Goal: Task Accomplishment & Management: Manage account settings

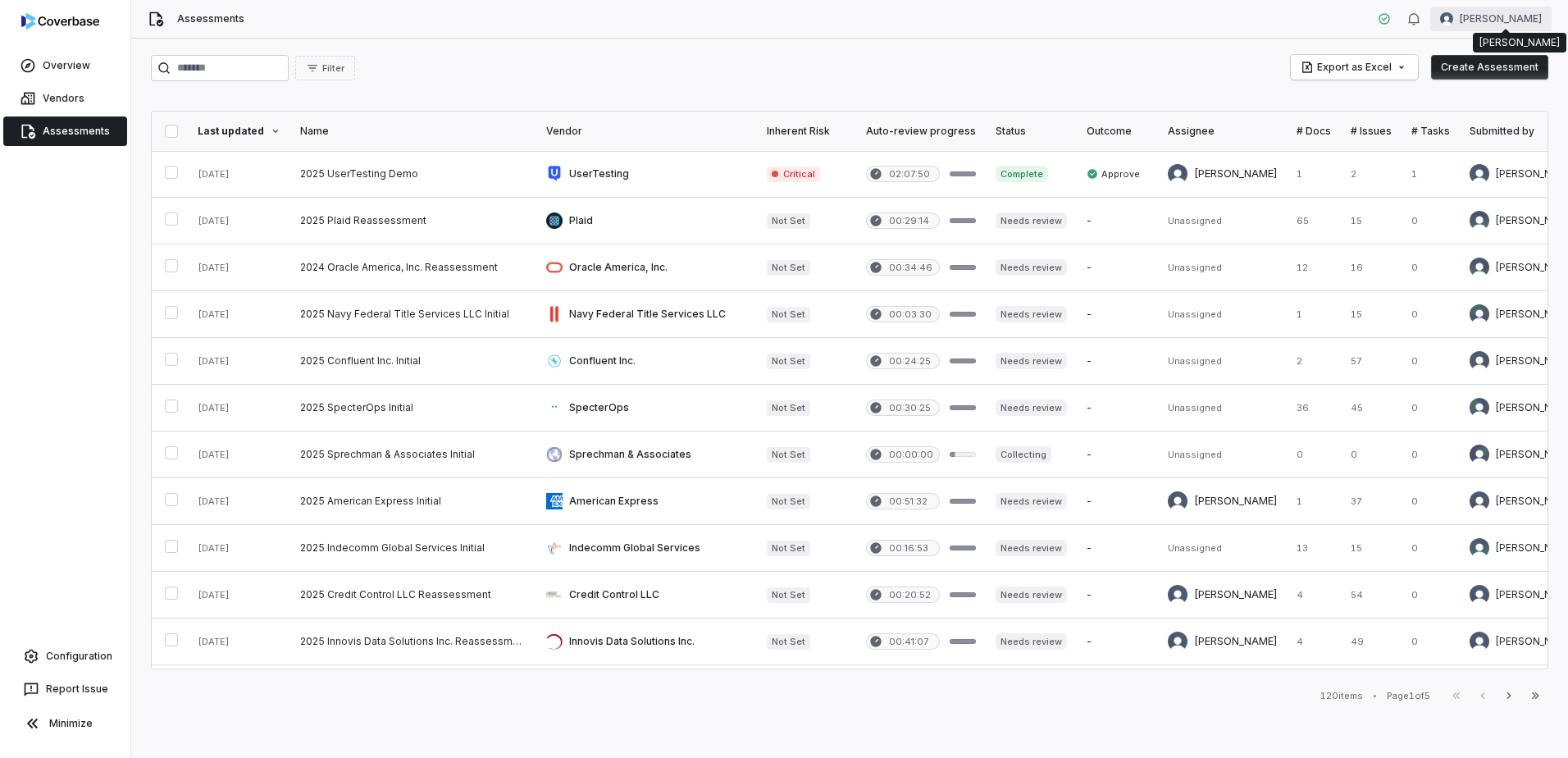
click at [1484, 19] on html "Overview Vendors Assessments Configuration Report Issue Minimize Assessments Cu…" at bounding box center [784, 379] width 1568 height 758
click at [1467, 84] on div "Organization" at bounding box center [1482, 85] width 125 height 27
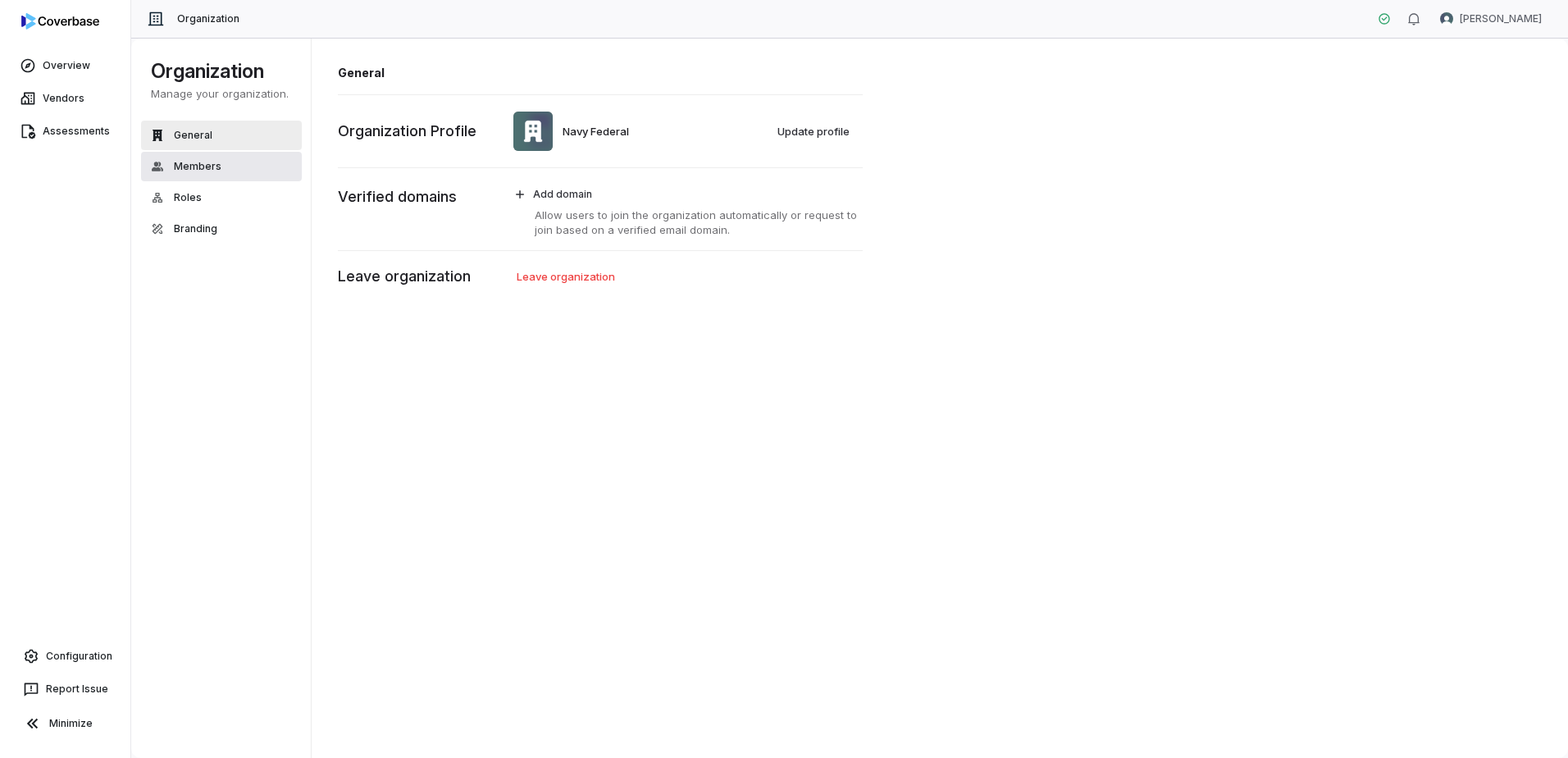
click at [252, 175] on button "Members" at bounding box center [221, 166] width 160 height 30
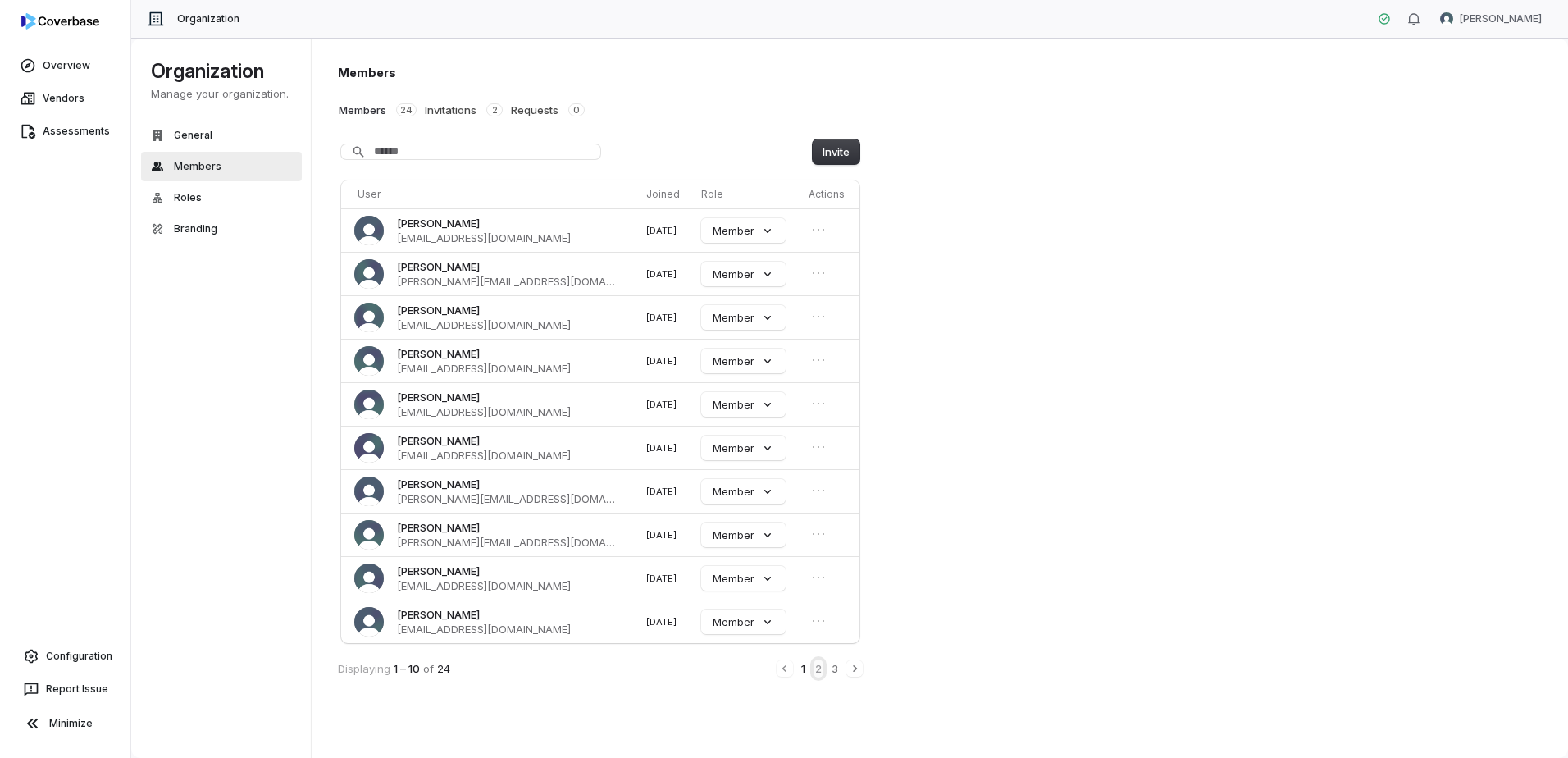
click at [820, 672] on button "2" at bounding box center [819, 668] width 10 height 18
click at [839, 673] on button "3" at bounding box center [835, 670] width 10 height 18
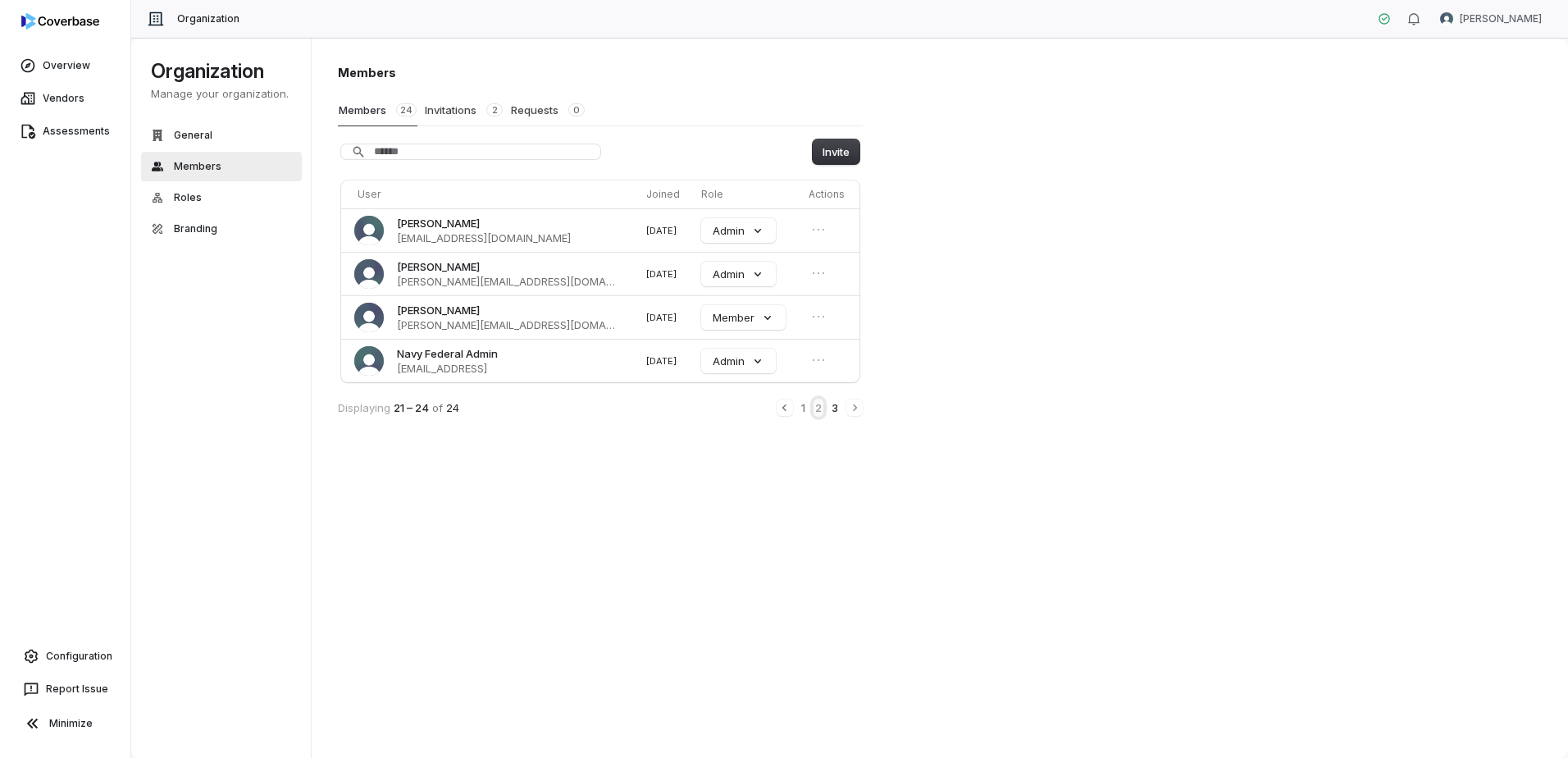
click at [814, 408] on button "2" at bounding box center [819, 408] width 10 height 18
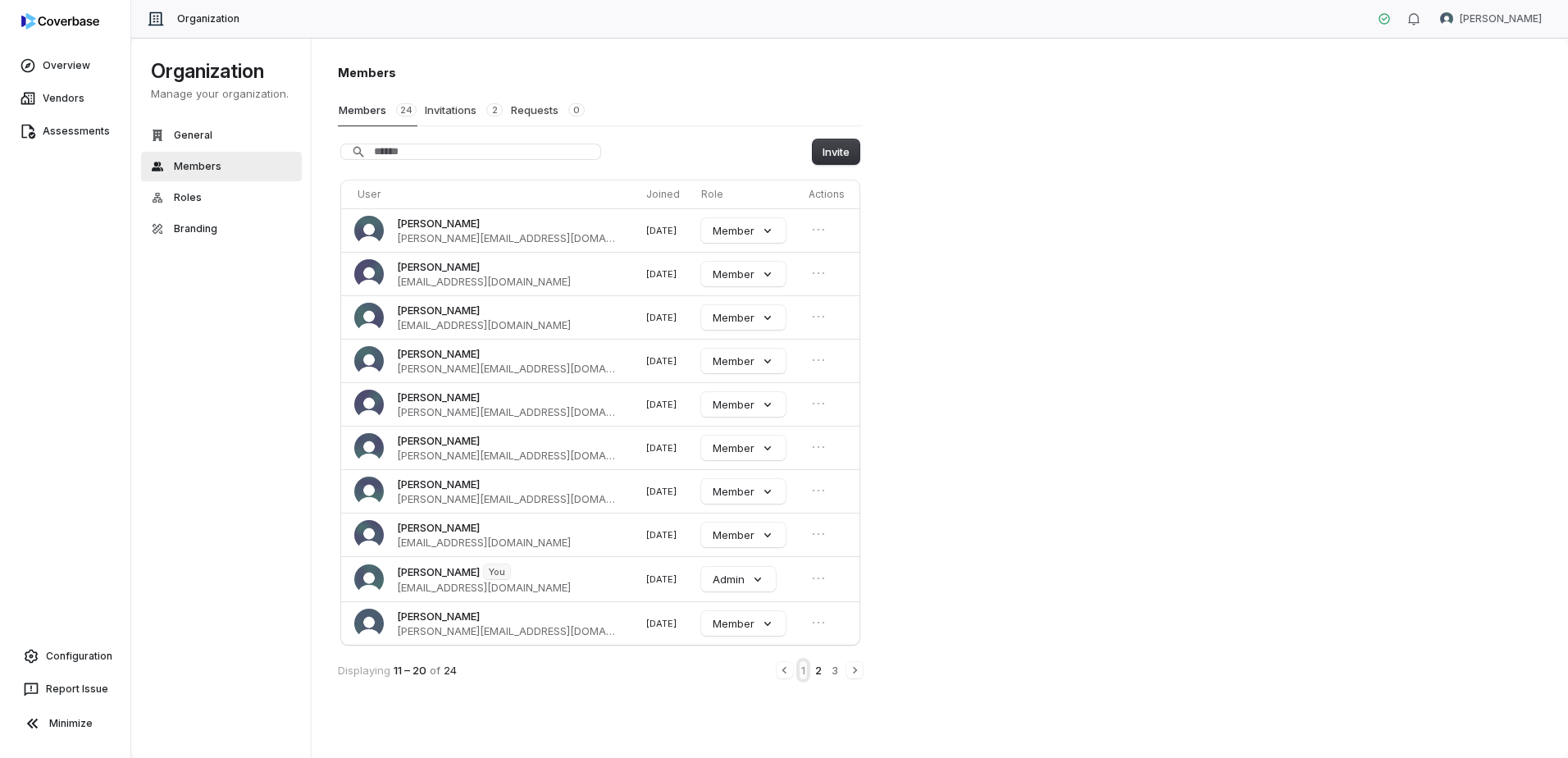
click at [800, 668] on button "1" at bounding box center [804, 670] width 8 height 18
click at [639, 199] on th "Joined" at bounding box center [667, 194] width 55 height 28
click at [639, 196] on th "Joined" at bounding box center [667, 194] width 55 height 28
click at [456, 108] on button "Invitations 2" at bounding box center [463, 110] width 79 height 32
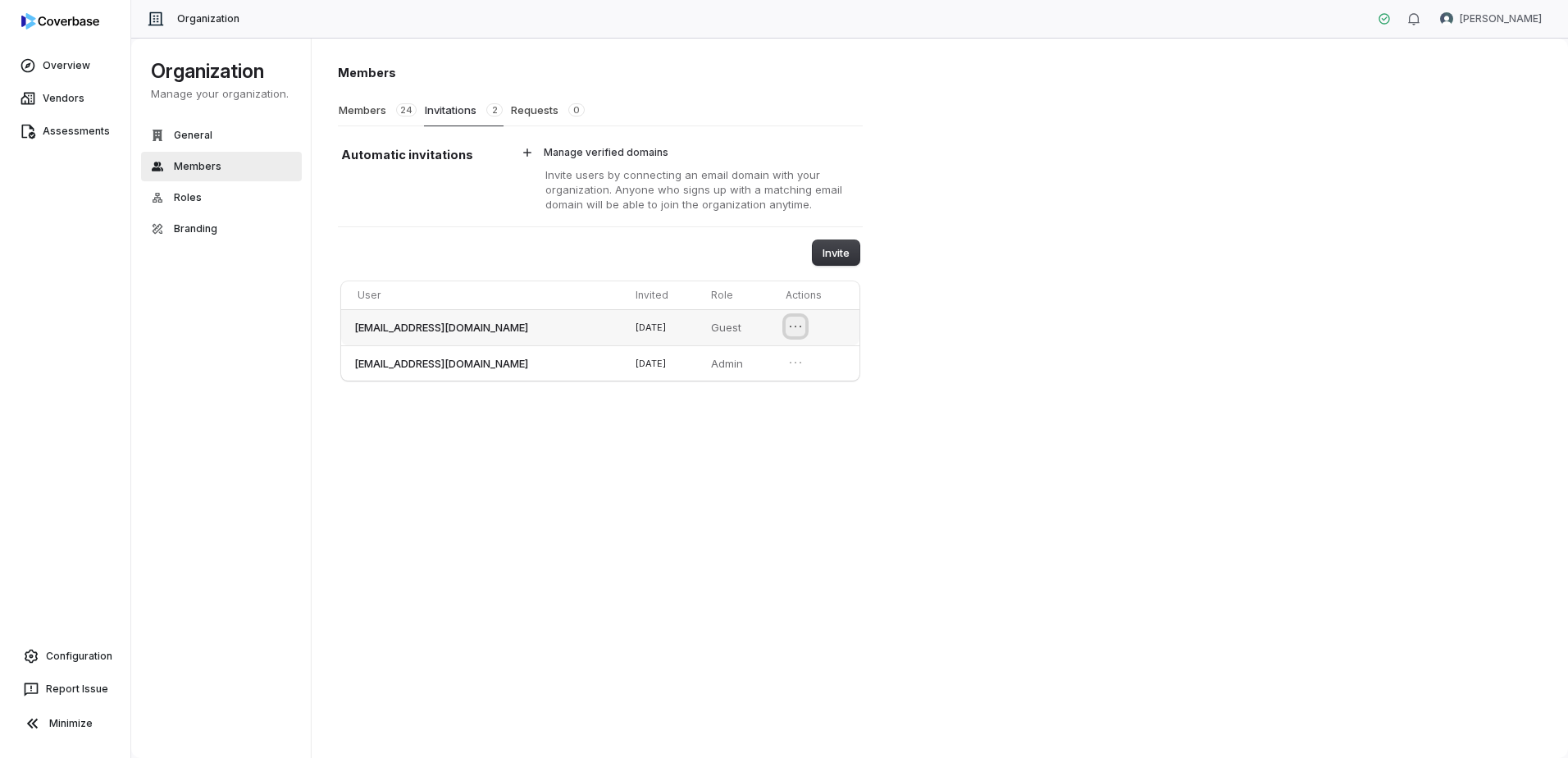
click at [804, 326] on icon "Open menu" at bounding box center [795, 326] width 16 height 16
click at [766, 360] on button "Revoke invitation" at bounding box center [750, 355] width 106 height 21
click at [795, 325] on icon "Open menu" at bounding box center [795, 326] width 16 height 16
click at [766, 357] on button "Revoke invitation" at bounding box center [745, 355] width 106 height 21
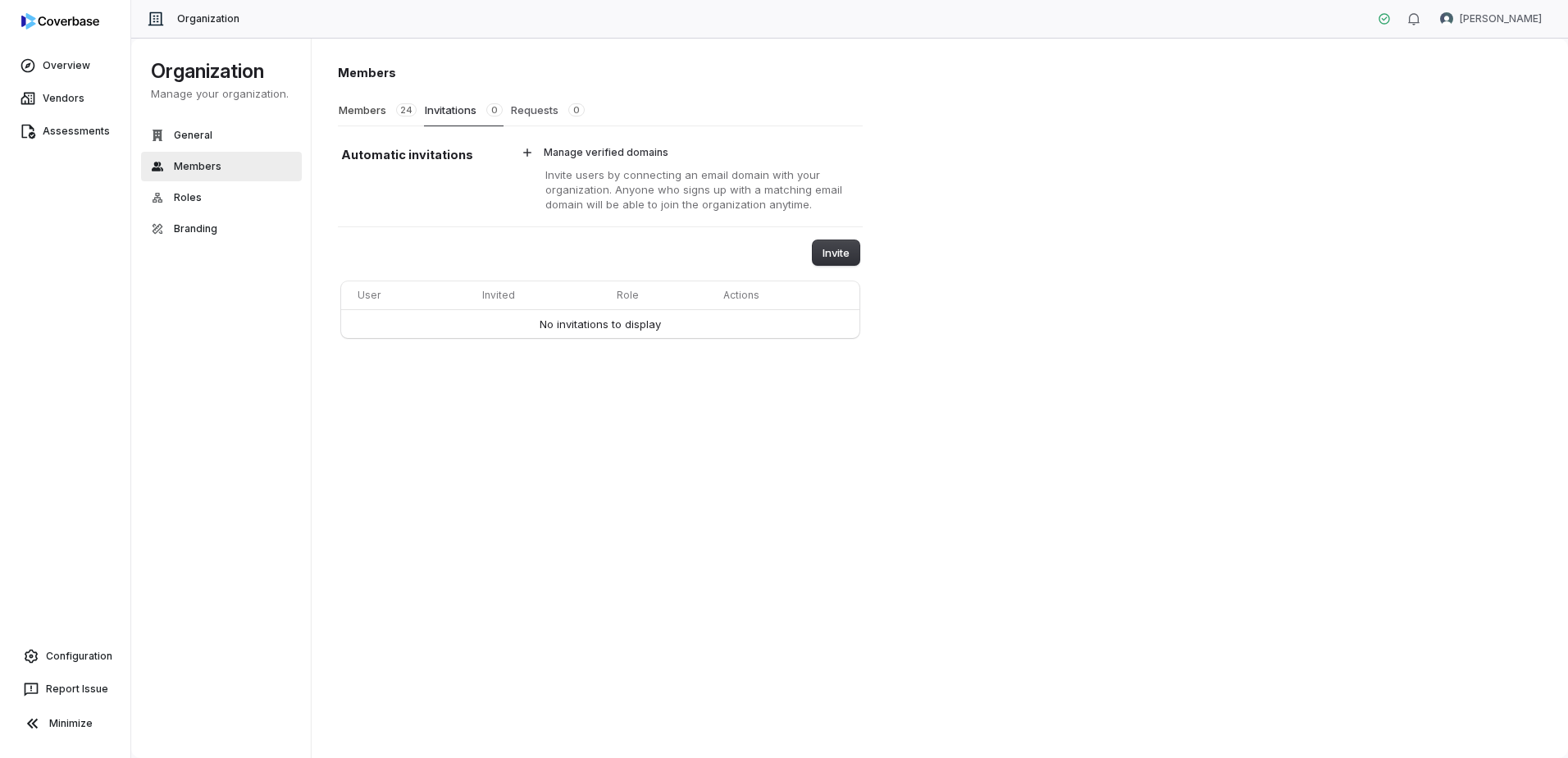
click at [535, 106] on button "Requests 0" at bounding box center [548, 110] width 75 height 32
click at [452, 105] on button "Invitations 0" at bounding box center [463, 110] width 79 height 32
click at [354, 104] on button "Members 24" at bounding box center [377, 110] width 79 height 32
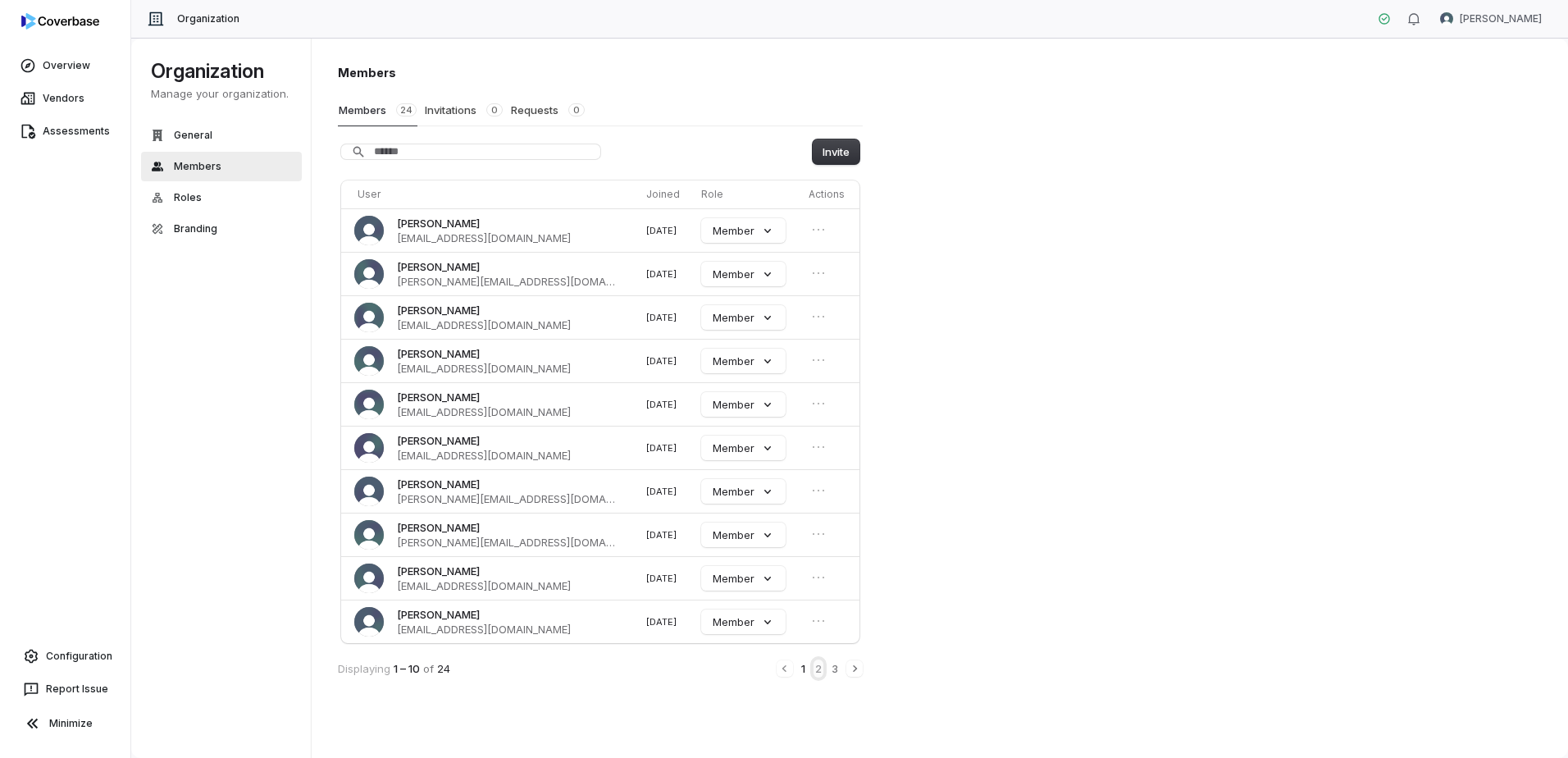
click at [819, 667] on button "2" at bounding box center [819, 668] width 10 height 18
click at [836, 668] on button "3" at bounding box center [835, 670] width 10 height 18
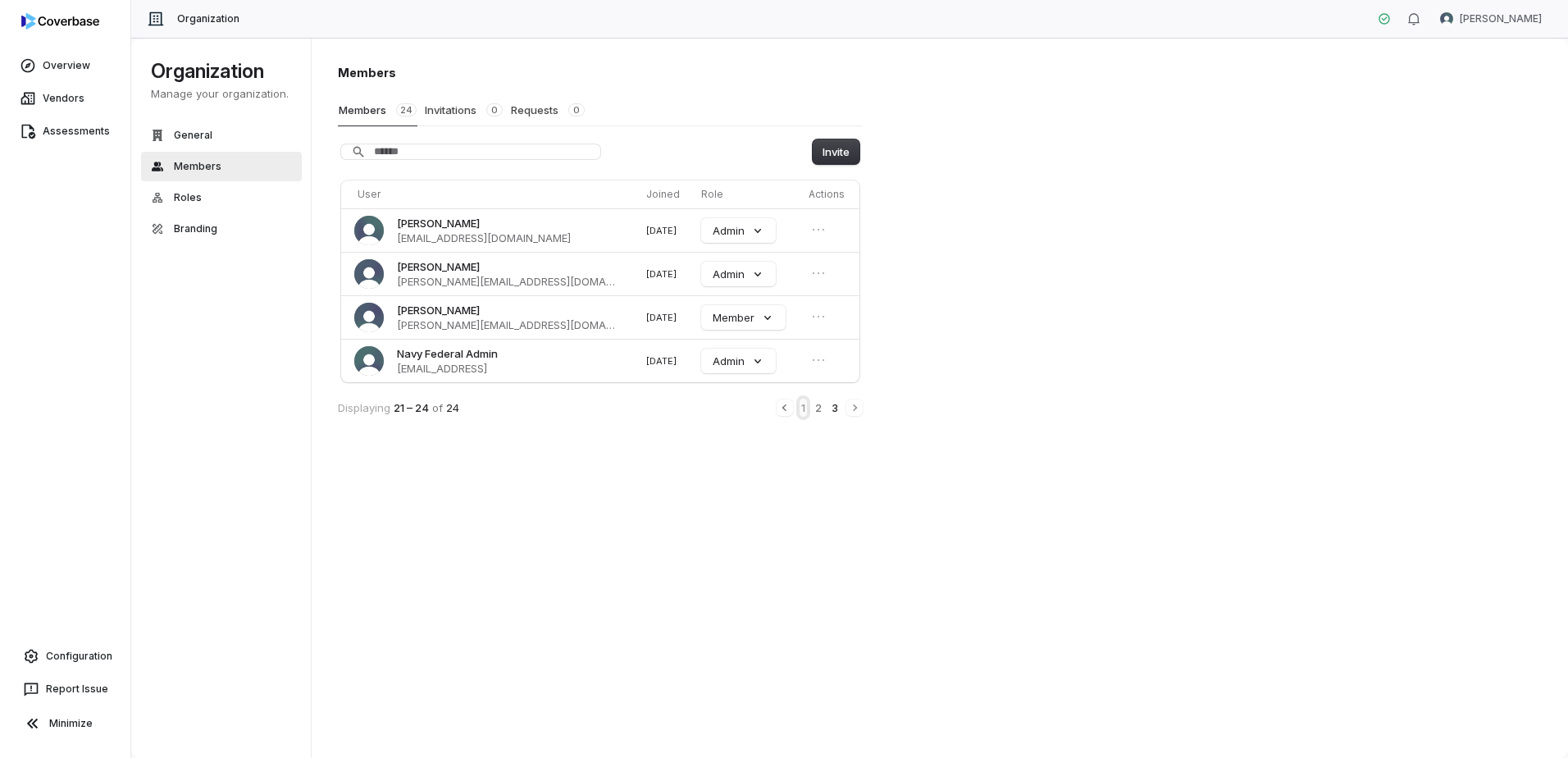
click at [804, 411] on button "1" at bounding box center [804, 408] width 8 height 18
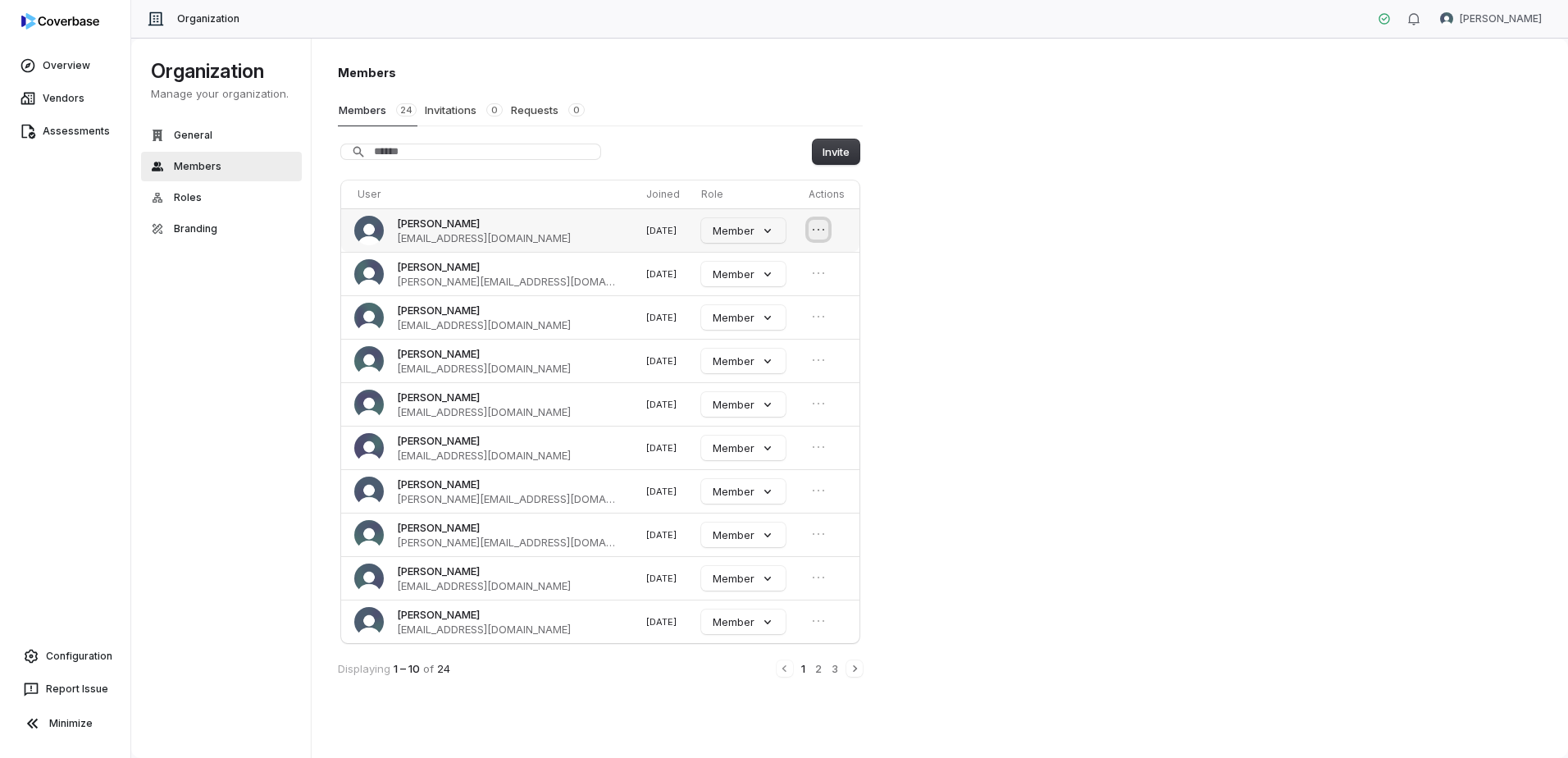
click at [814, 230] on icon "Open menu" at bounding box center [818, 229] width 16 height 16
click at [1027, 254] on div "Members Members 24 Invitations 0 Requests 0 Invite User Joined Role Actions Geo…" at bounding box center [940, 398] width 1257 height 721
click at [190, 199] on span "Roles" at bounding box center [187, 198] width 28 height 13
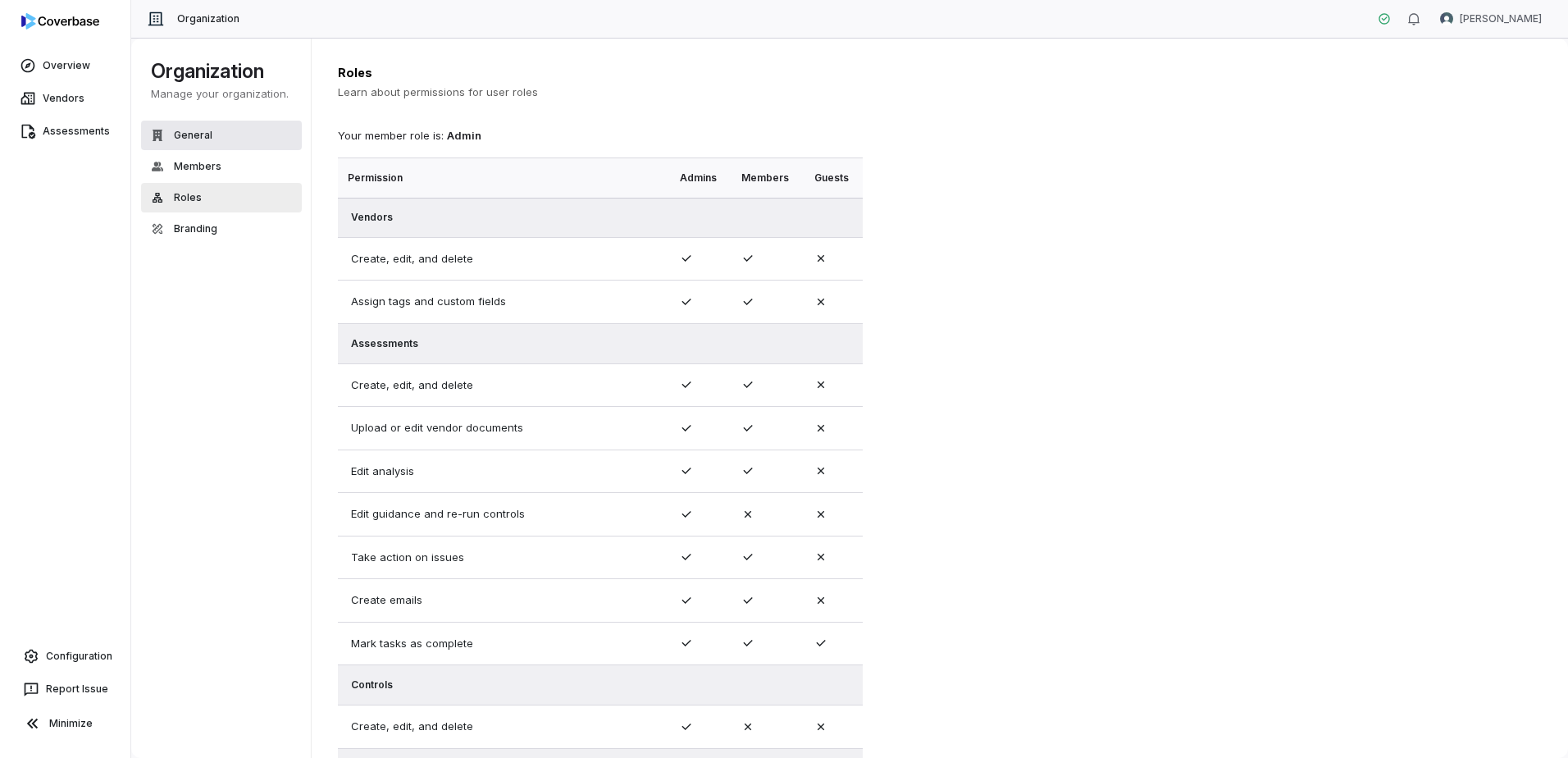
click at [201, 138] on span "General" at bounding box center [193, 136] width 38 height 13
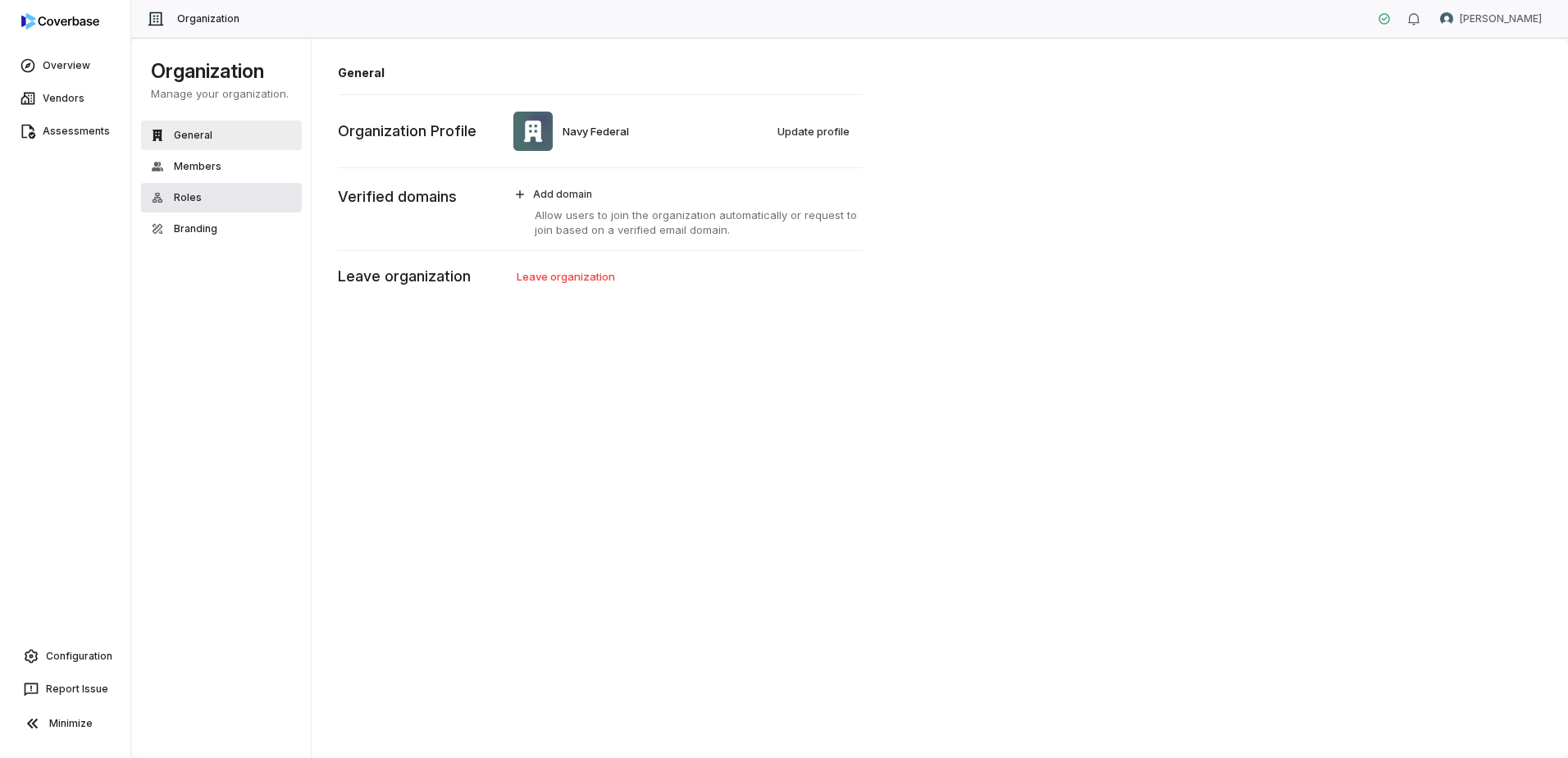
click at [184, 192] on span "Roles" at bounding box center [187, 198] width 28 height 13
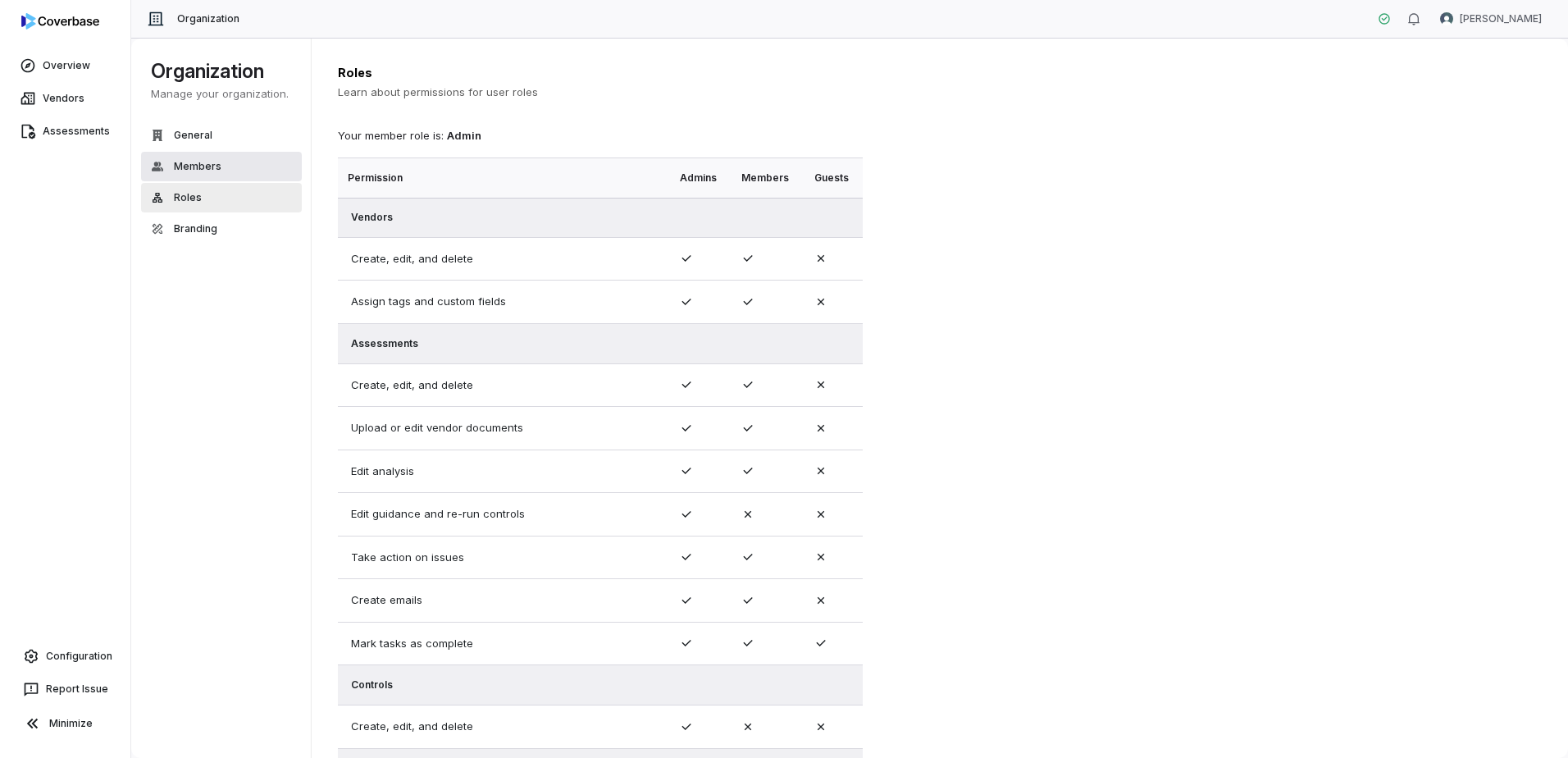
click at [201, 171] on span "Members" at bounding box center [198, 167] width 48 height 13
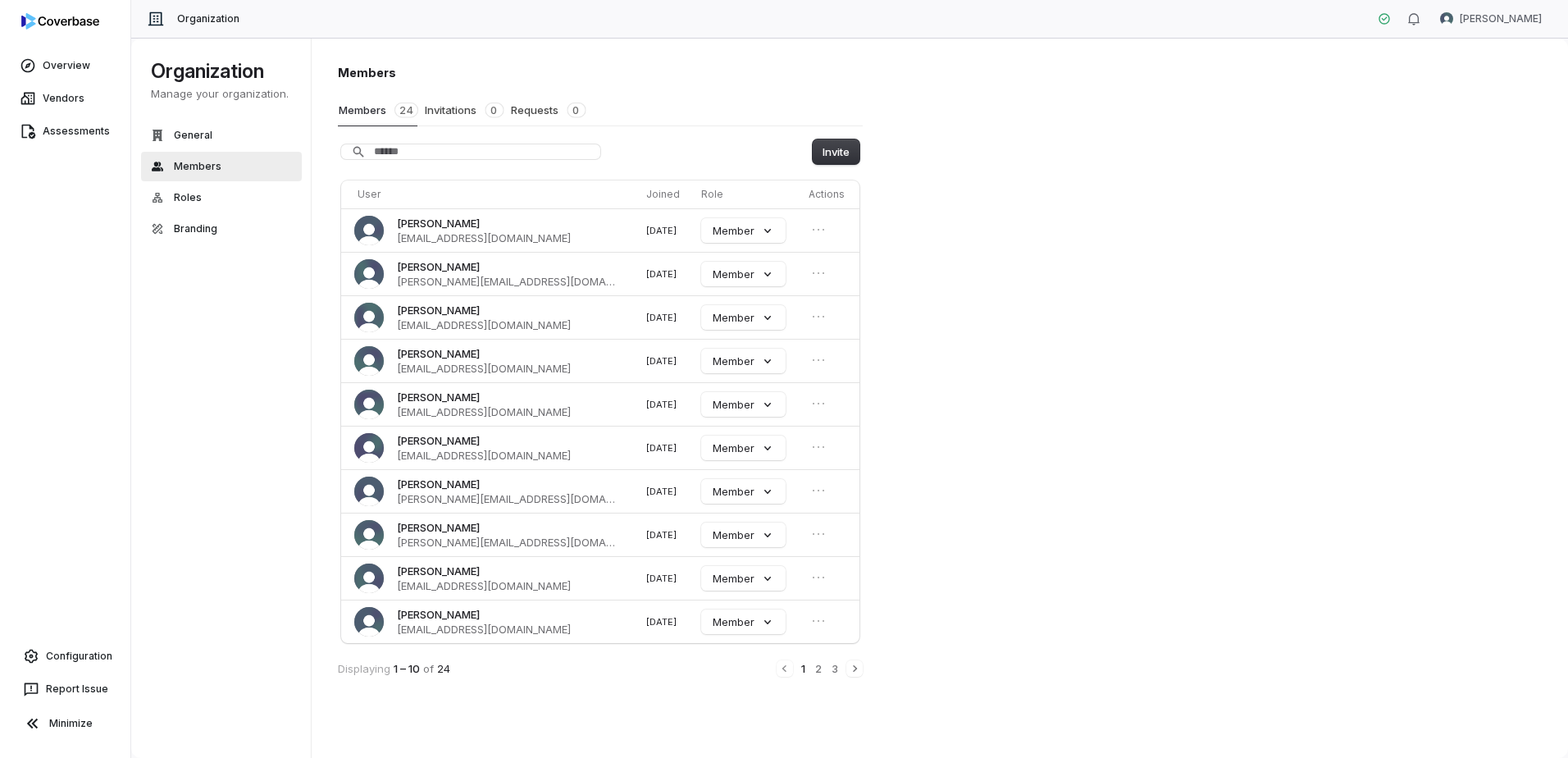
click at [639, 187] on th "Joined" at bounding box center [667, 194] width 55 height 28
click at [639, 201] on th "Joined" at bounding box center [667, 194] width 55 height 28
click at [814, 667] on button "2" at bounding box center [819, 668] width 10 height 18
click at [833, 670] on button "3" at bounding box center [835, 670] width 10 height 18
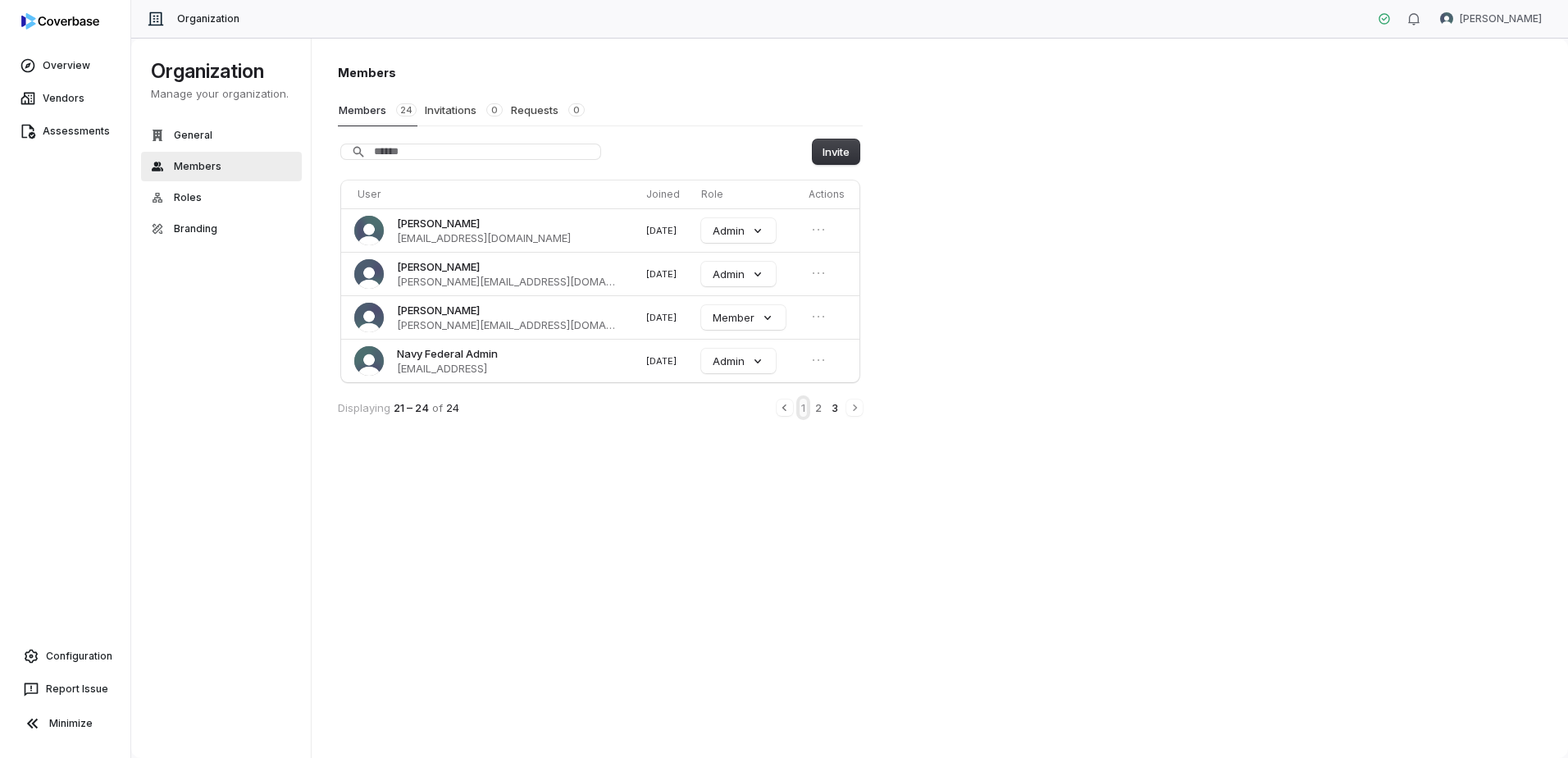
click at [802, 405] on button "1" at bounding box center [804, 408] width 8 height 18
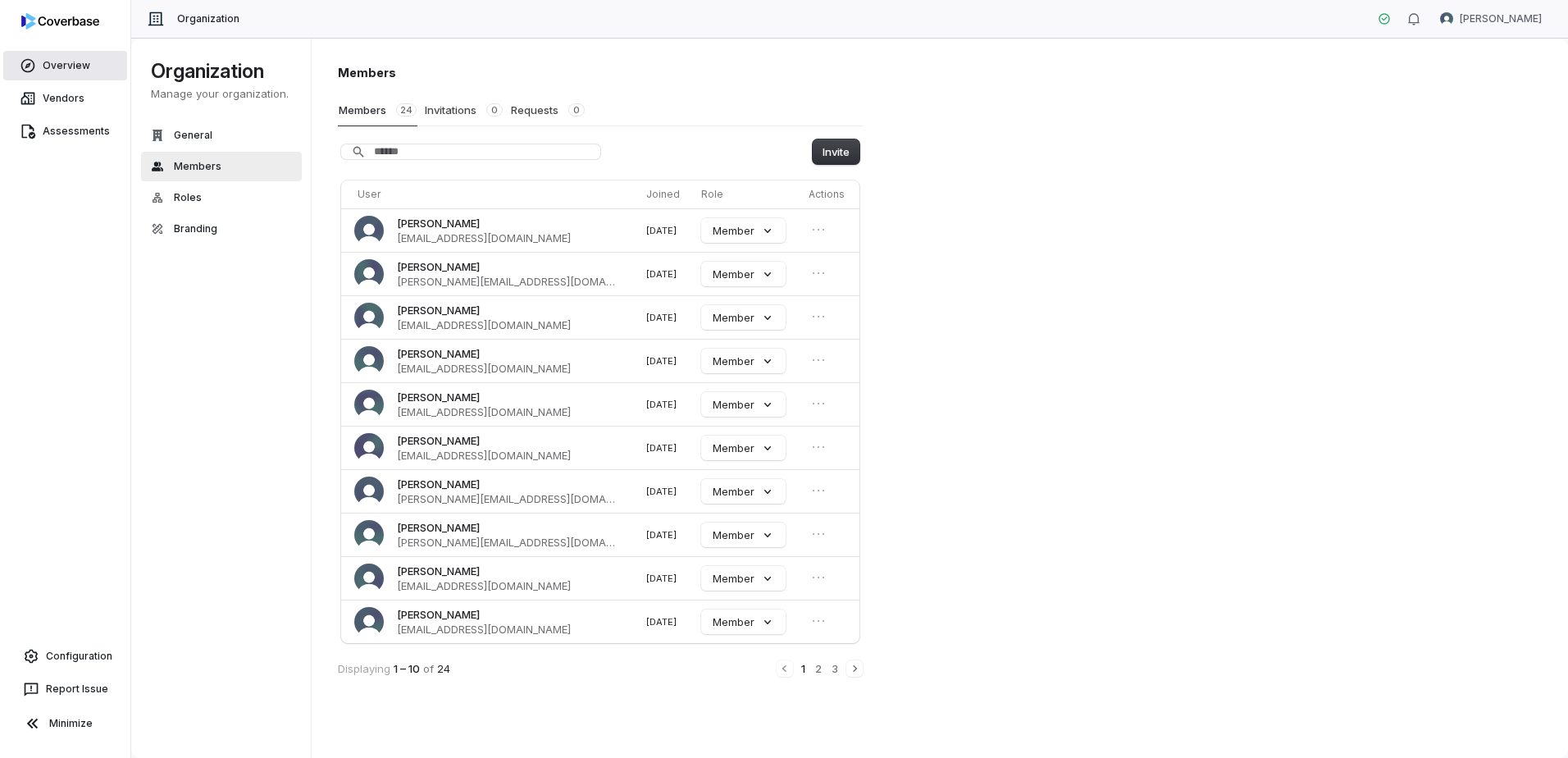
click at [69, 61] on span "Overview" at bounding box center [67, 66] width 48 height 13
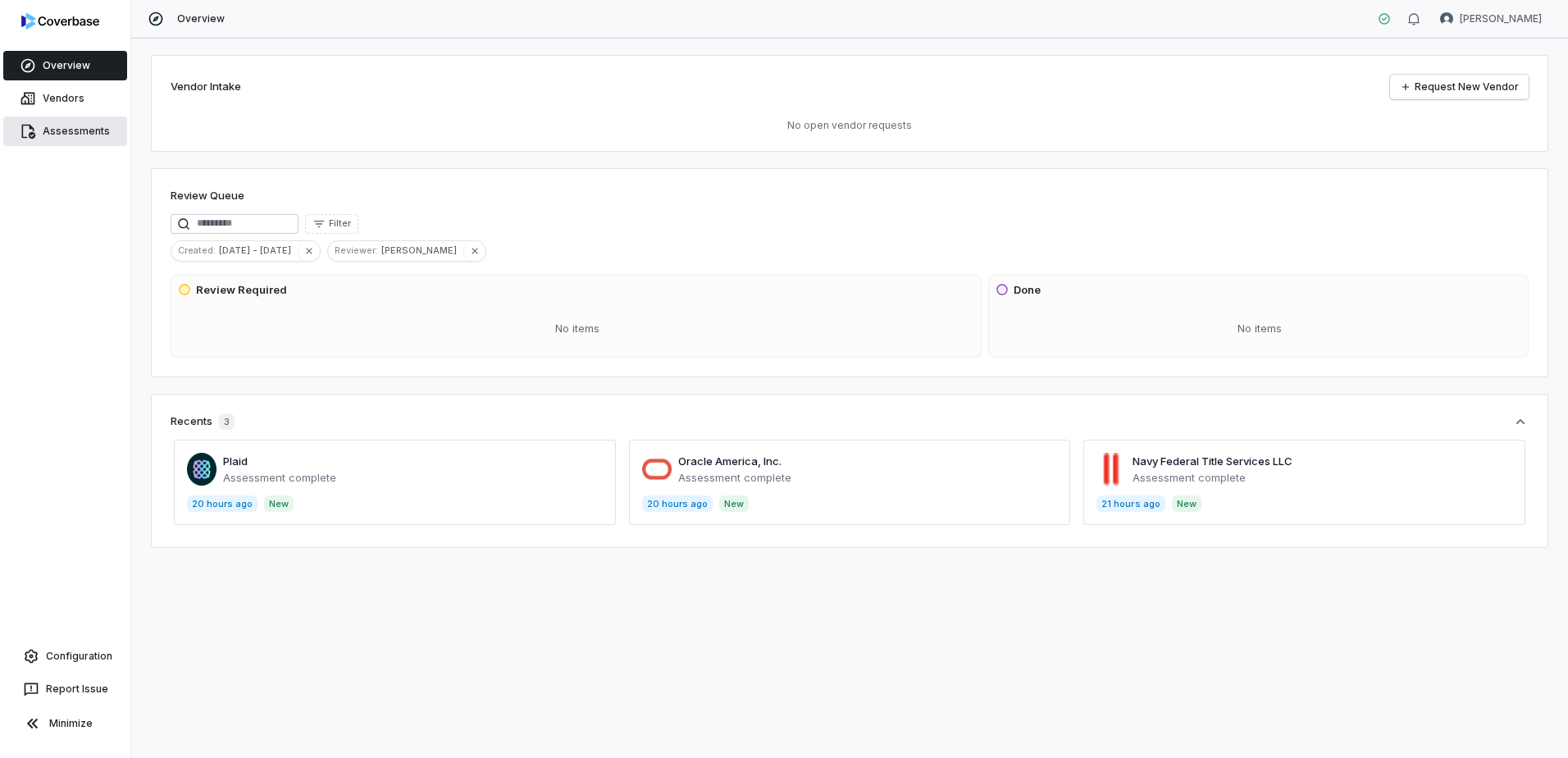
click at [79, 124] on link "Assessments" at bounding box center [65, 131] width 124 height 30
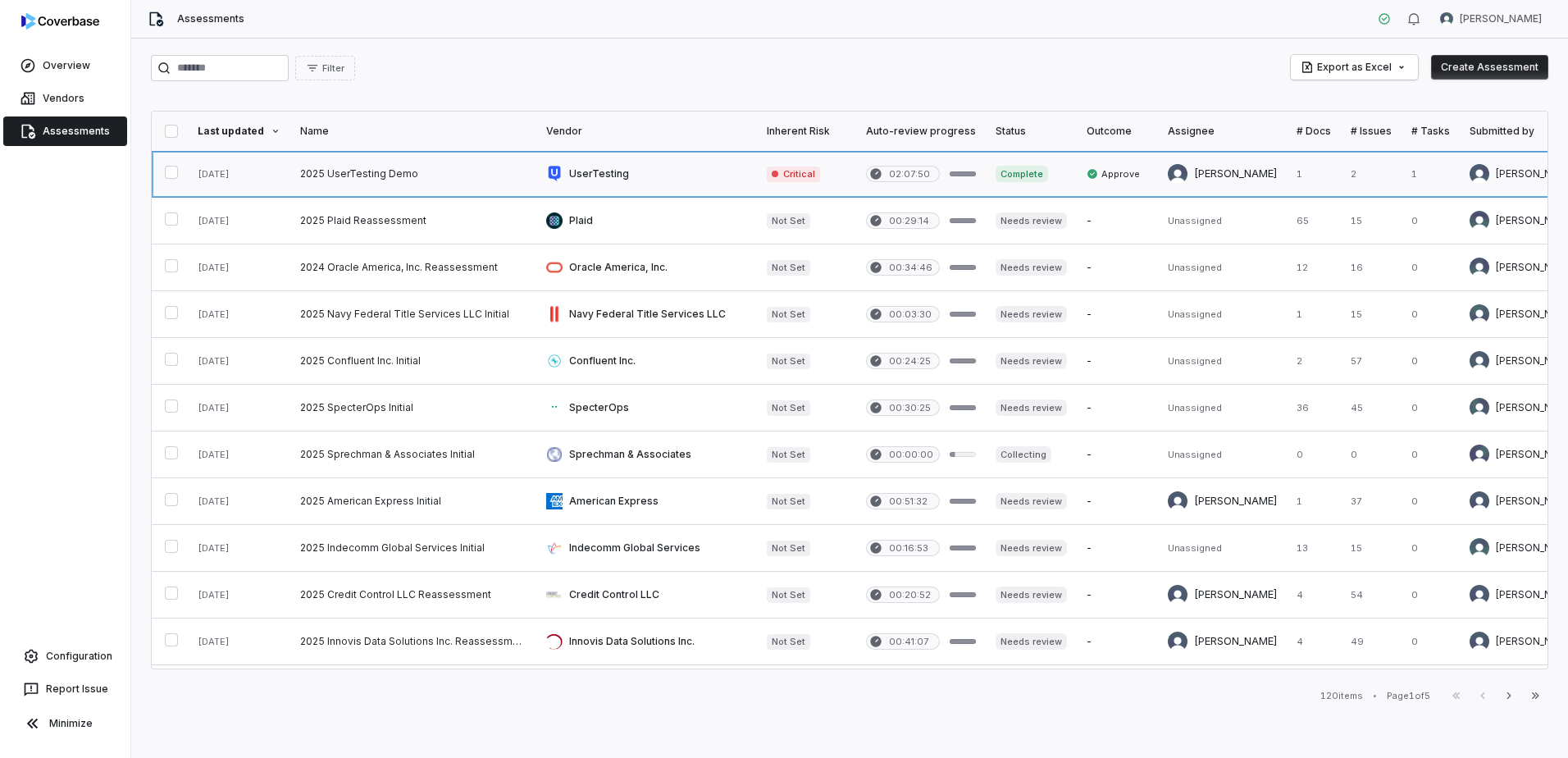
click at [579, 165] on link at bounding box center [646, 174] width 220 height 46
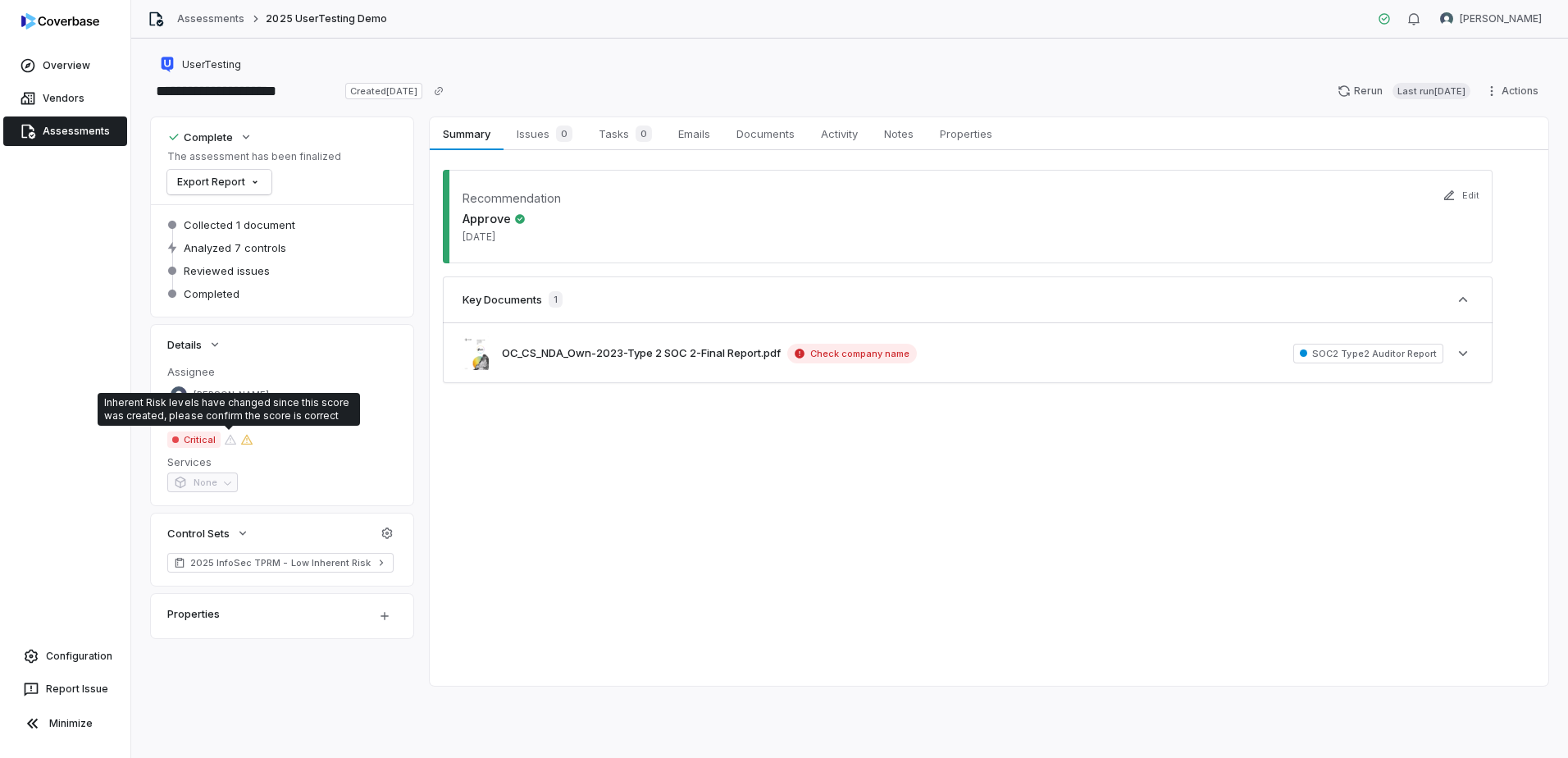
click at [227, 447] on div "Critical" at bounding box center [210, 439] width 86 height 16
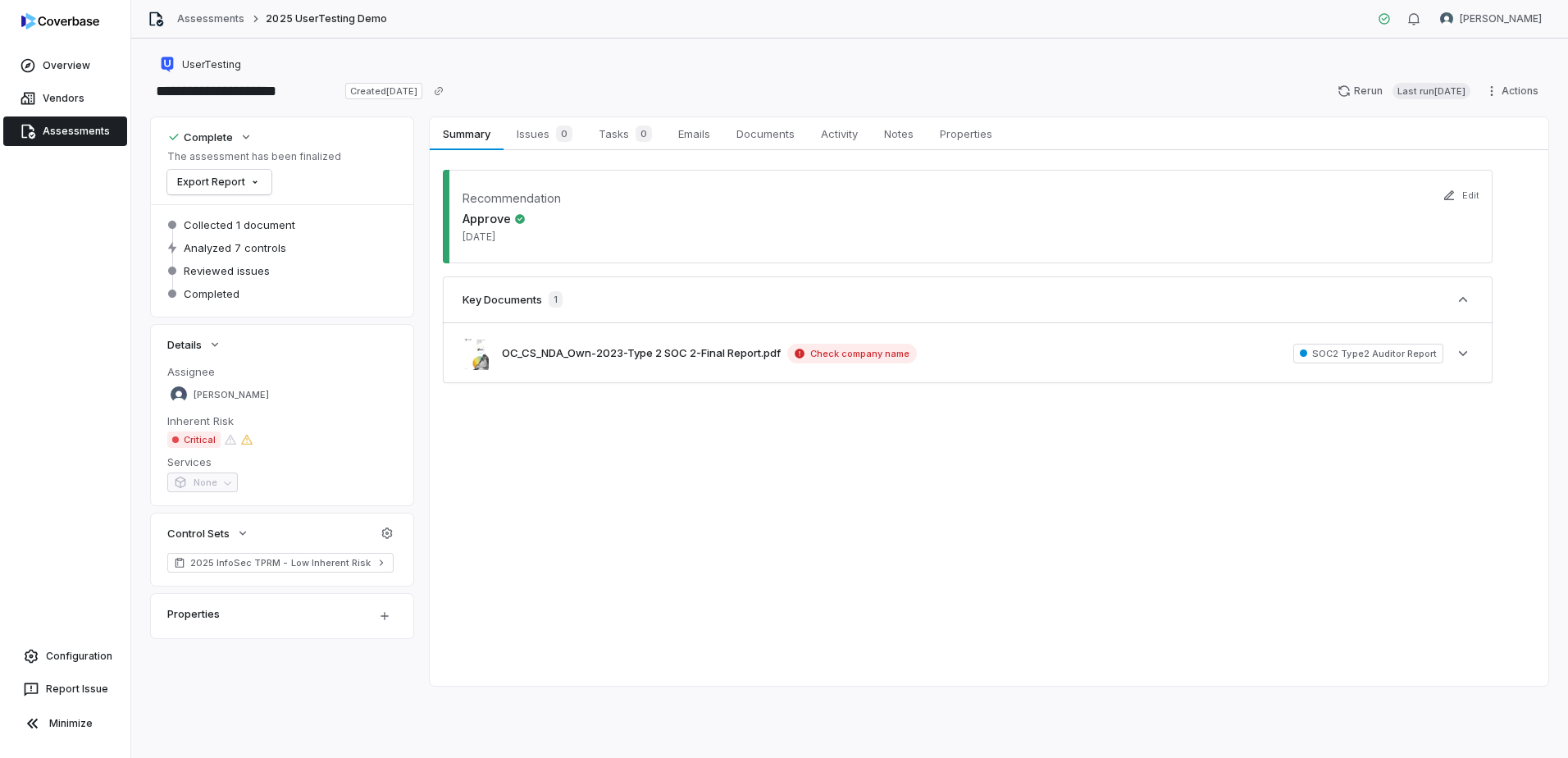
click at [630, 522] on div "Summary Summary Issues 0 Issues 0 Tasks 0 Tasks 0 Emails Emails Documents Docum…" at bounding box center [989, 402] width 1119 height 569
drag, startPoint x: 533, startPoint y: 132, endPoint x: 549, endPoint y: 132, distance: 16.0
click at [533, 132] on span "Issues 0" at bounding box center [545, 134] width 69 height 23
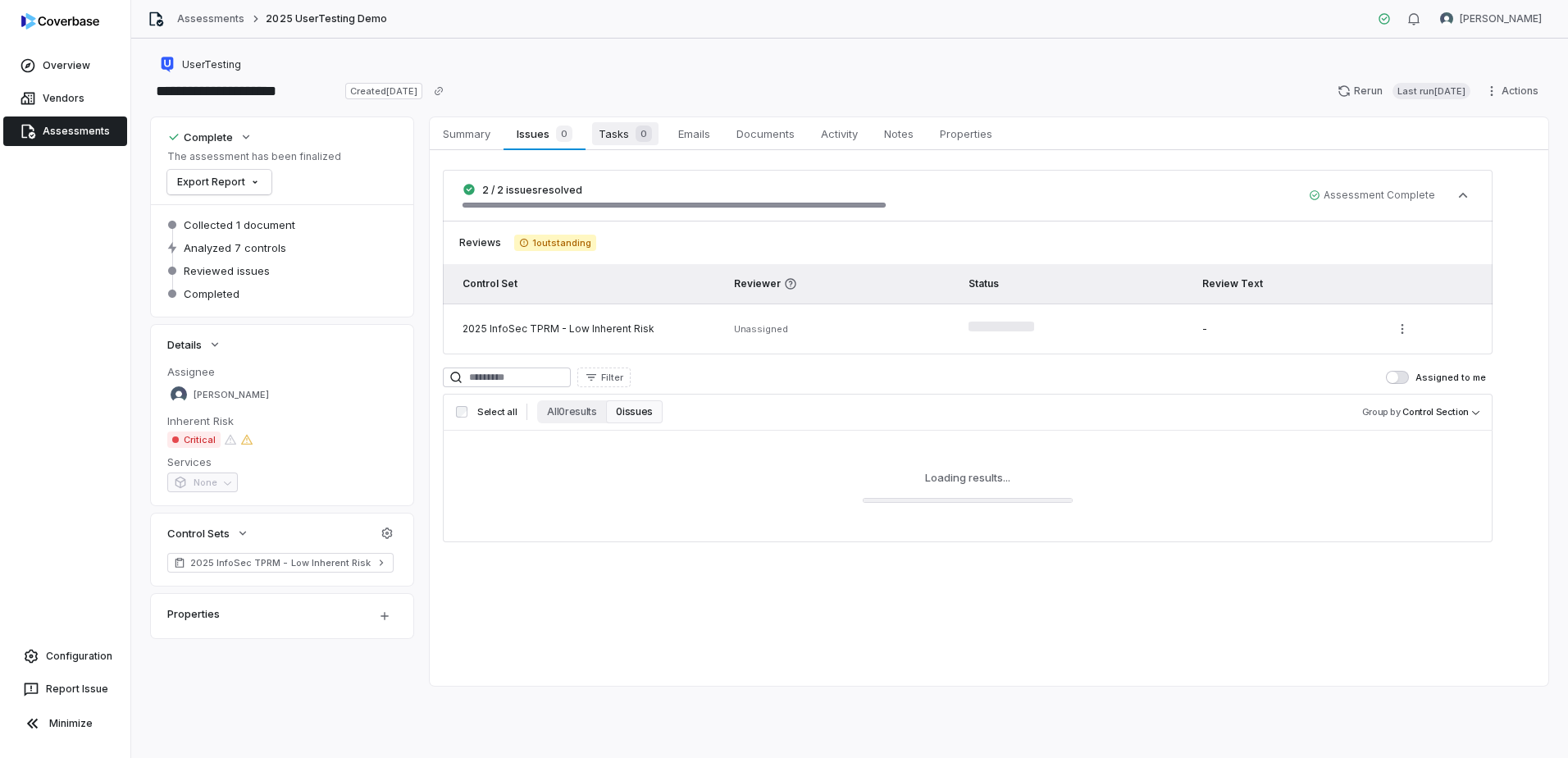
click at [646, 132] on span "0" at bounding box center [643, 133] width 16 height 16
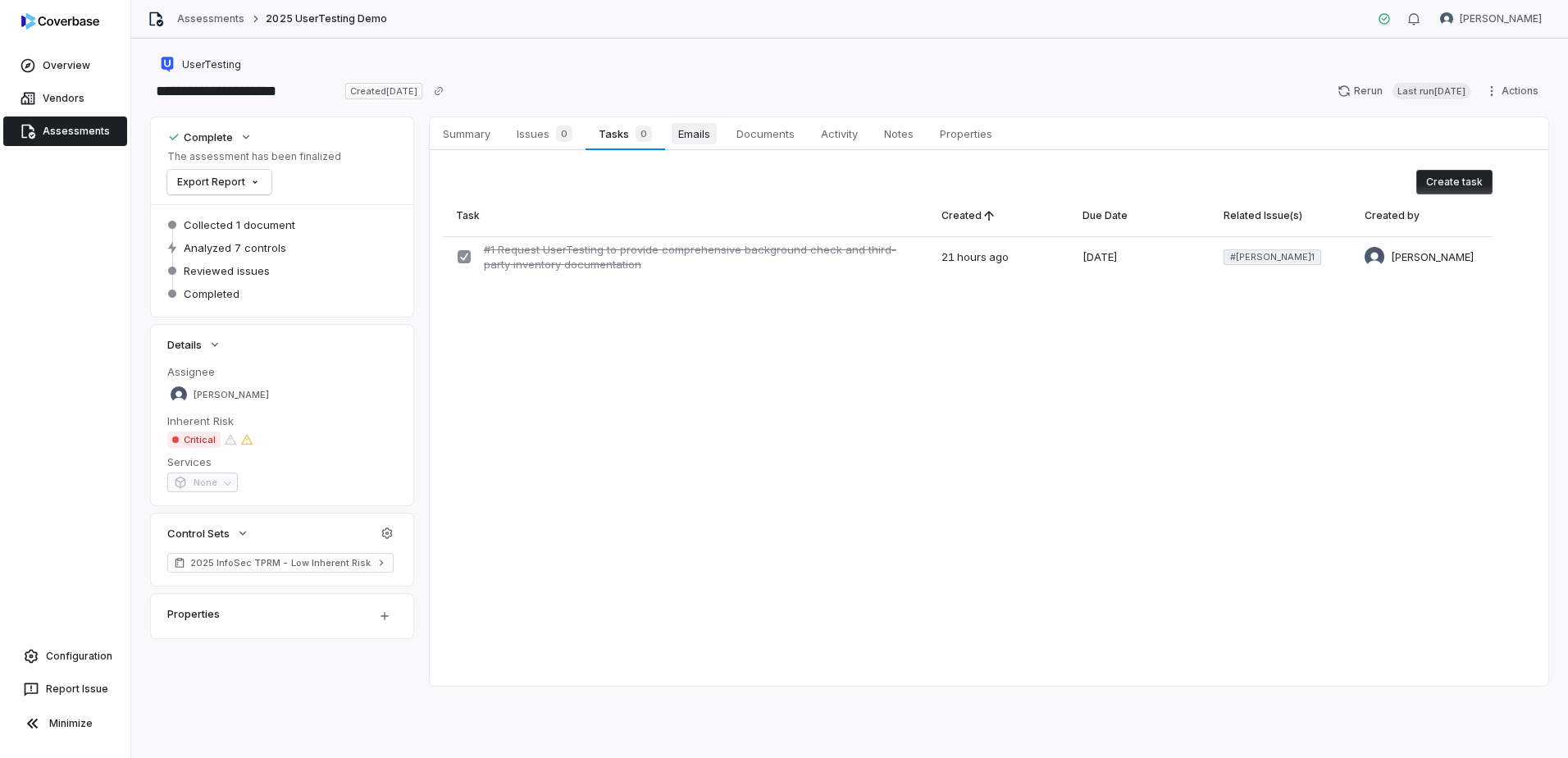
click at [711, 137] on span "Emails" at bounding box center [694, 134] width 45 height 21
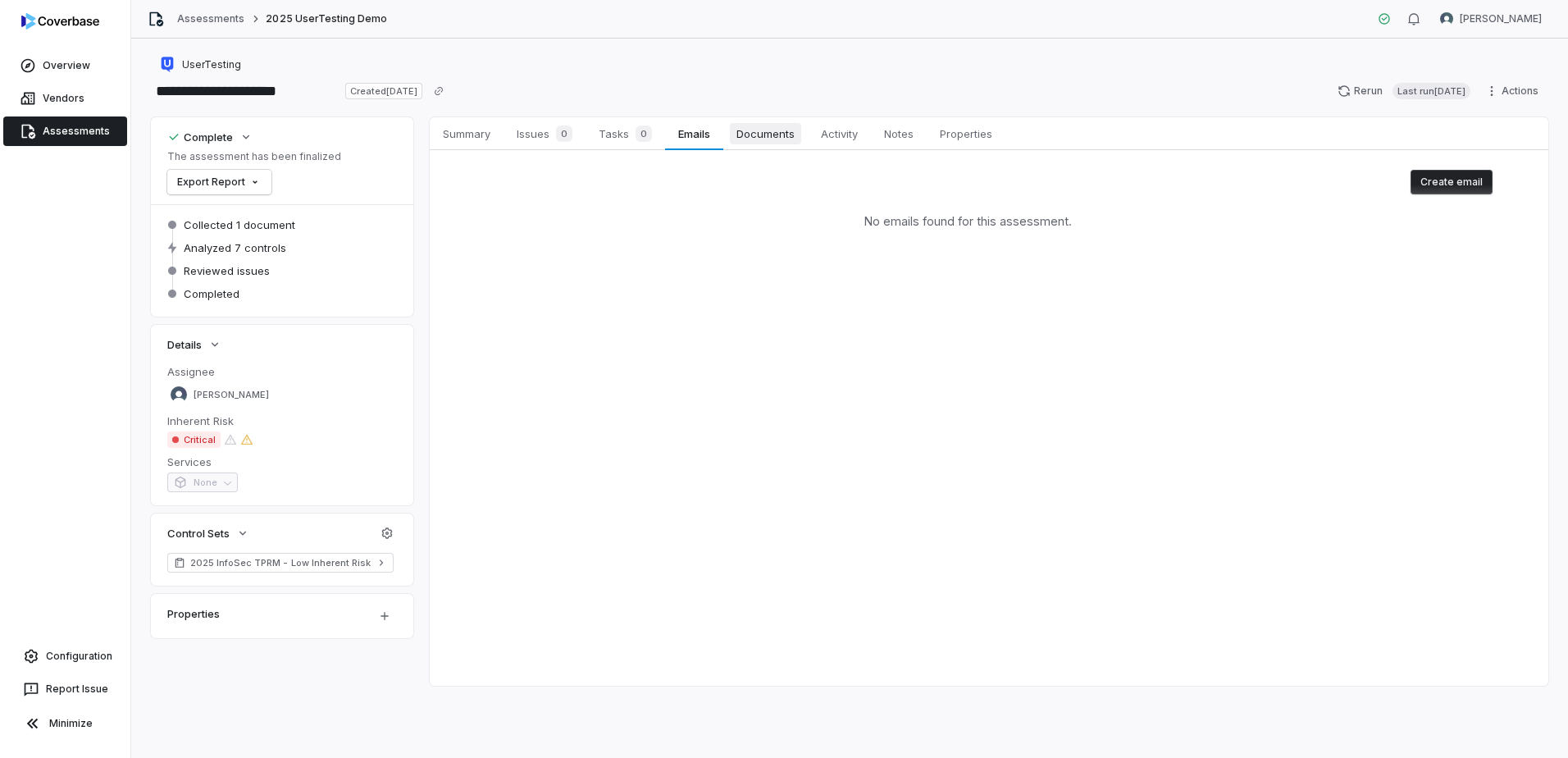
click at [751, 137] on span "Documents" at bounding box center [765, 134] width 72 height 21
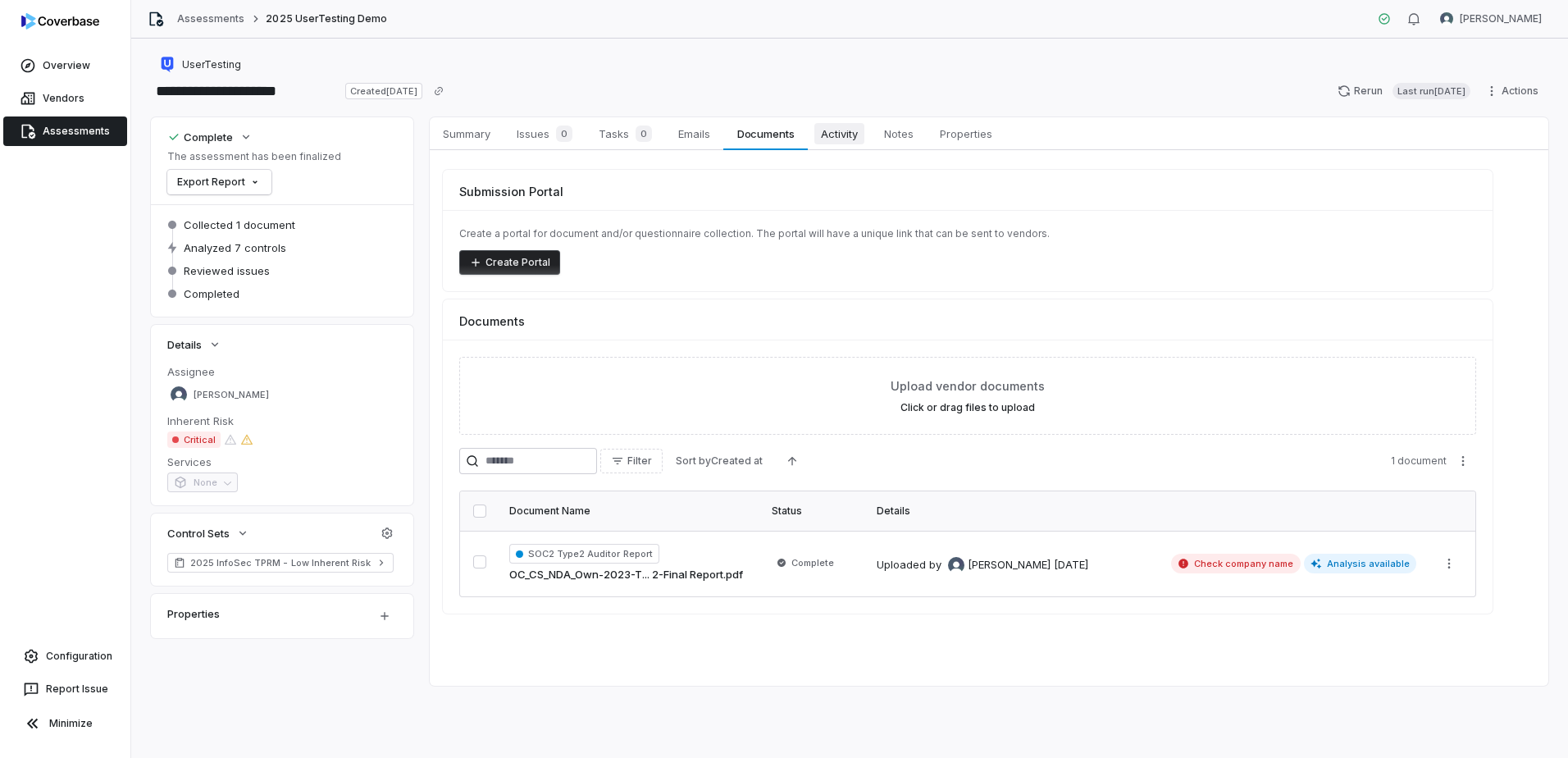
click at [843, 137] on span "Activity" at bounding box center [839, 134] width 50 height 21
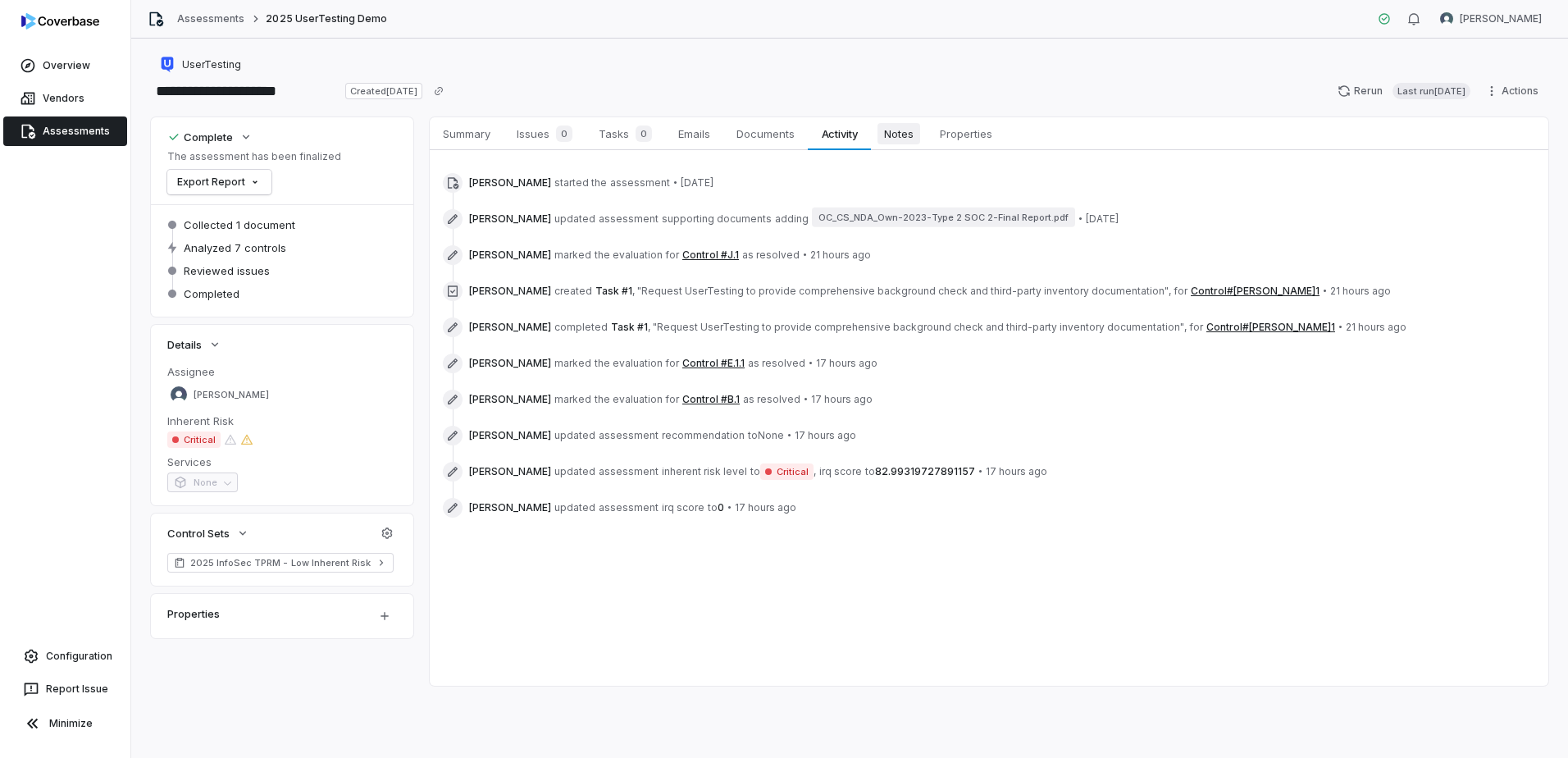
click at [890, 138] on span "Notes" at bounding box center [899, 134] width 43 height 21
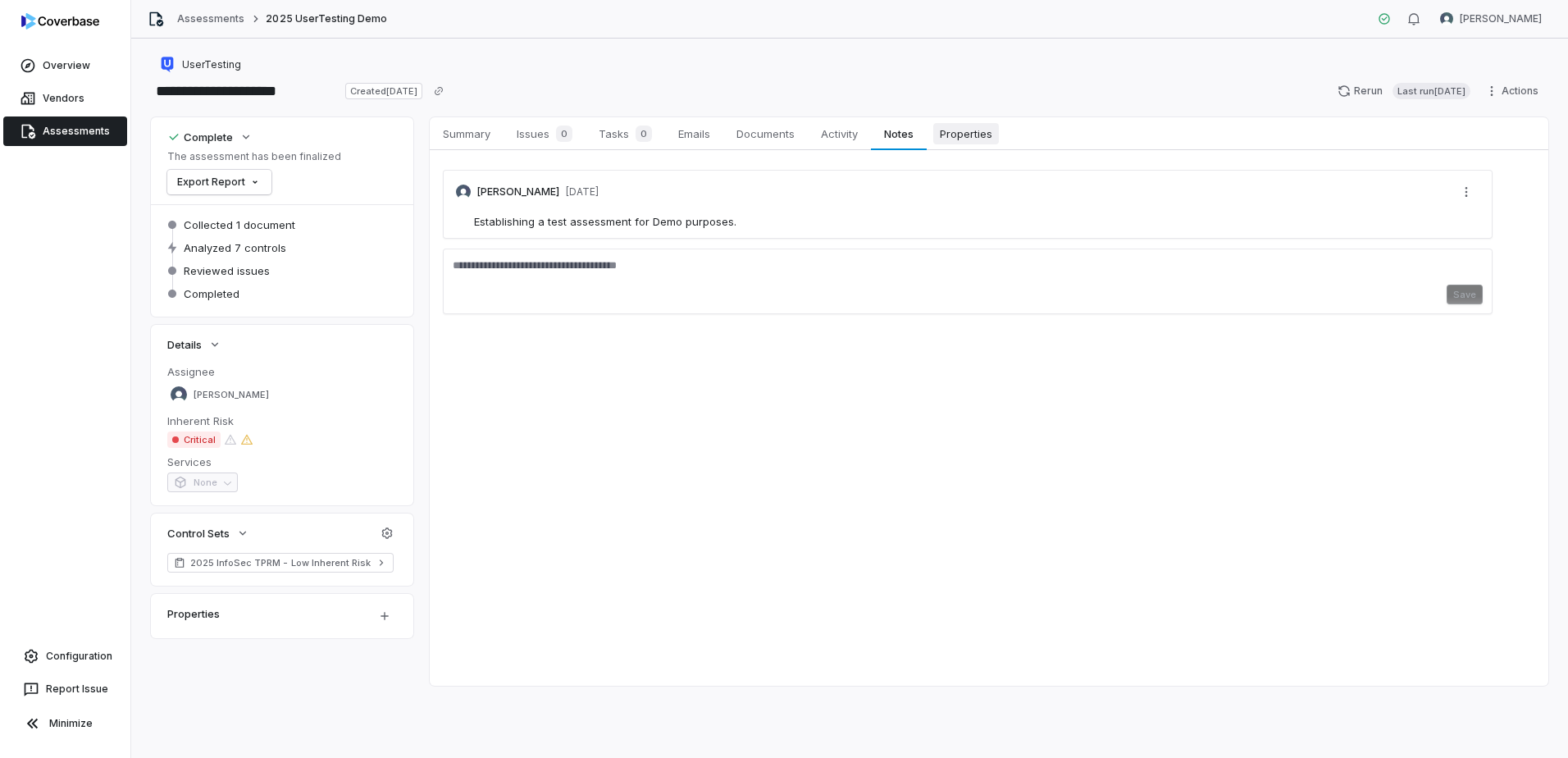
click at [953, 136] on span "Properties" at bounding box center [966, 134] width 66 height 21
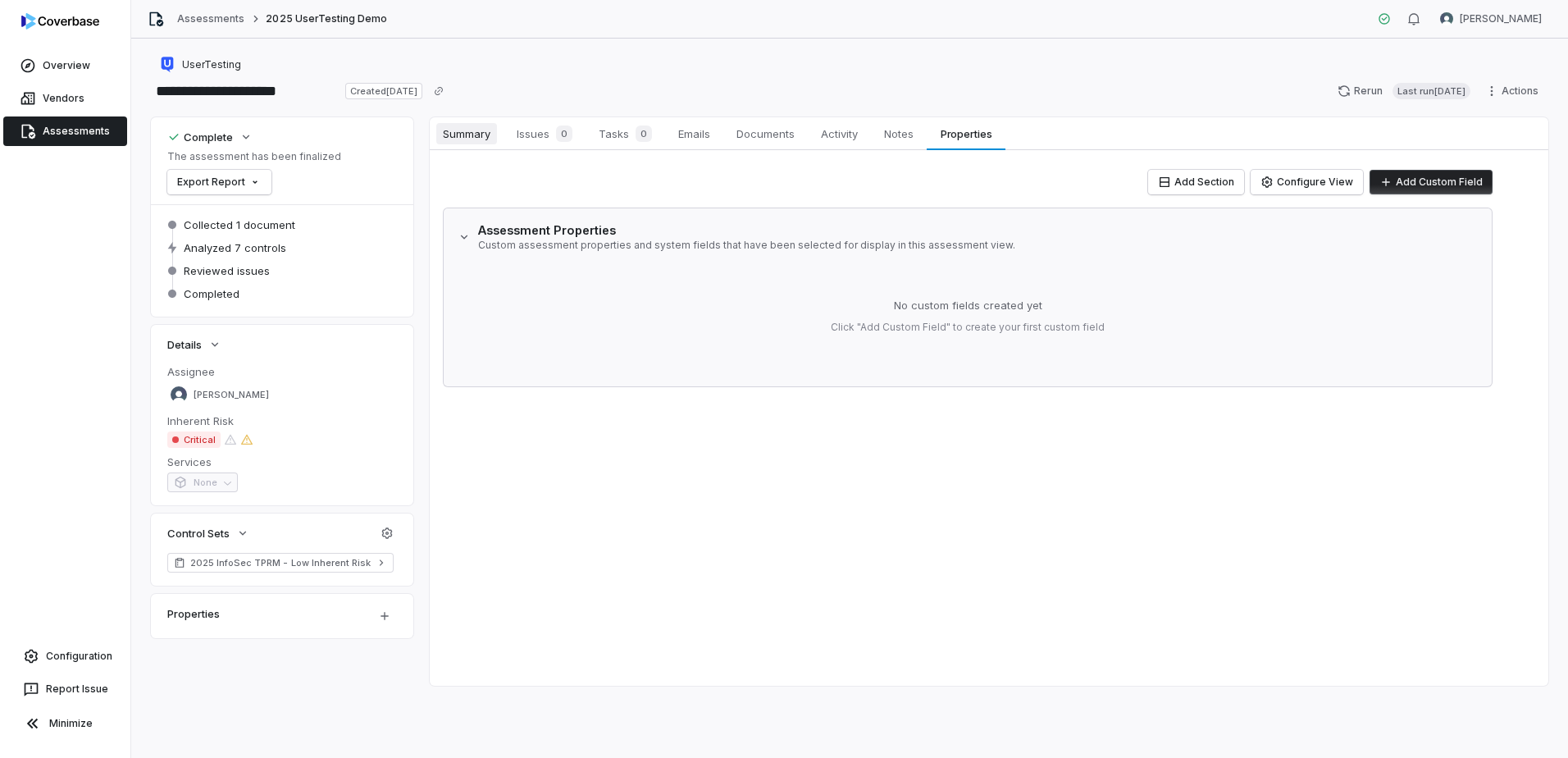
click at [485, 137] on span "Summary" at bounding box center [467, 134] width 61 height 21
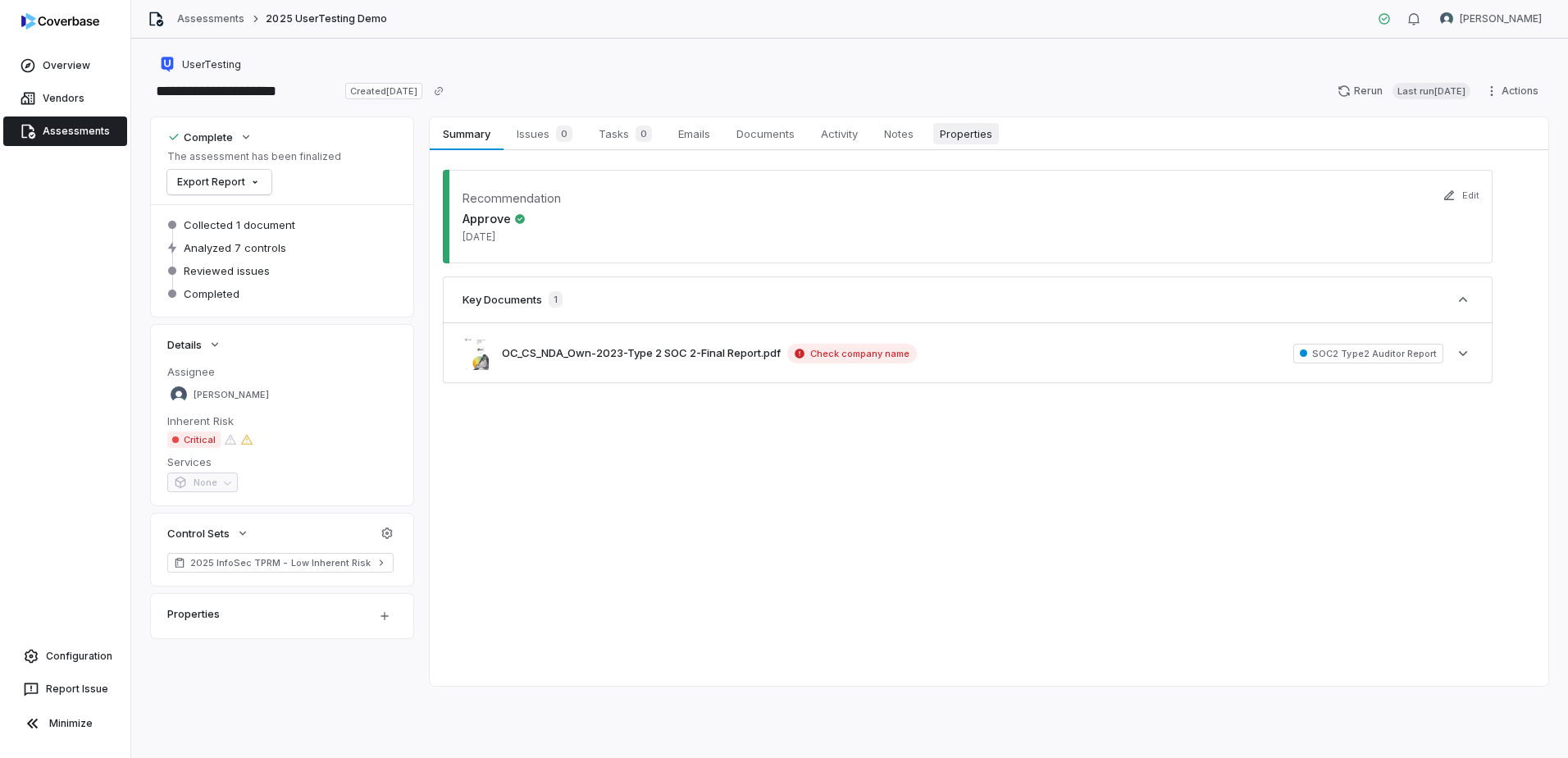
click at [968, 132] on span "Properties" at bounding box center [966, 134] width 66 height 21
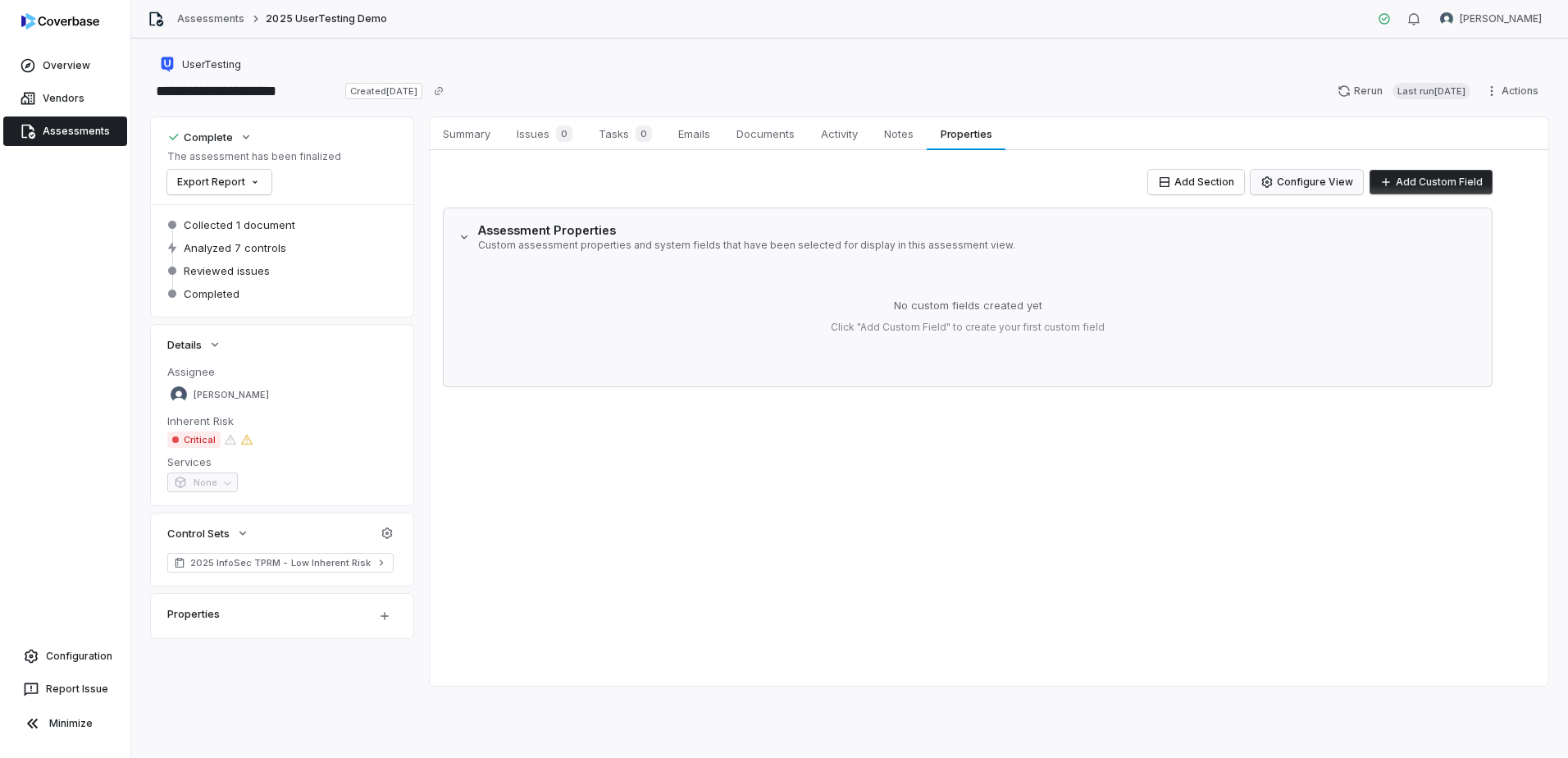
click at [1286, 188] on button "Configure View" at bounding box center [1307, 182] width 113 height 25
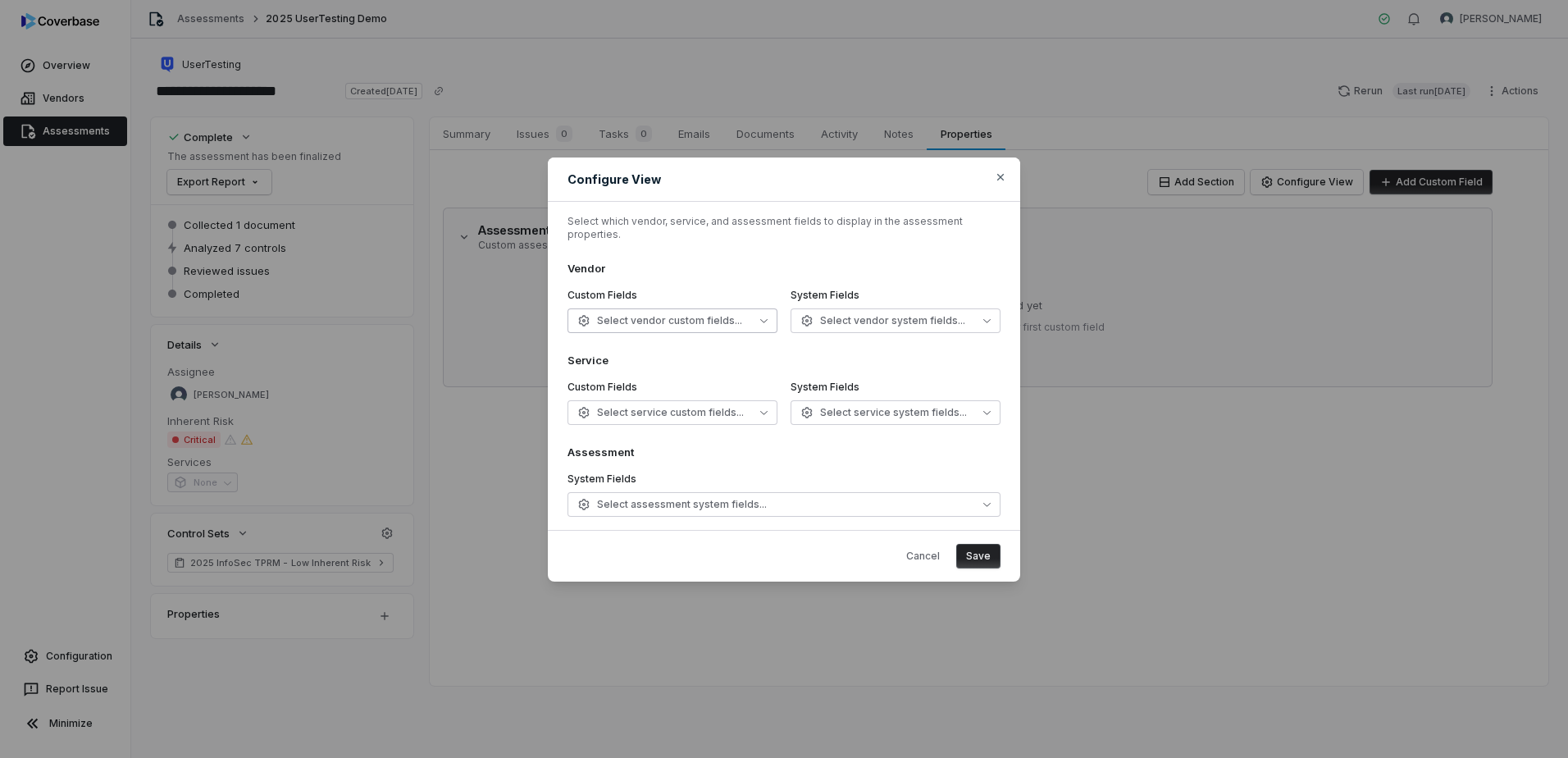
click at [762, 317] on icon "button" at bounding box center [764, 321] width 8 height 8
click at [754, 238] on div "Select which vendor, service, and assessment fields to display in the assessmen…" at bounding box center [784, 366] width 472 height 328
click at [725, 413] on button "Select service custom fields..." at bounding box center [673, 412] width 210 height 25
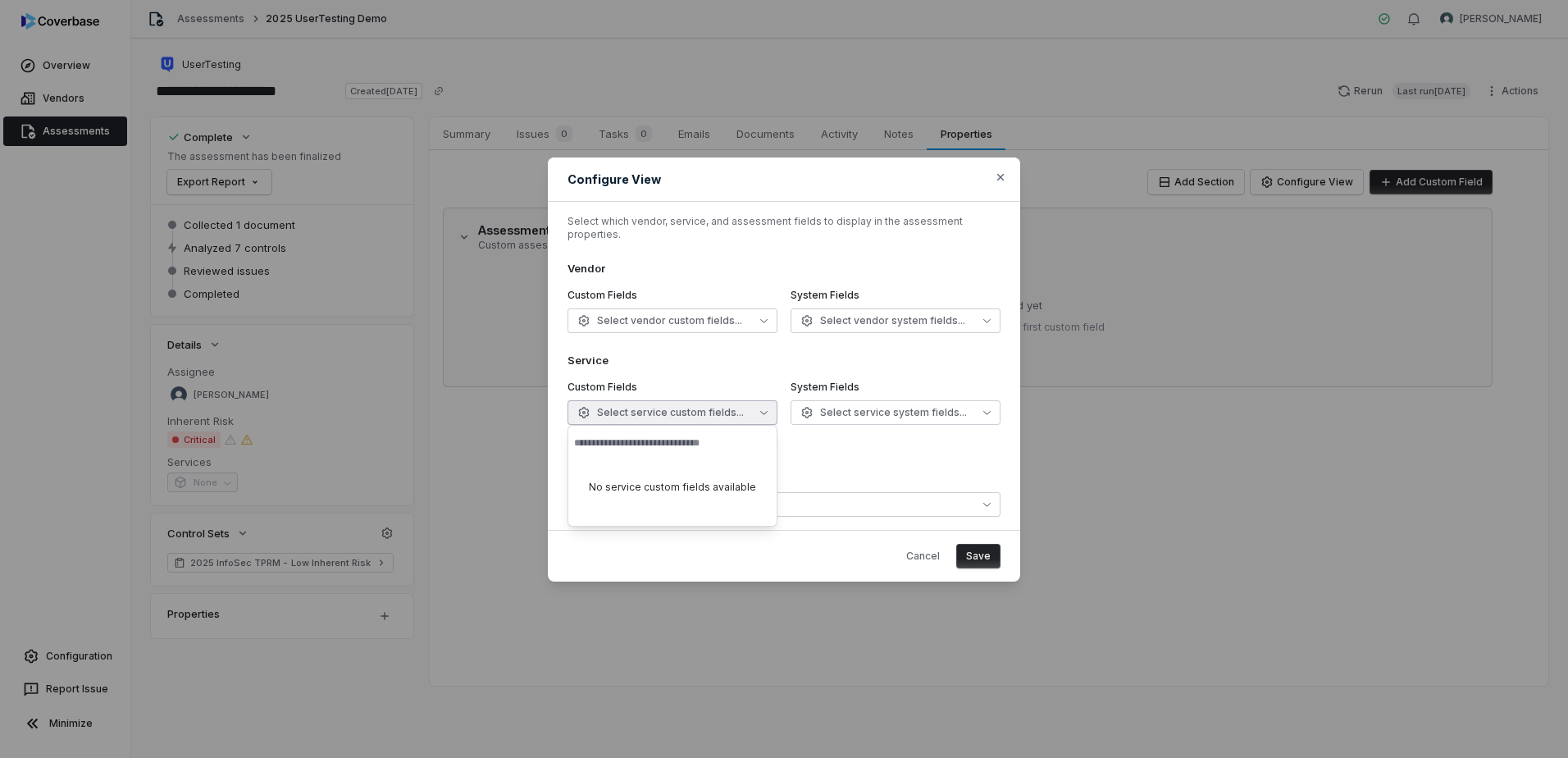
click at [894, 473] on label "System Fields" at bounding box center [784, 479] width 433 height 13
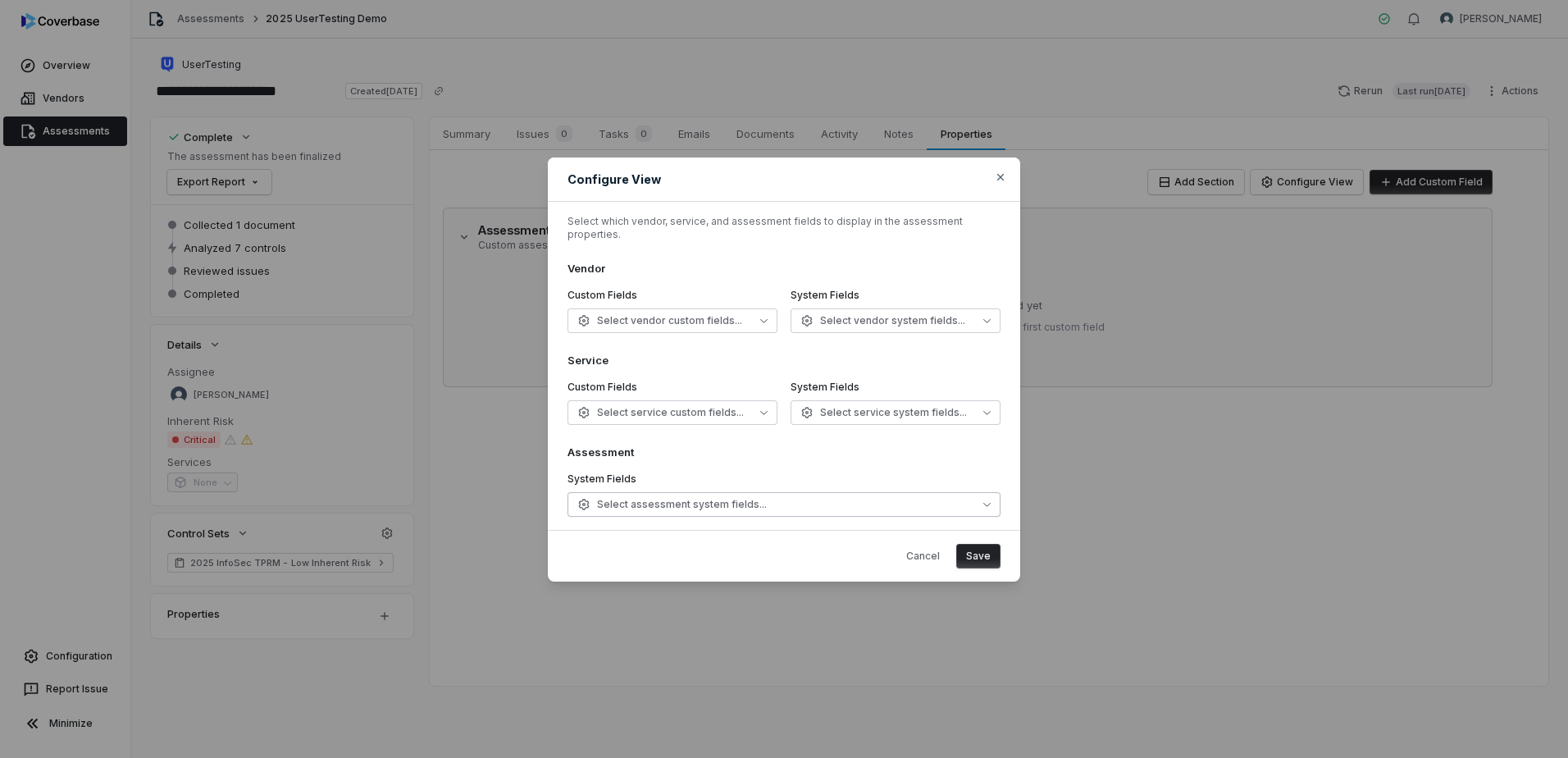
click at [854, 498] on button "Select assessment system fields..." at bounding box center [784, 505] width 433 height 25
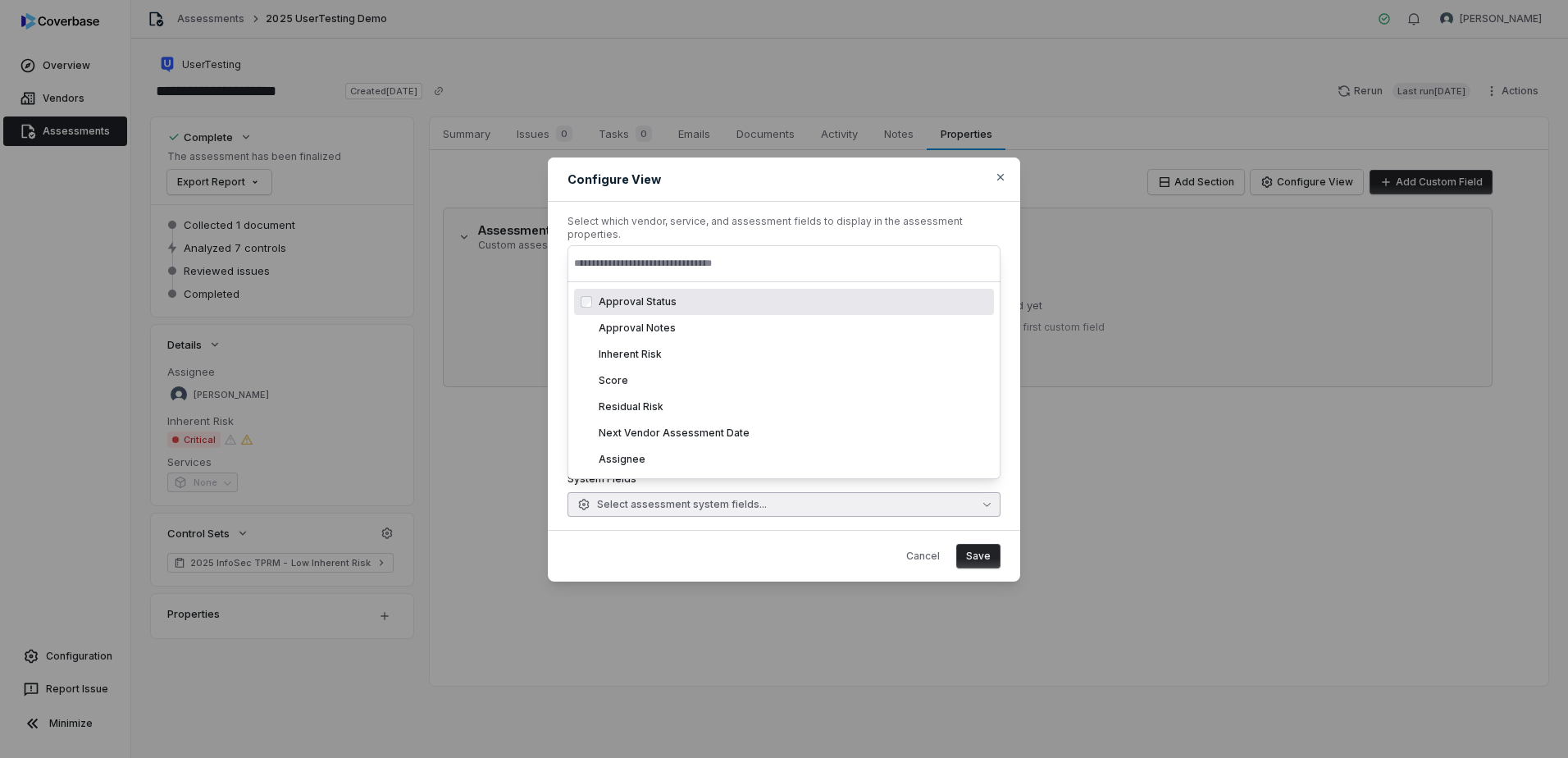
drag, startPoint x: 933, startPoint y: 545, endPoint x: 923, endPoint y: 546, distance: 10.0
click at [932, 545] on button "Cancel" at bounding box center [923, 557] width 53 height 25
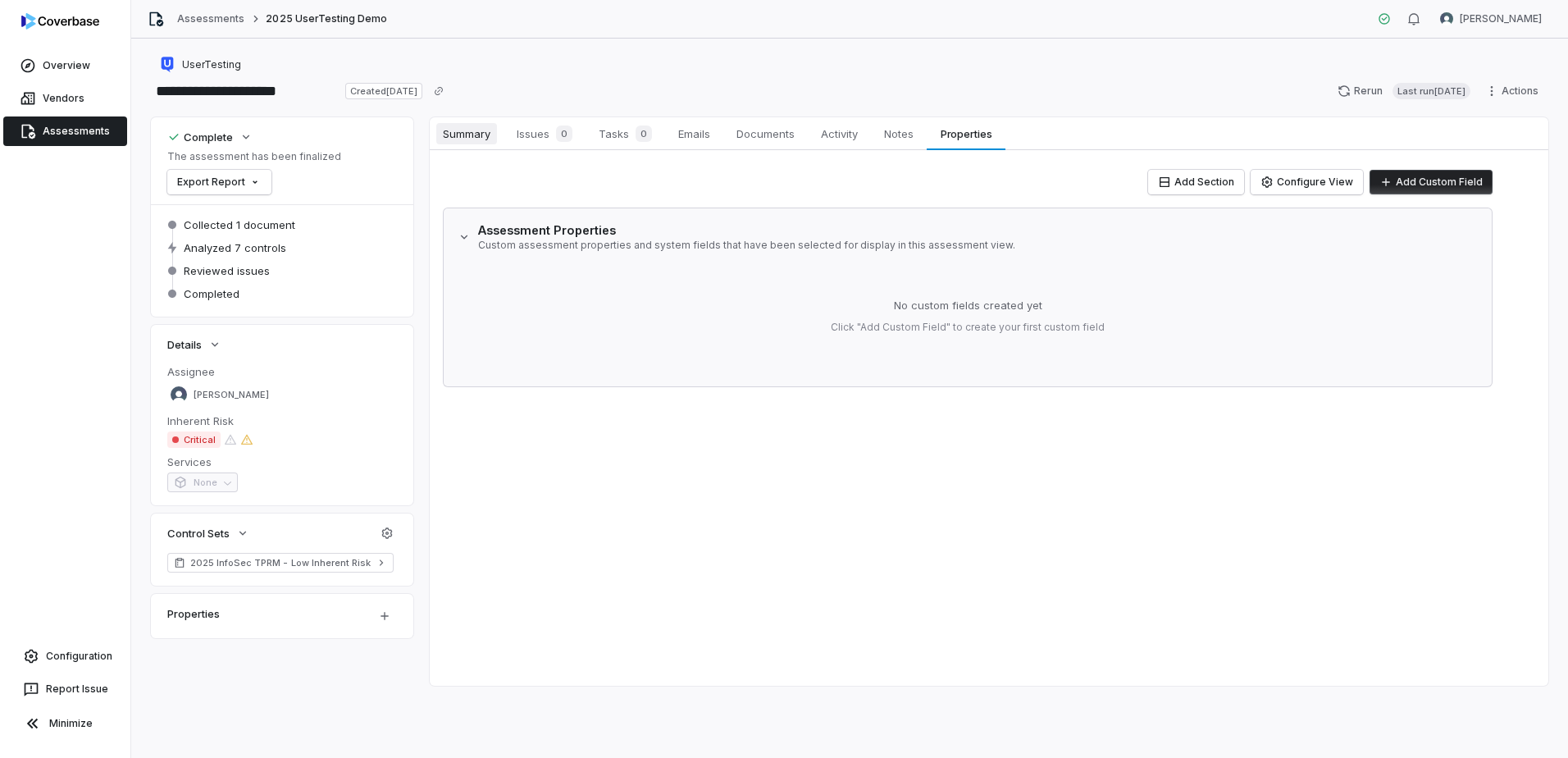
click at [491, 134] on span "Summary" at bounding box center [467, 134] width 61 height 21
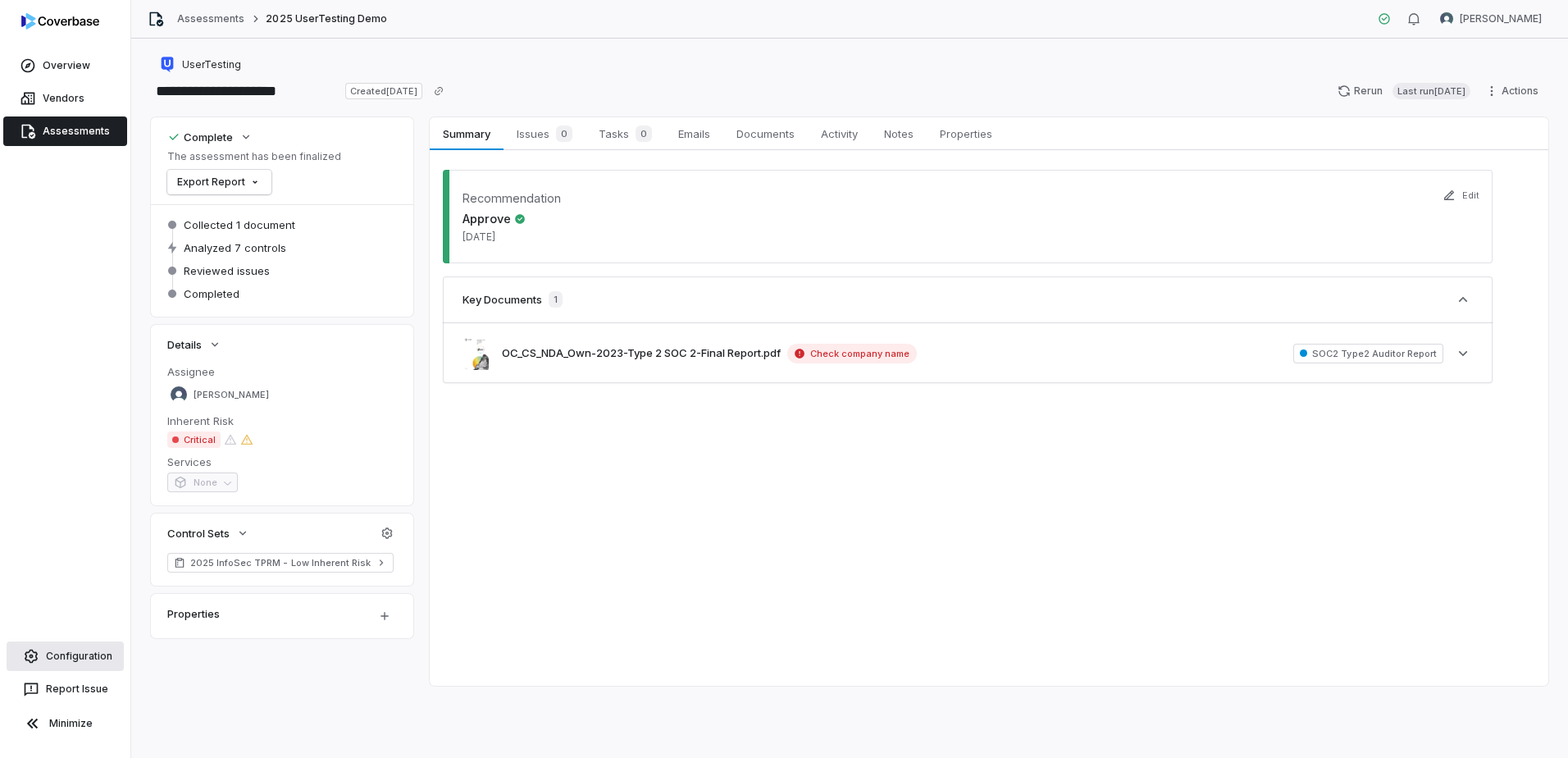
click at [50, 661] on span "Configuration" at bounding box center [79, 657] width 67 height 13
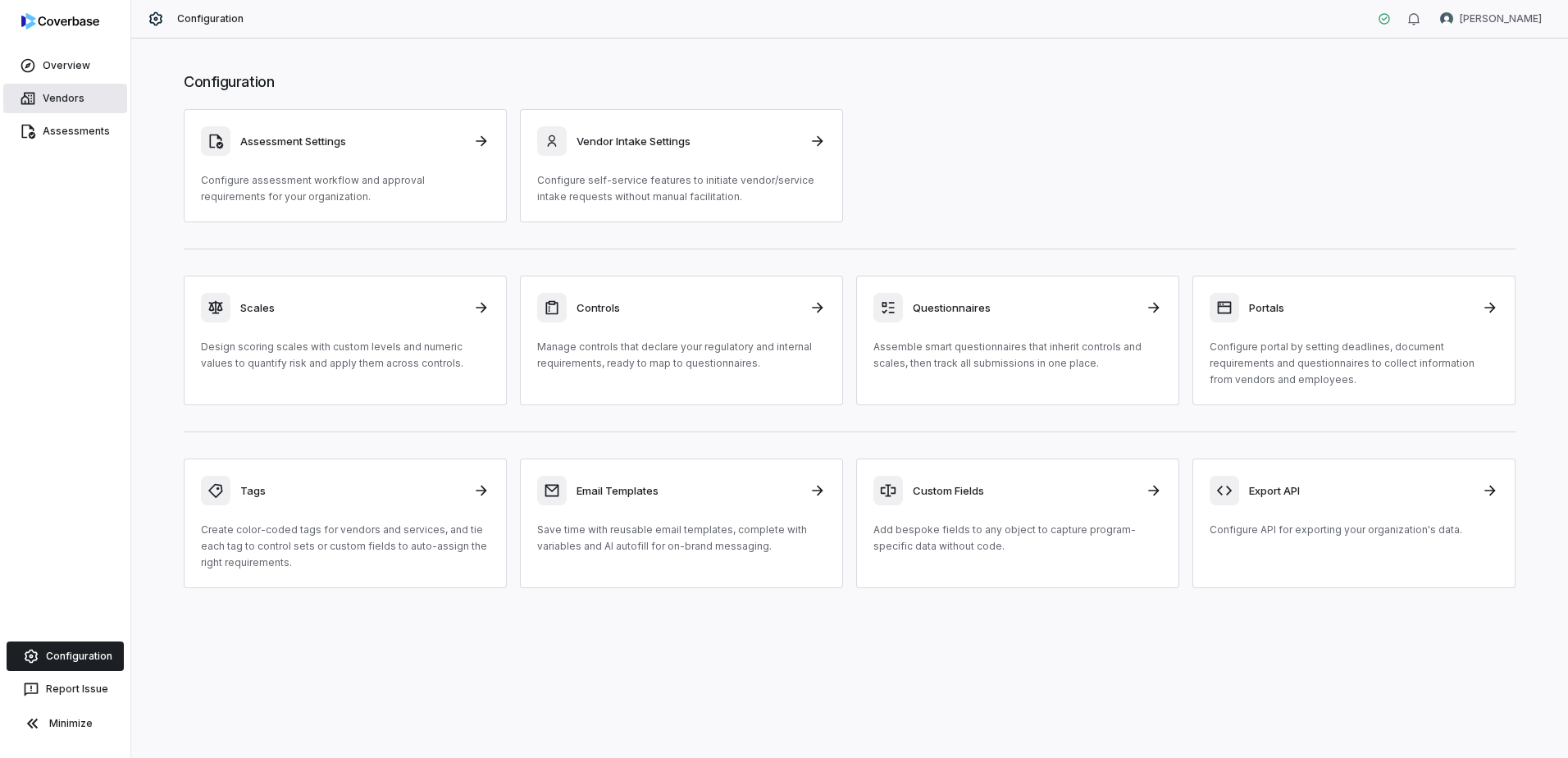
click at [55, 95] on span "Vendors" at bounding box center [64, 98] width 42 height 13
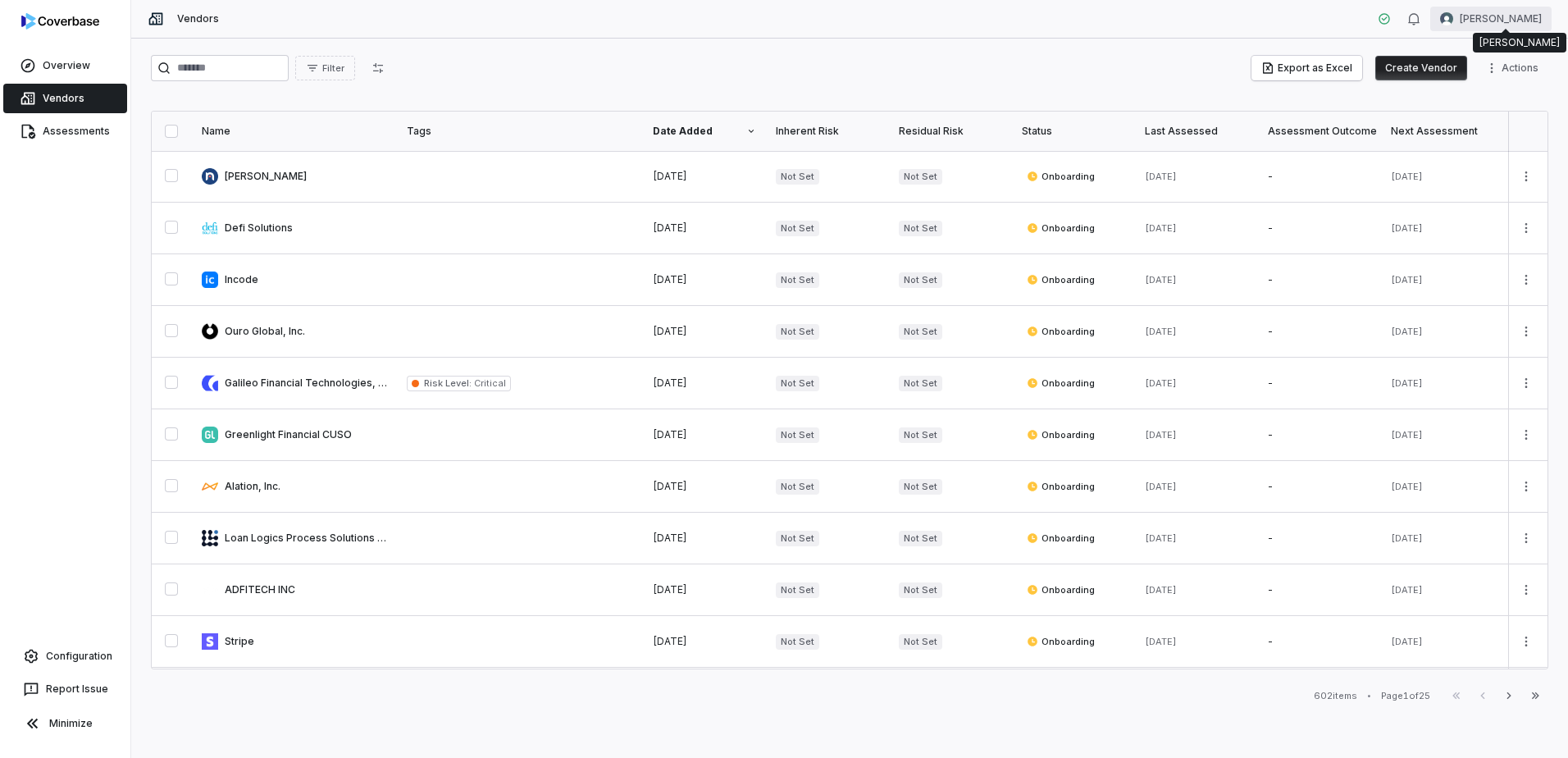
click at [1514, 18] on html "Overview Vendors Assessments Configuration Report Issue Minimize Vendors Curtis…" at bounding box center [784, 379] width 1568 height 758
click at [1473, 83] on div "Organization" at bounding box center [1482, 85] width 125 height 27
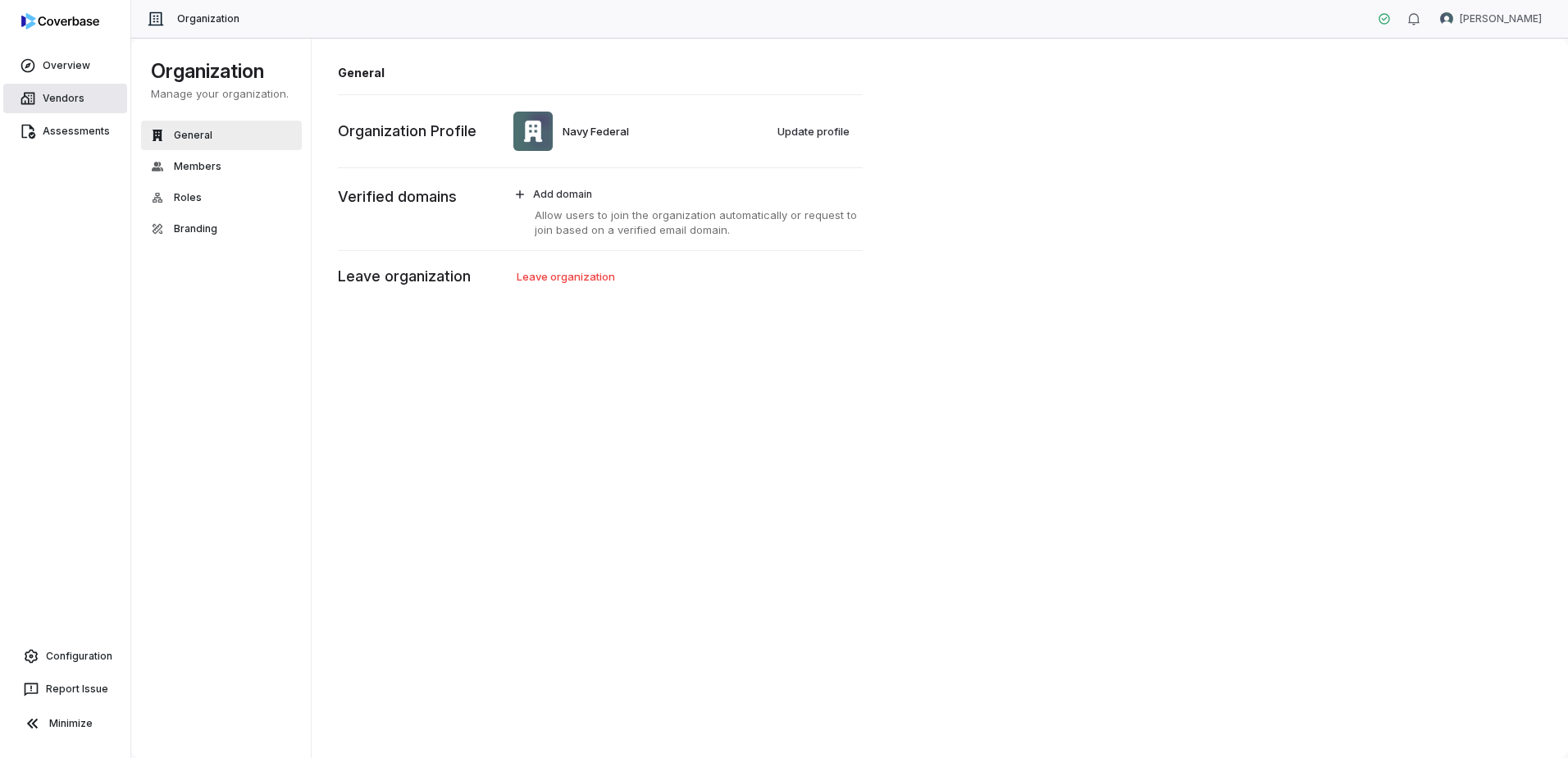
click at [70, 102] on span "Vendors" at bounding box center [64, 98] width 42 height 13
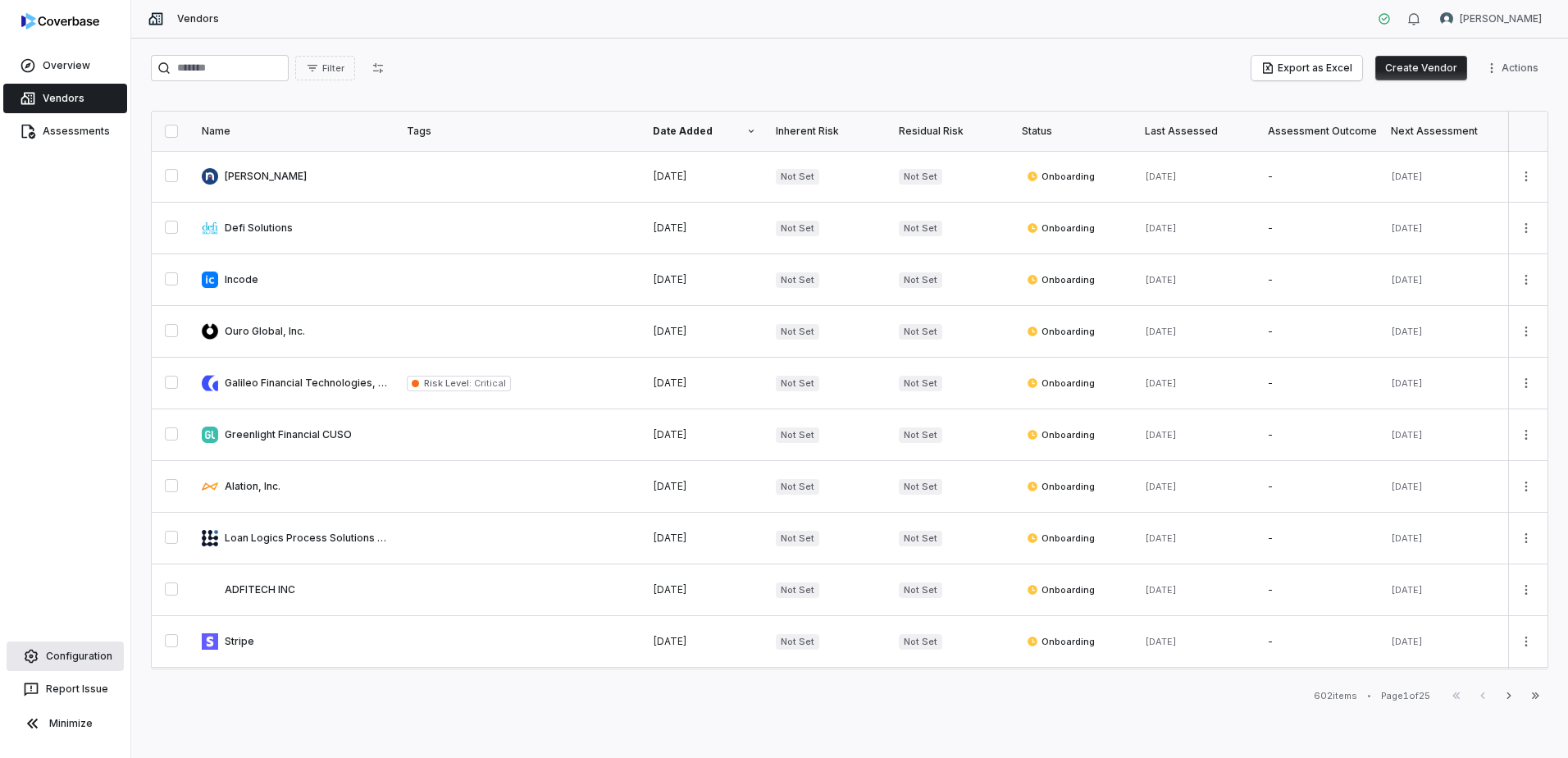
click at [72, 649] on link "Configuration" at bounding box center [65, 656] width 117 height 30
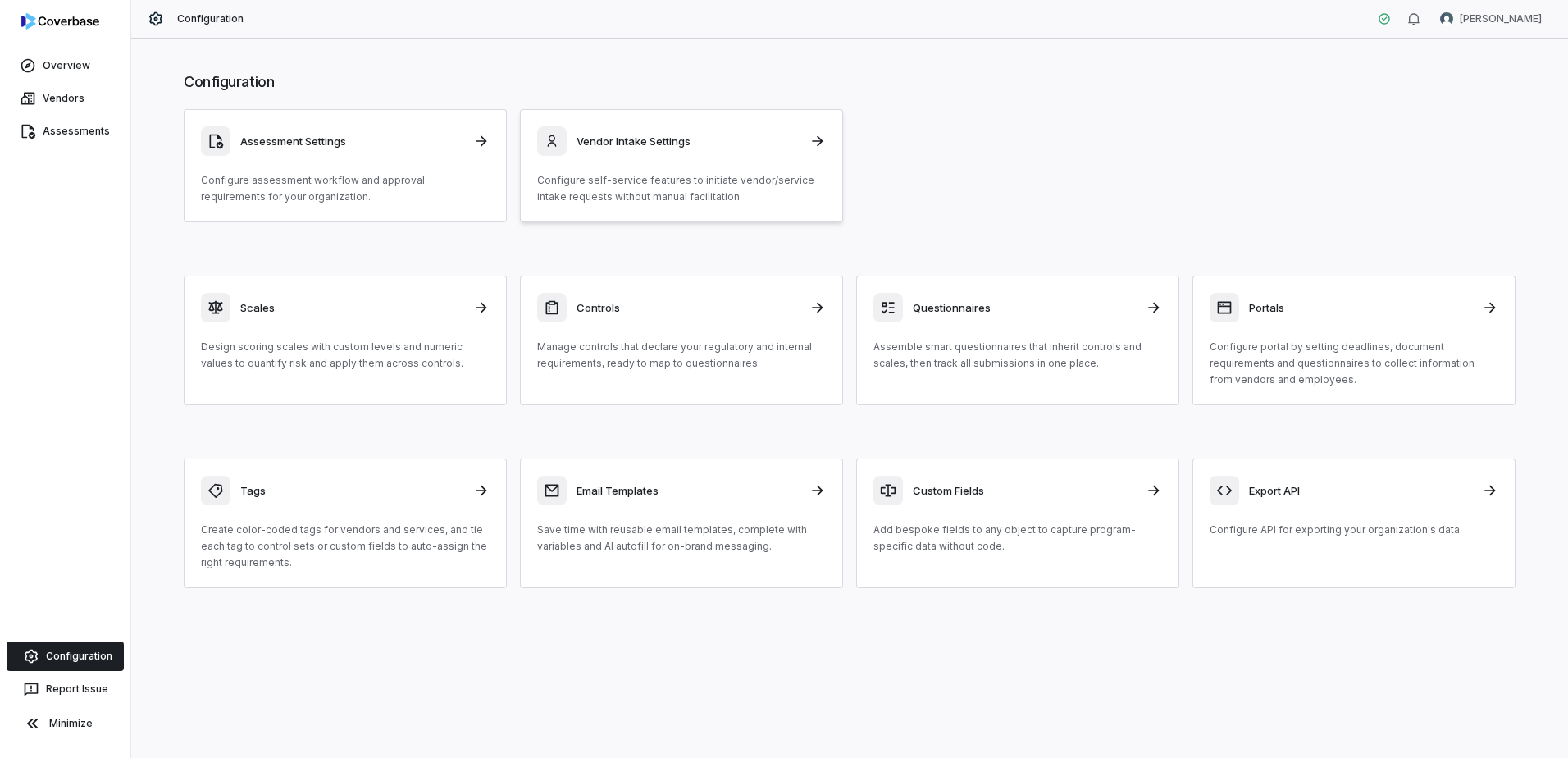
click at [700, 180] on p "Configure self-service features to initiate vendor/service intake requests with…" at bounding box center [681, 188] width 289 height 32
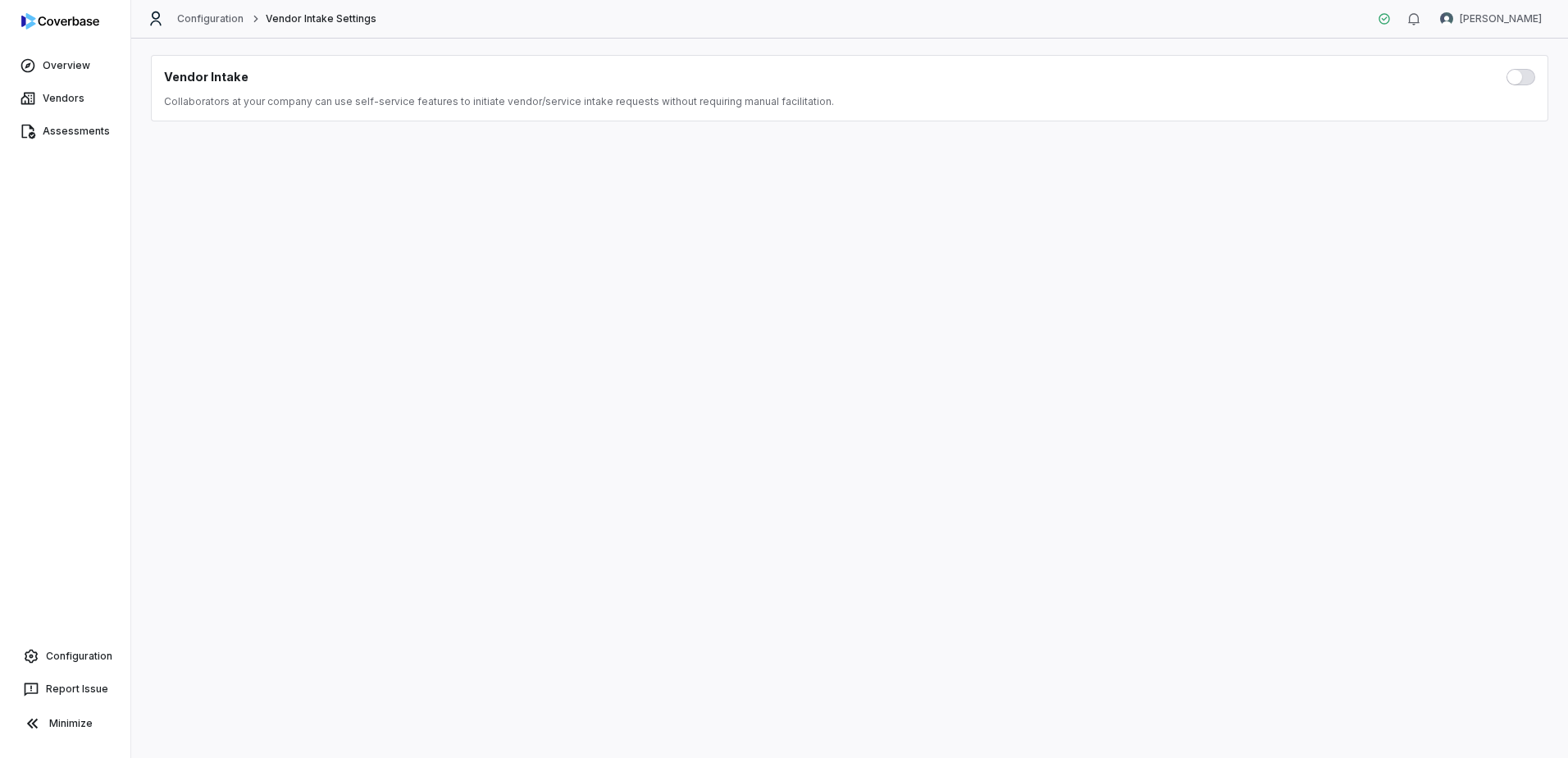
click at [1520, 83] on button "button" at bounding box center [1521, 76] width 29 height 16
click at [1519, 78] on span "button" at bounding box center [1515, 76] width 14 height 14
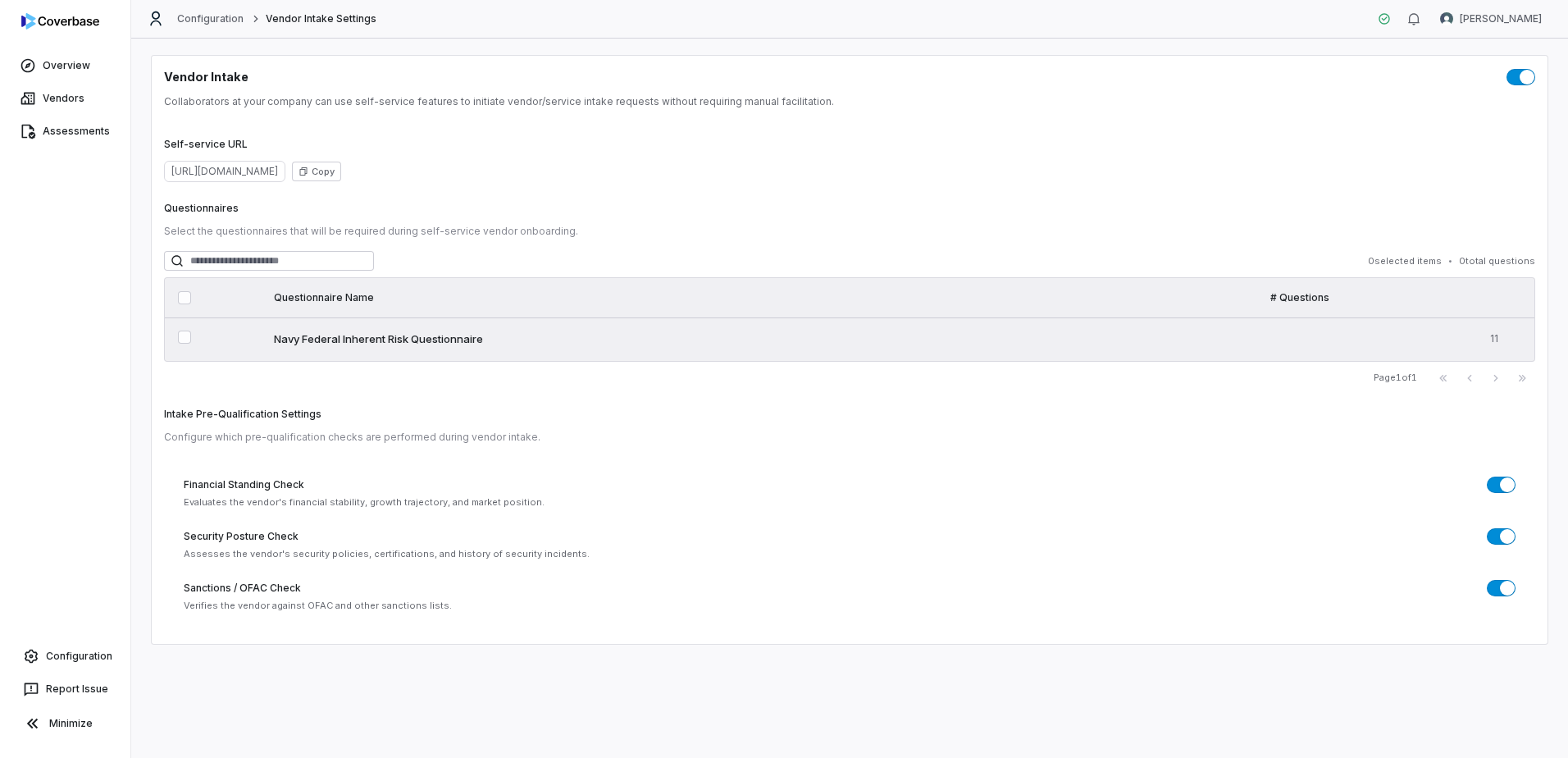
click at [181, 339] on button "Select questionnaire Navy Federal Inherent Risk Questionnaire" at bounding box center [184, 337] width 13 height 13
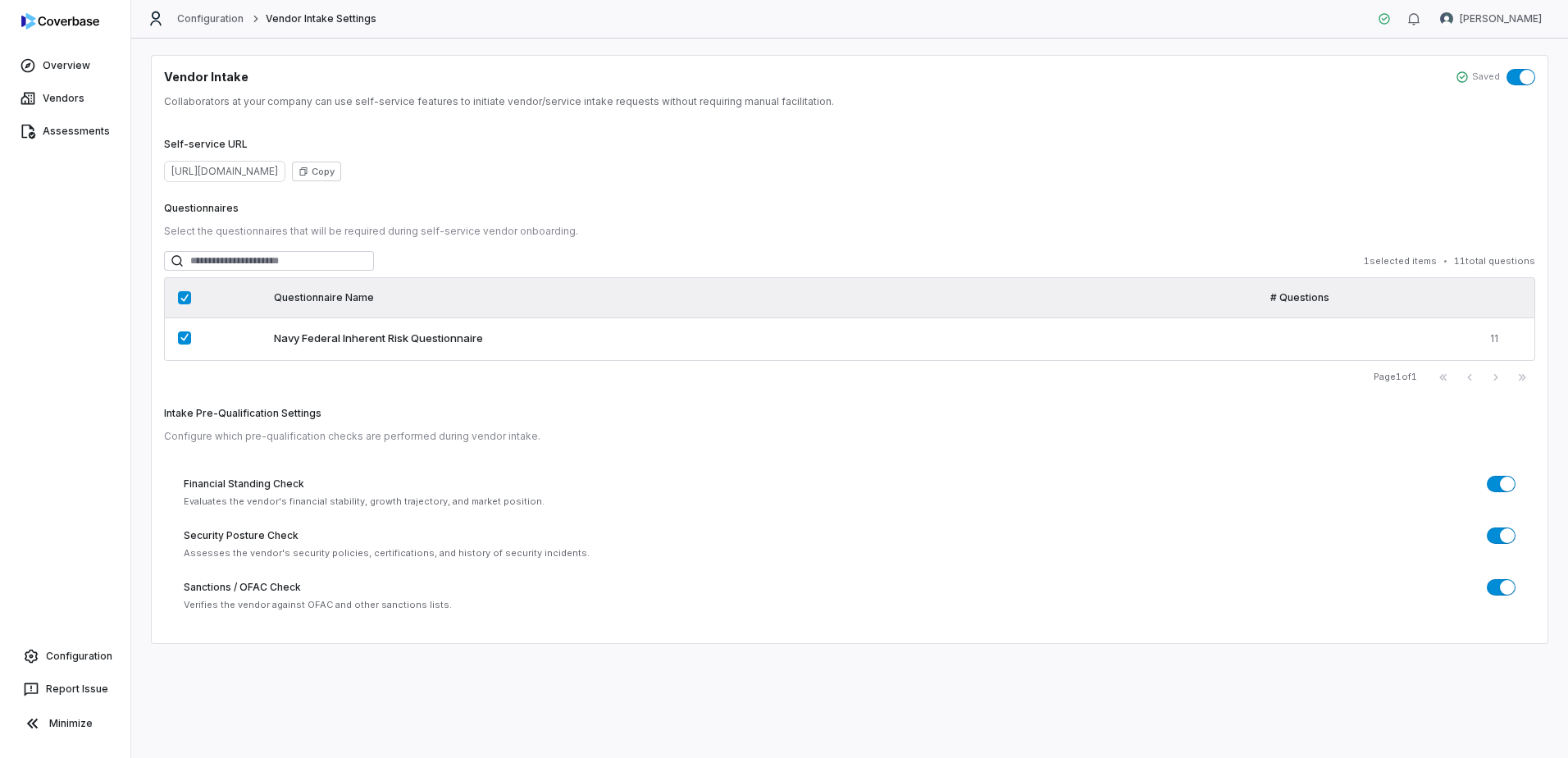
click at [1525, 81] on span "button" at bounding box center [1526, 76] width 14 height 14
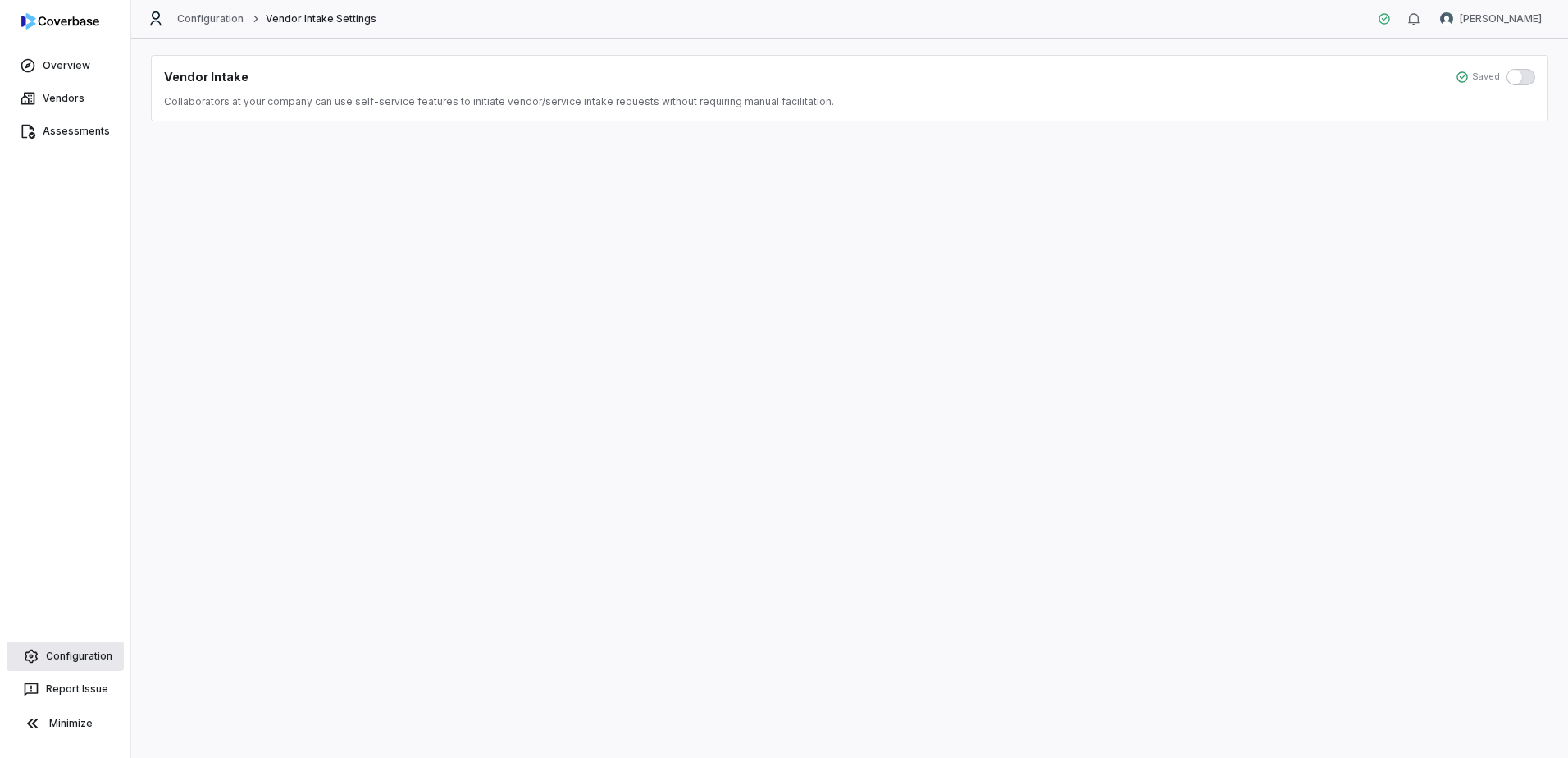
click at [74, 650] on span "Configuration" at bounding box center [79, 657] width 67 height 13
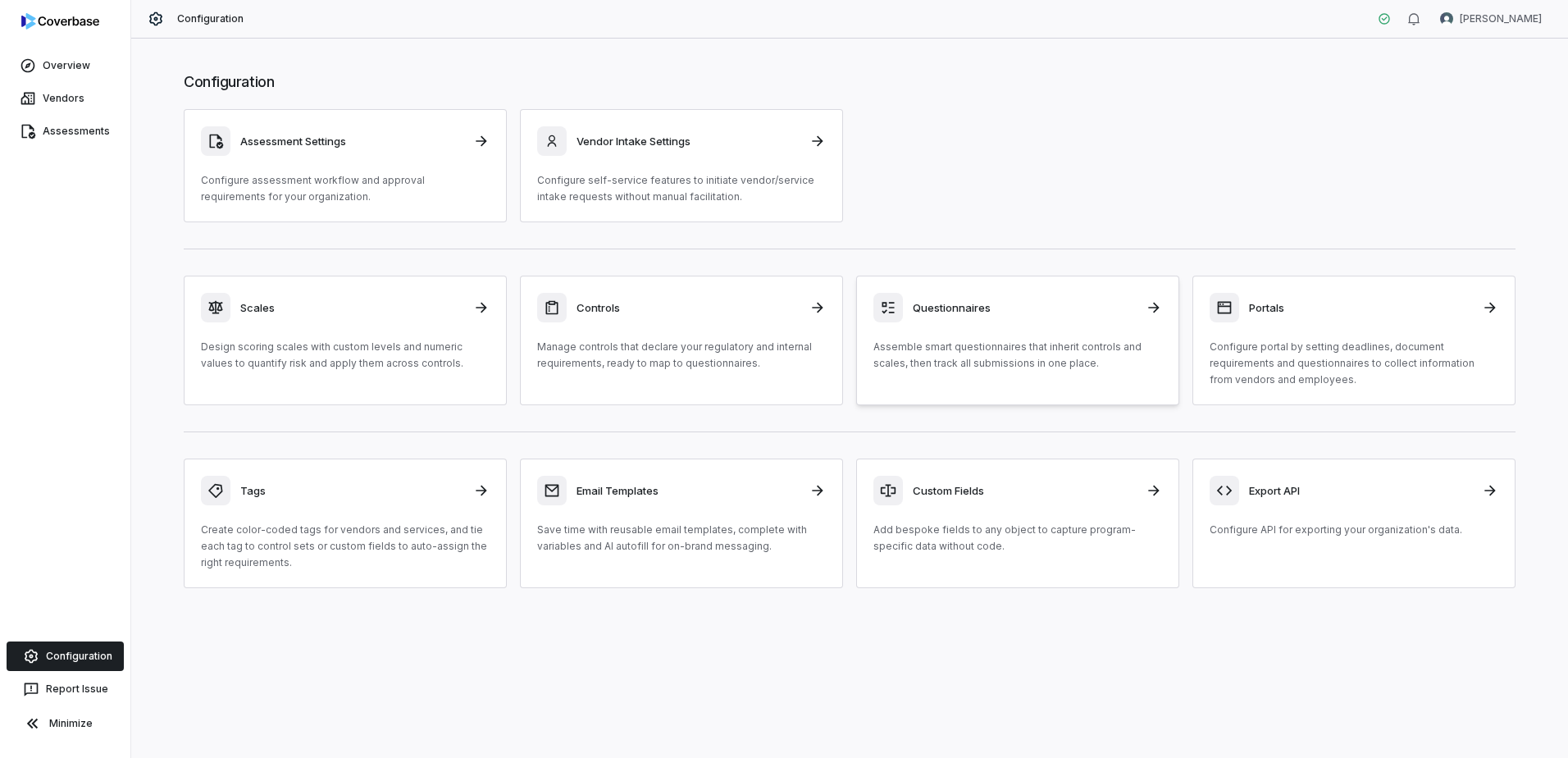
click at [913, 296] on div "Questionnaires" at bounding box center [1017, 307] width 289 height 30
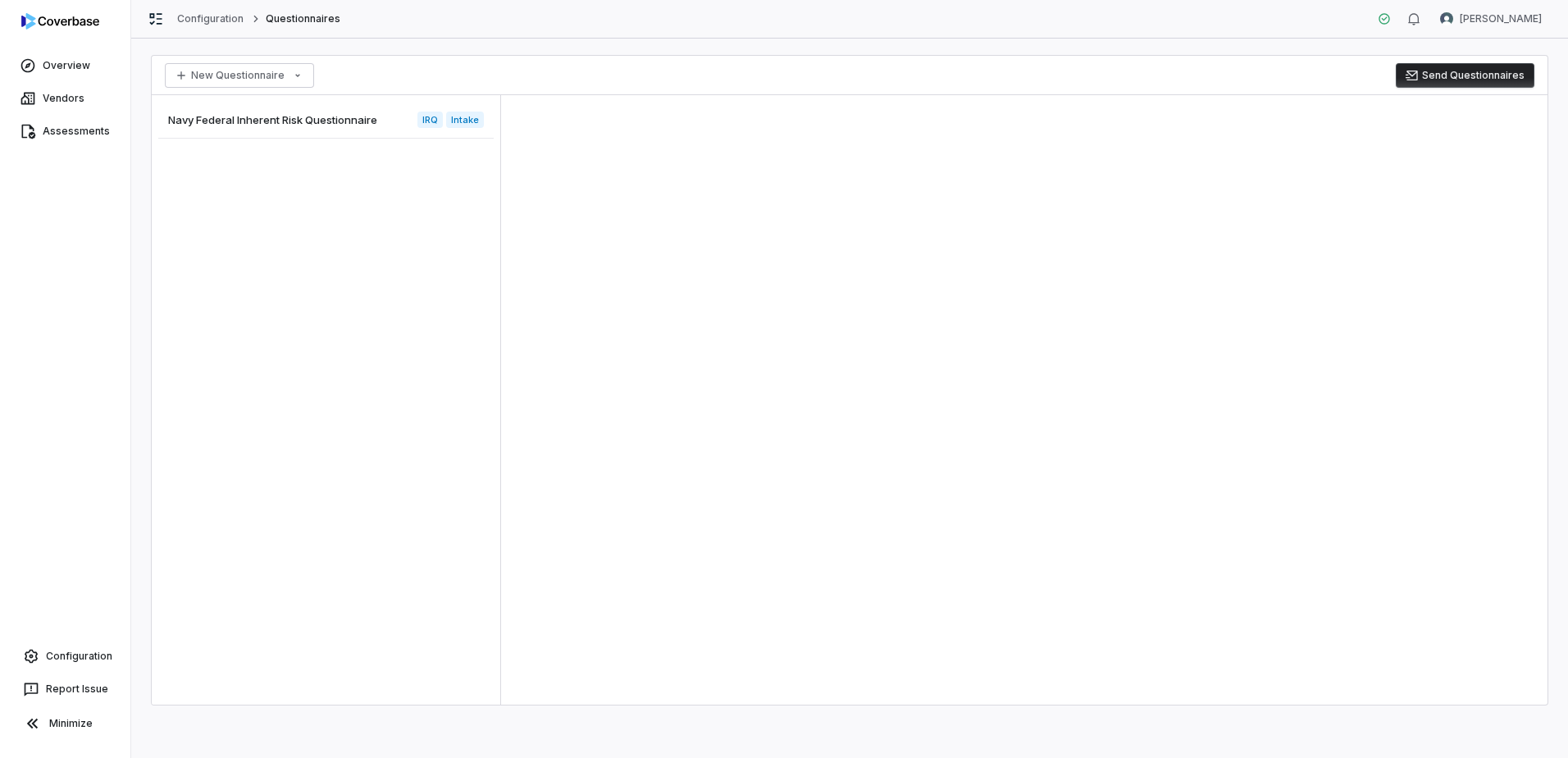
click at [348, 119] on span "Navy Federal Inherent Risk Questionnaire" at bounding box center [272, 119] width 209 height 14
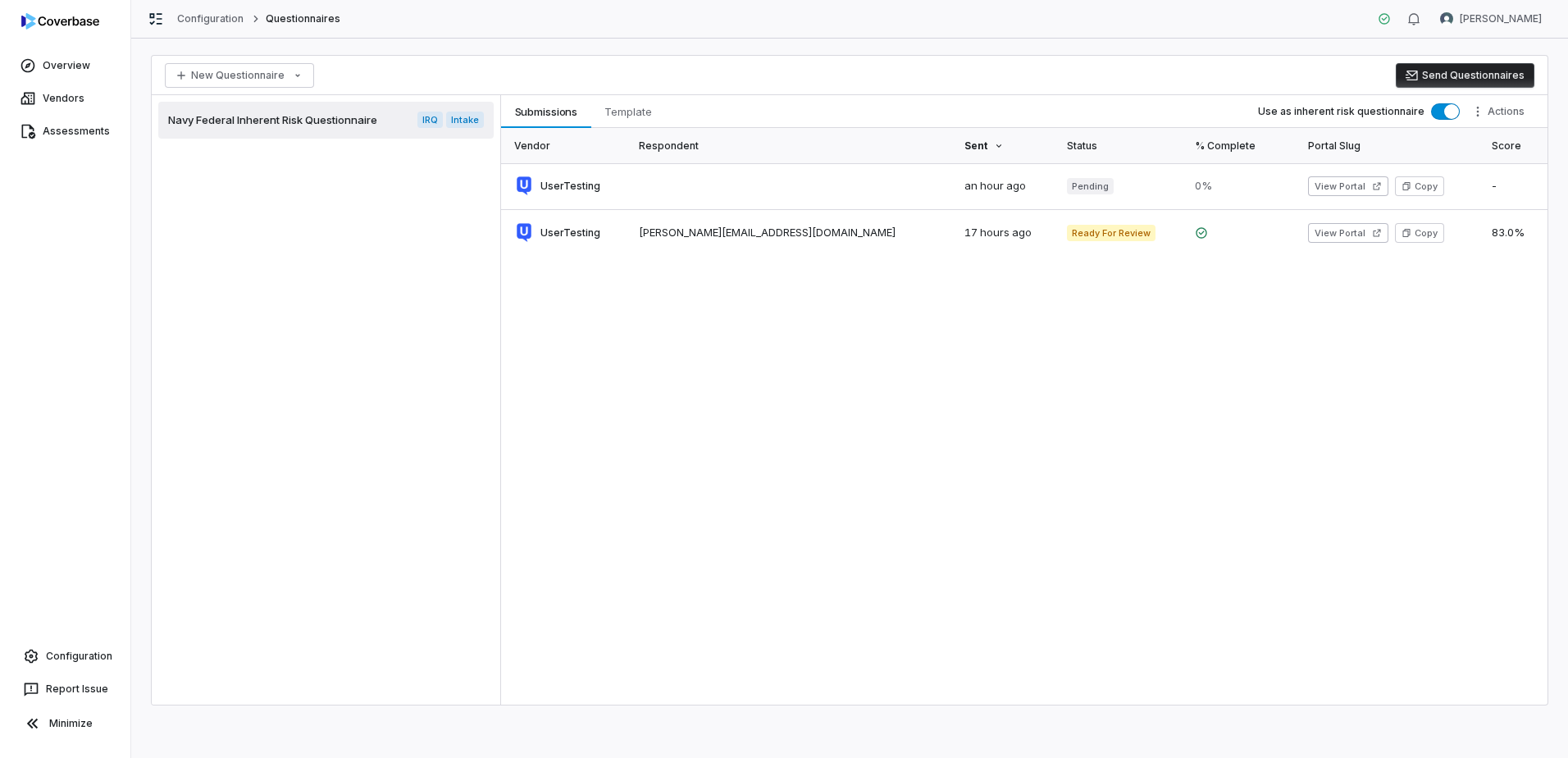
click at [327, 114] on span "Navy Federal Inherent Risk Questionnaire" at bounding box center [272, 119] width 209 height 14
click at [653, 113] on span "Template" at bounding box center [628, 112] width 61 height 21
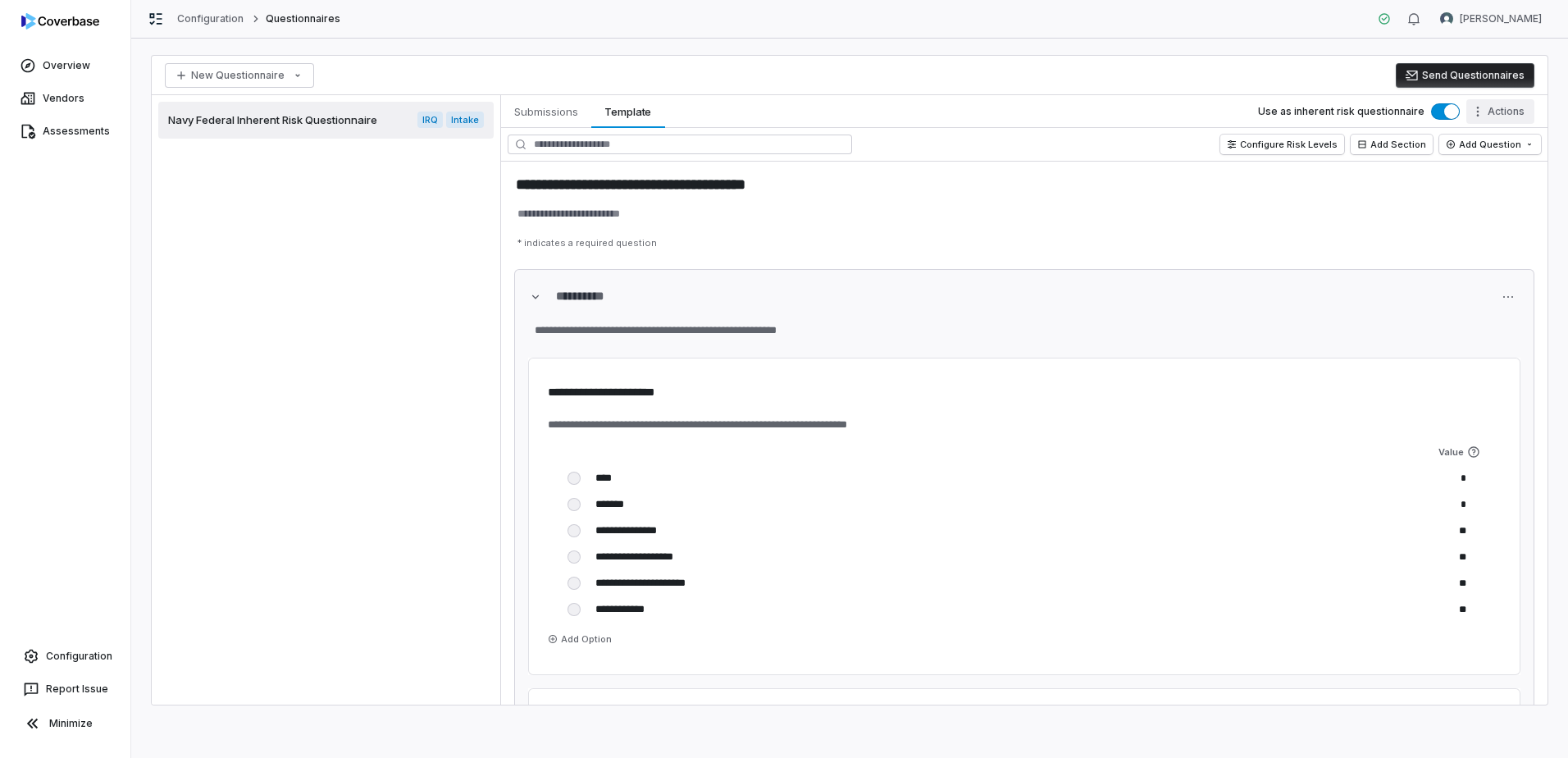
click at [1496, 116] on html "**********" at bounding box center [784, 379] width 1568 height 758
click at [1450, 172] on div "Configure Reviewers" at bounding box center [1437, 174] width 182 height 27
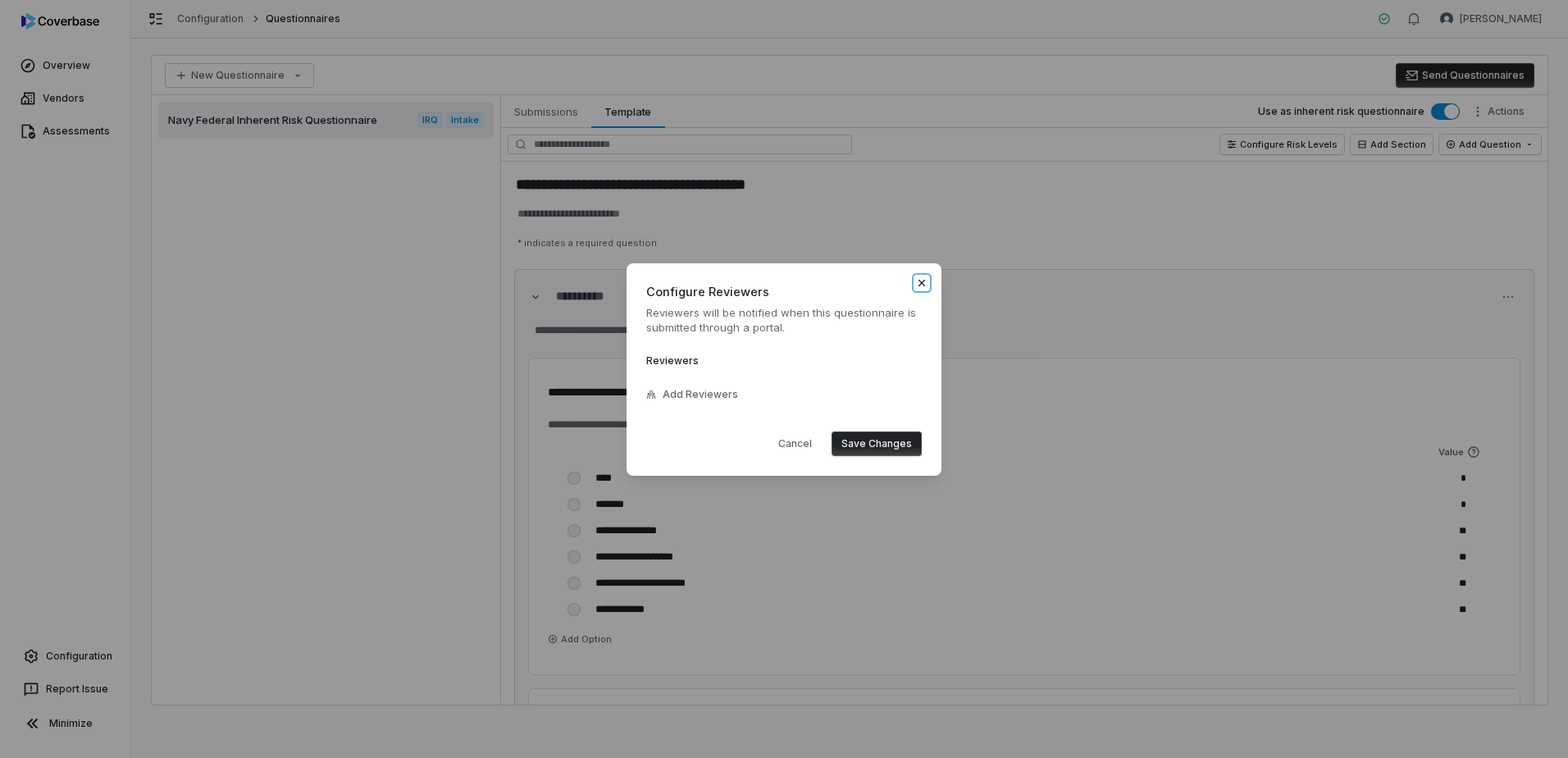
click at [924, 277] on icon "button" at bounding box center [922, 284] width 13 height 13
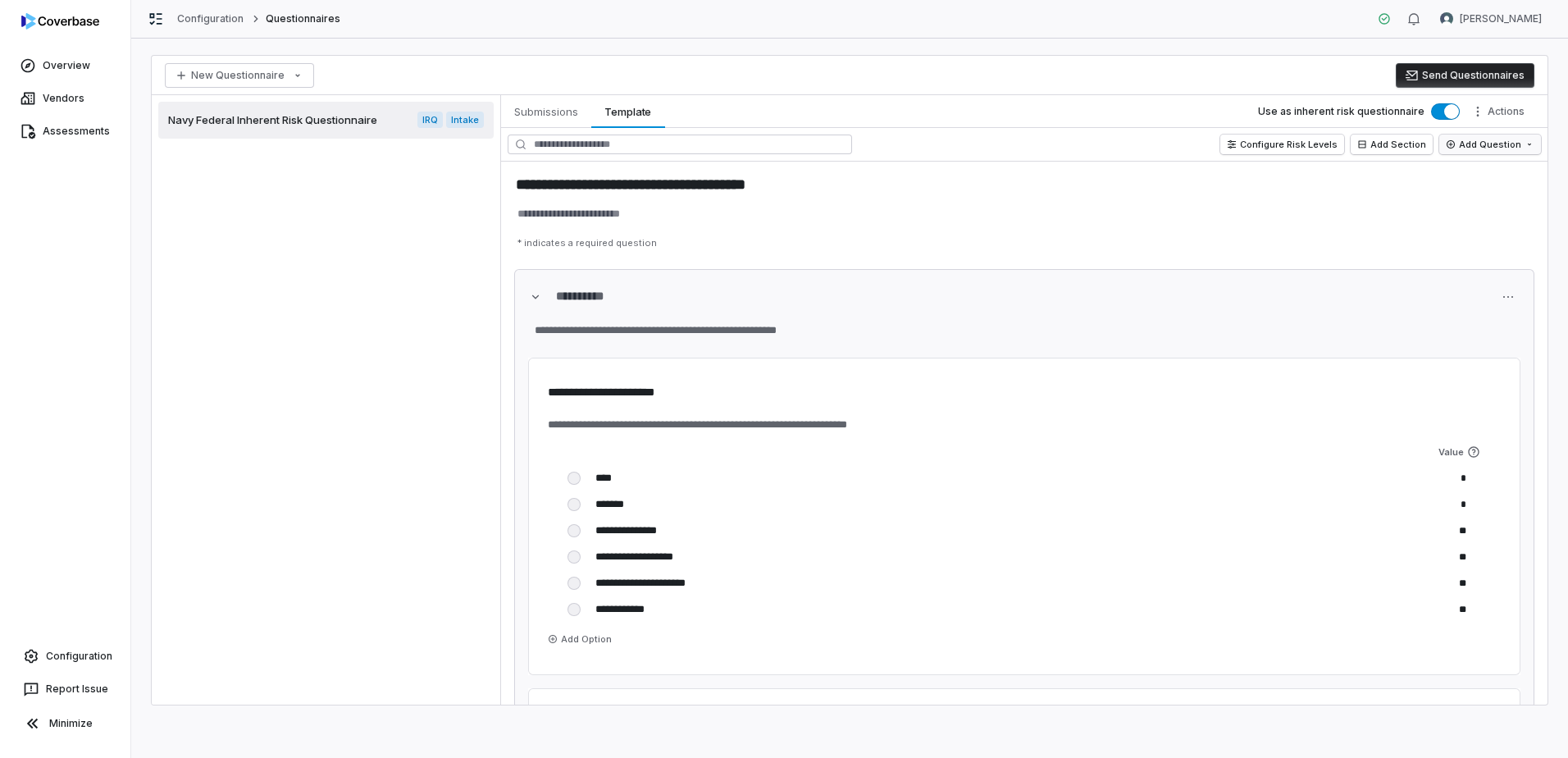
click at [1508, 146] on html "**********" at bounding box center [784, 379] width 1568 height 758
click at [1271, 211] on html "**********" at bounding box center [784, 379] width 1568 height 758
click at [60, 657] on span "Configuration" at bounding box center [79, 657] width 67 height 13
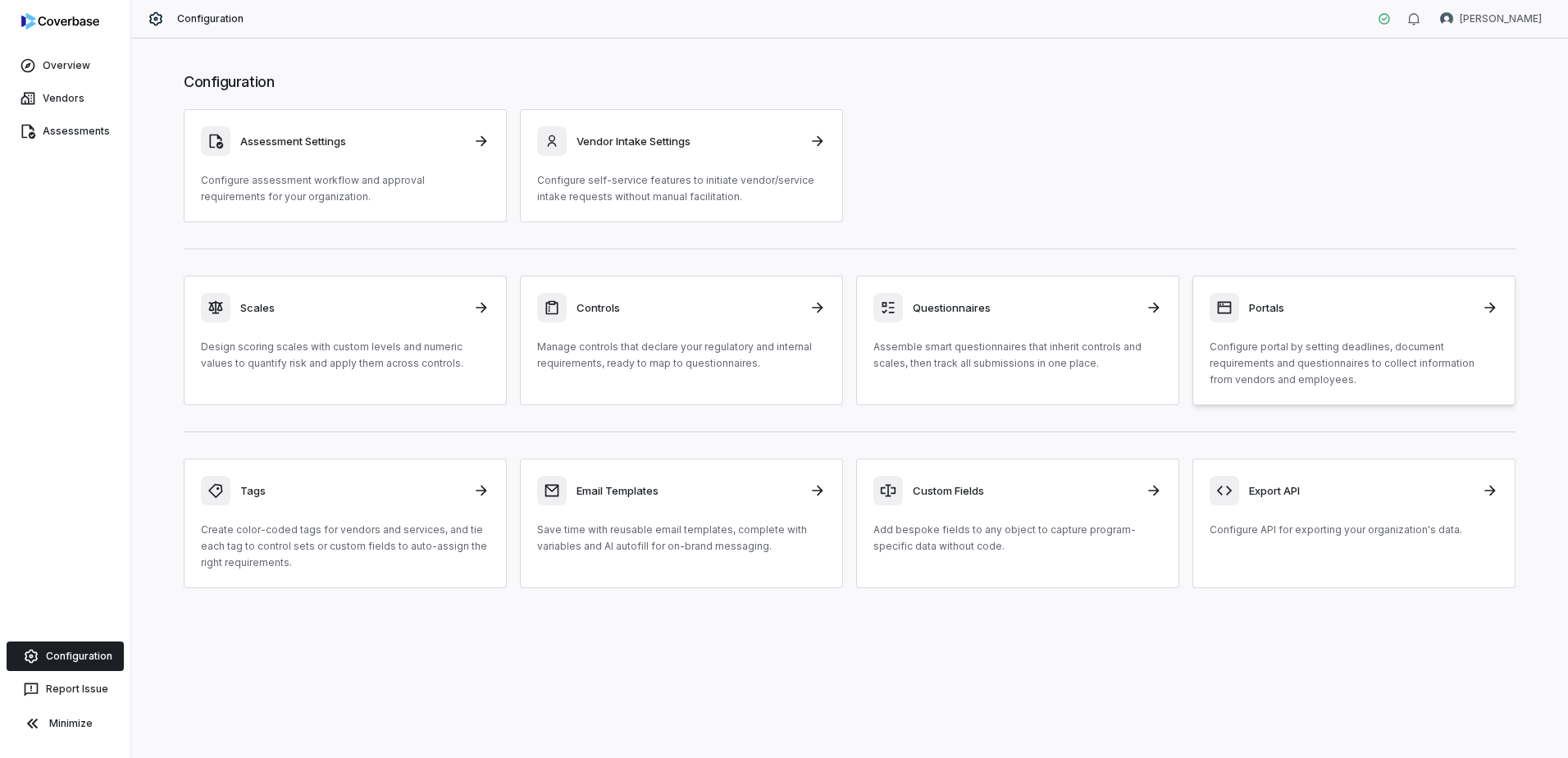
click at [1255, 328] on div "Portals Configure portal by setting deadlines, document requirements and questi…" at bounding box center [1354, 341] width 289 height 95
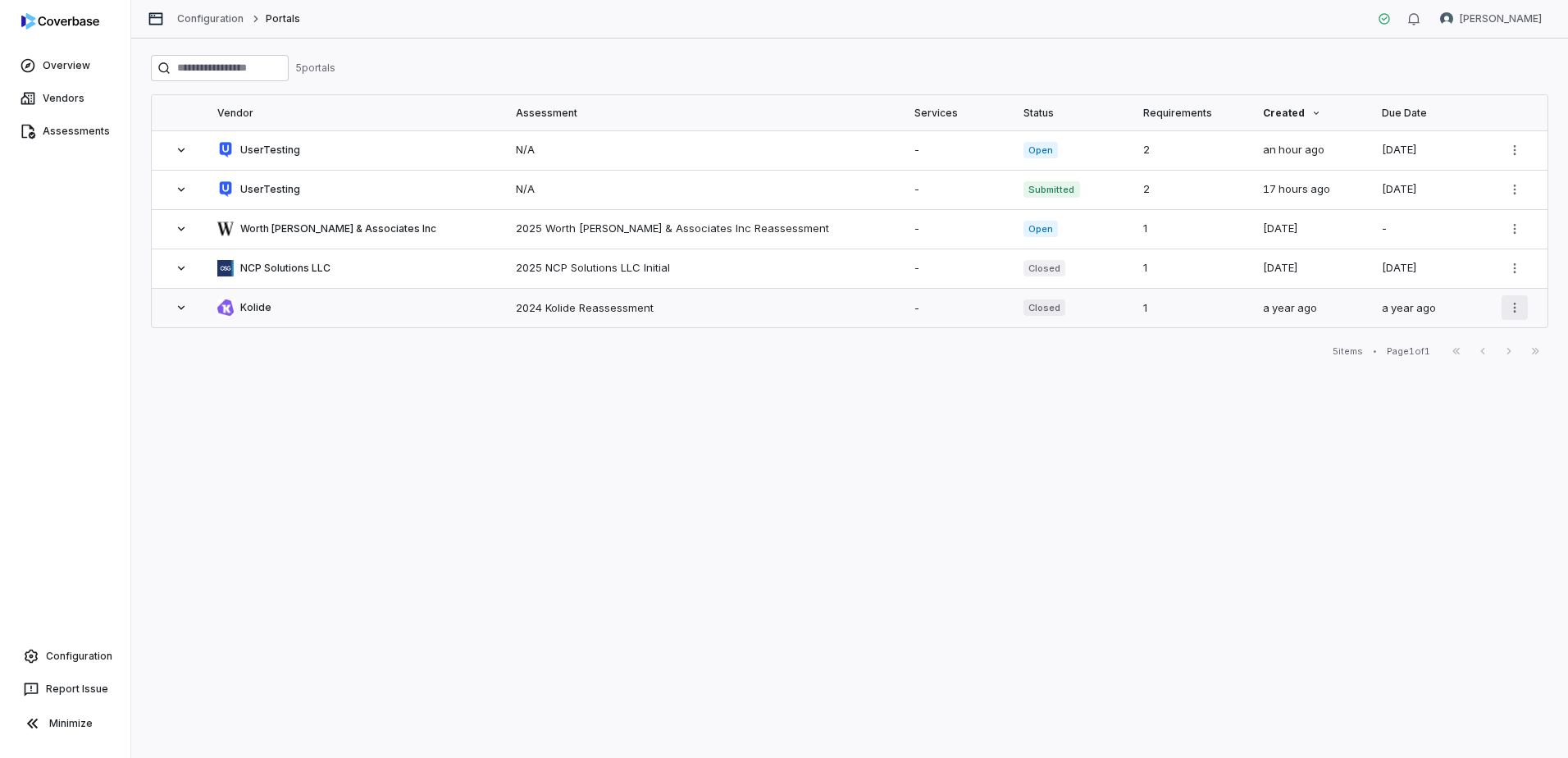
click at [1514, 313] on html "Overview Vendors Assessments Configuration Report Issue Minimize Configuration …" at bounding box center [784, 379] width 1568 height 758
drag, startPoint x: 843, startPoint y: 456, endPoint x: 726, endPoint y: 436, distance: 118.7
click at [837, 456] on html "Overview Vendors Assessments Configuration Report Issue Minimize Configuration …" at bounding box center [784, 379] width 1568 height 758
click at [1504, 231] on html "Overview Vendors Assessments Configuration Report Issue Minimize Configuration …" at bounding box center [784, 379] width 1568 height 758
click at [1487, 261] on div "Configure Portal" at bounding box center [1456, 264] width 130 height 27
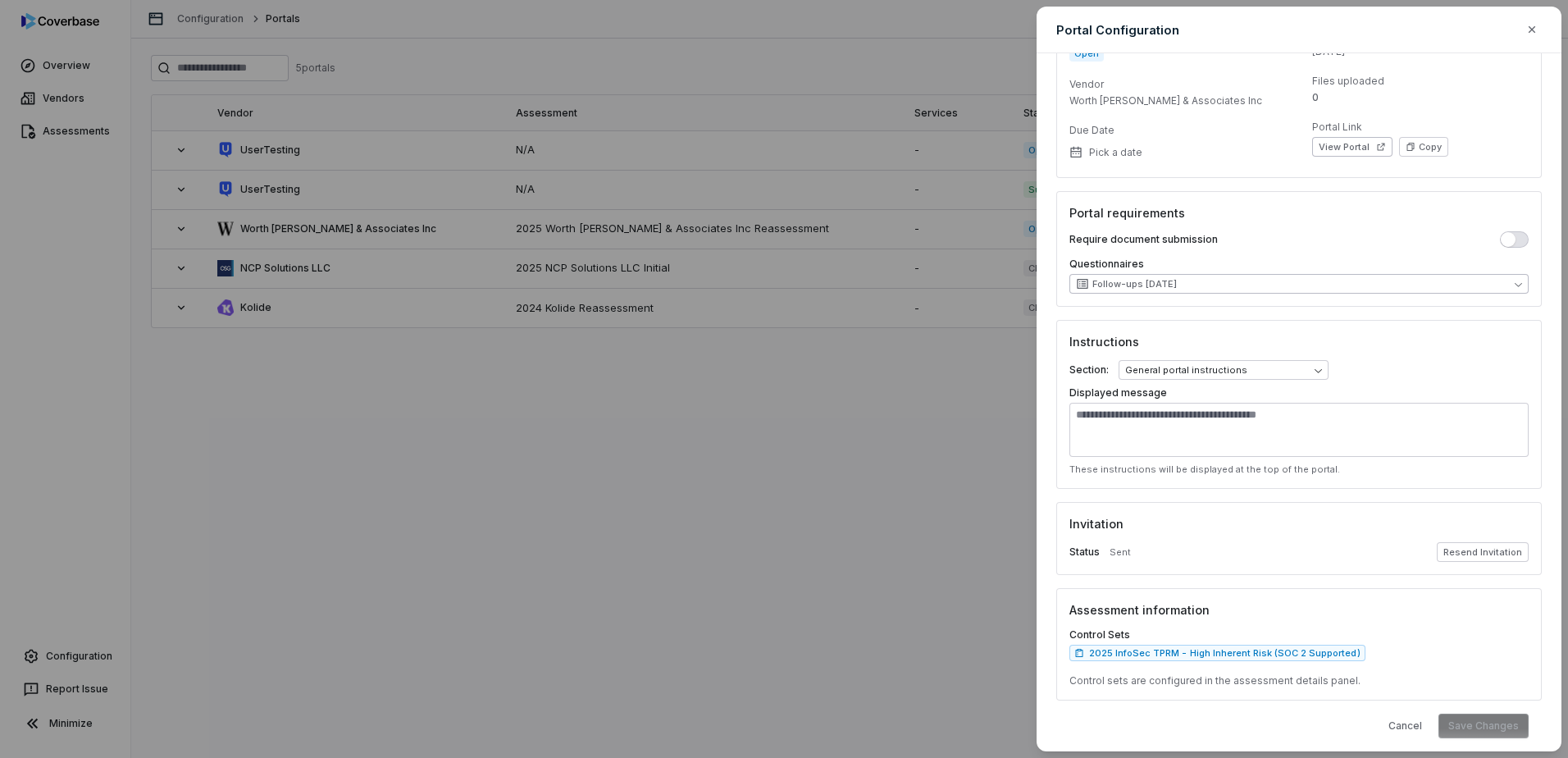
scroll to position [91, 0]
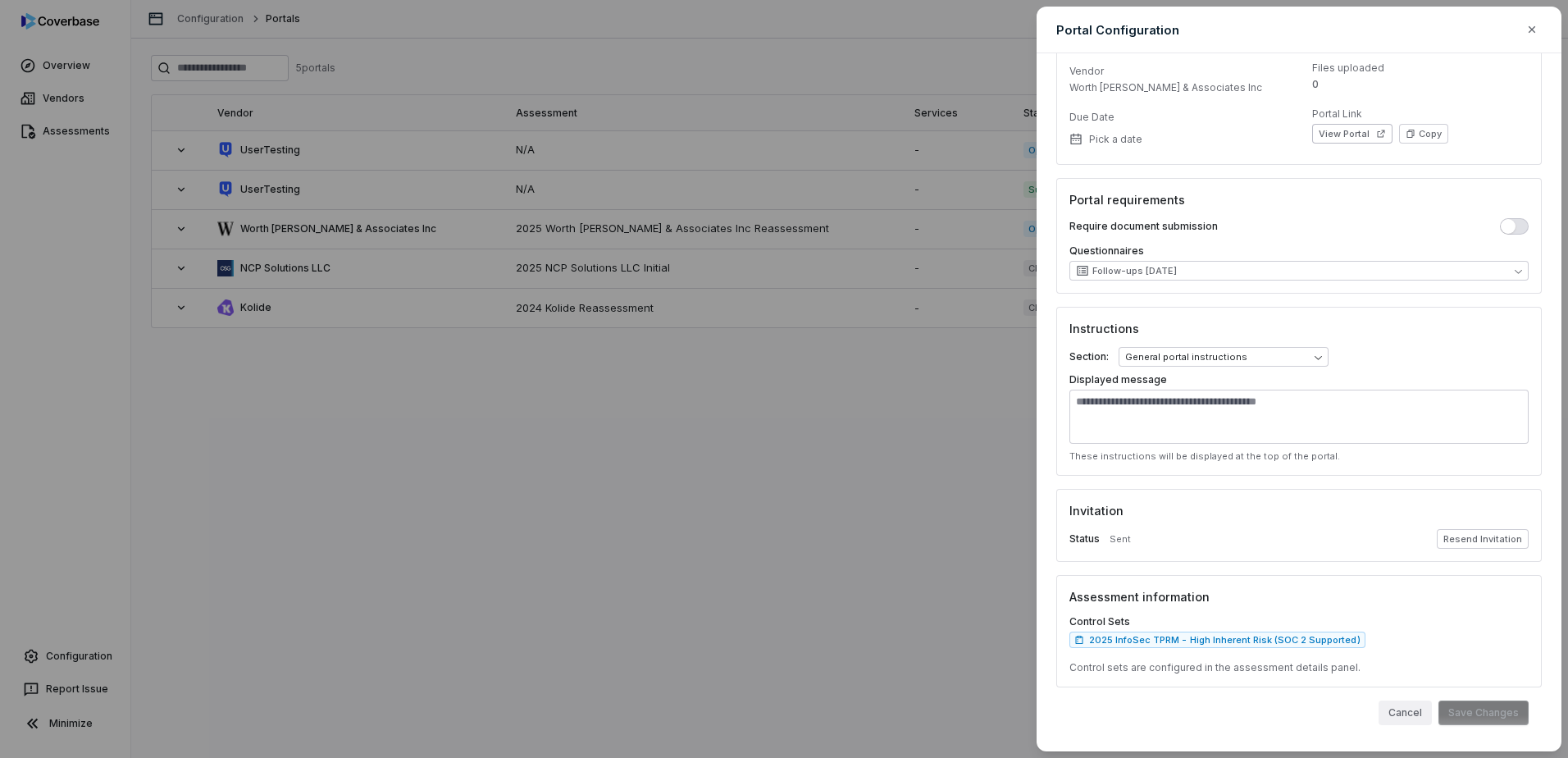
click at [1408, 712] on button "Cancel" at bounding box center [1406, 713] width 53 height 25
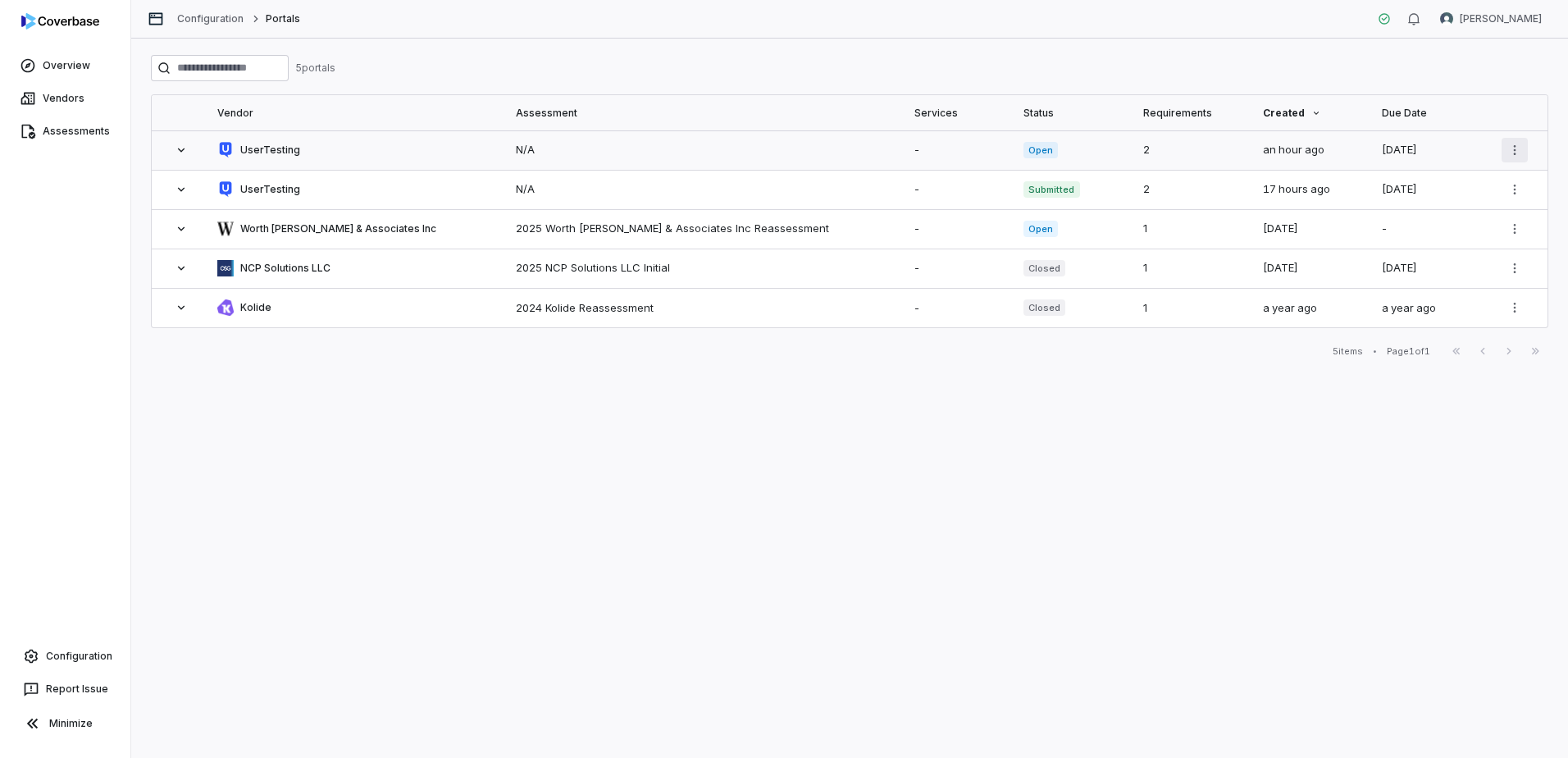
click at [1525, 153] on html "Overview Vendors Assessments Configuration Report Issue Minimize Configuration …" at bounding box center [784, 379] width 1568 height 758
click at [1473, 196] on div "Configure Portal" at bounding box center [1456, 185] width 130 height 27
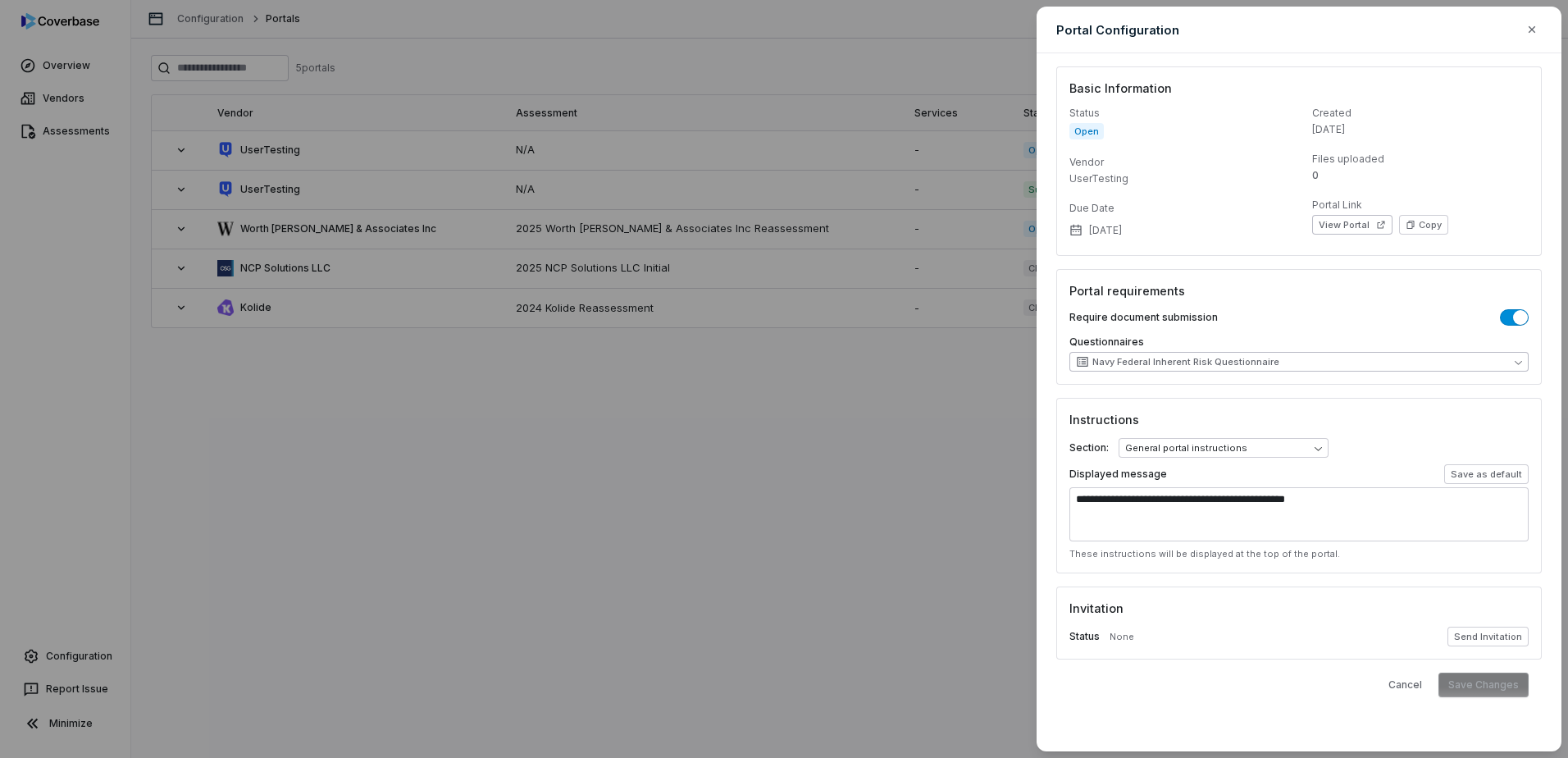
click at [1516, 359] on icon "button" at bounding box center [1518, 363] width 8 height 8
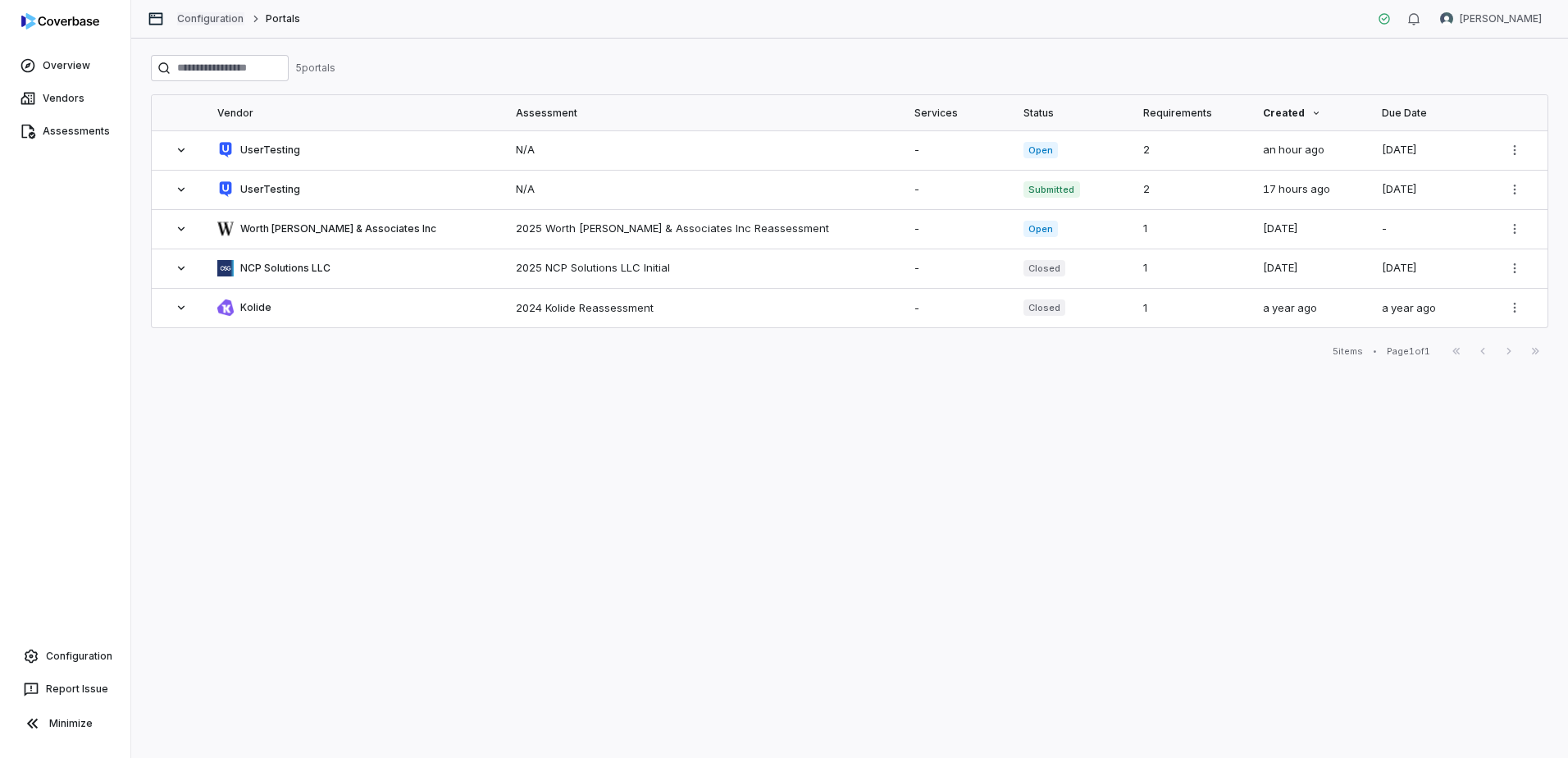
click at [224, 18] on link "Configuration" at bounding box center [211, 19] width 67 height 13
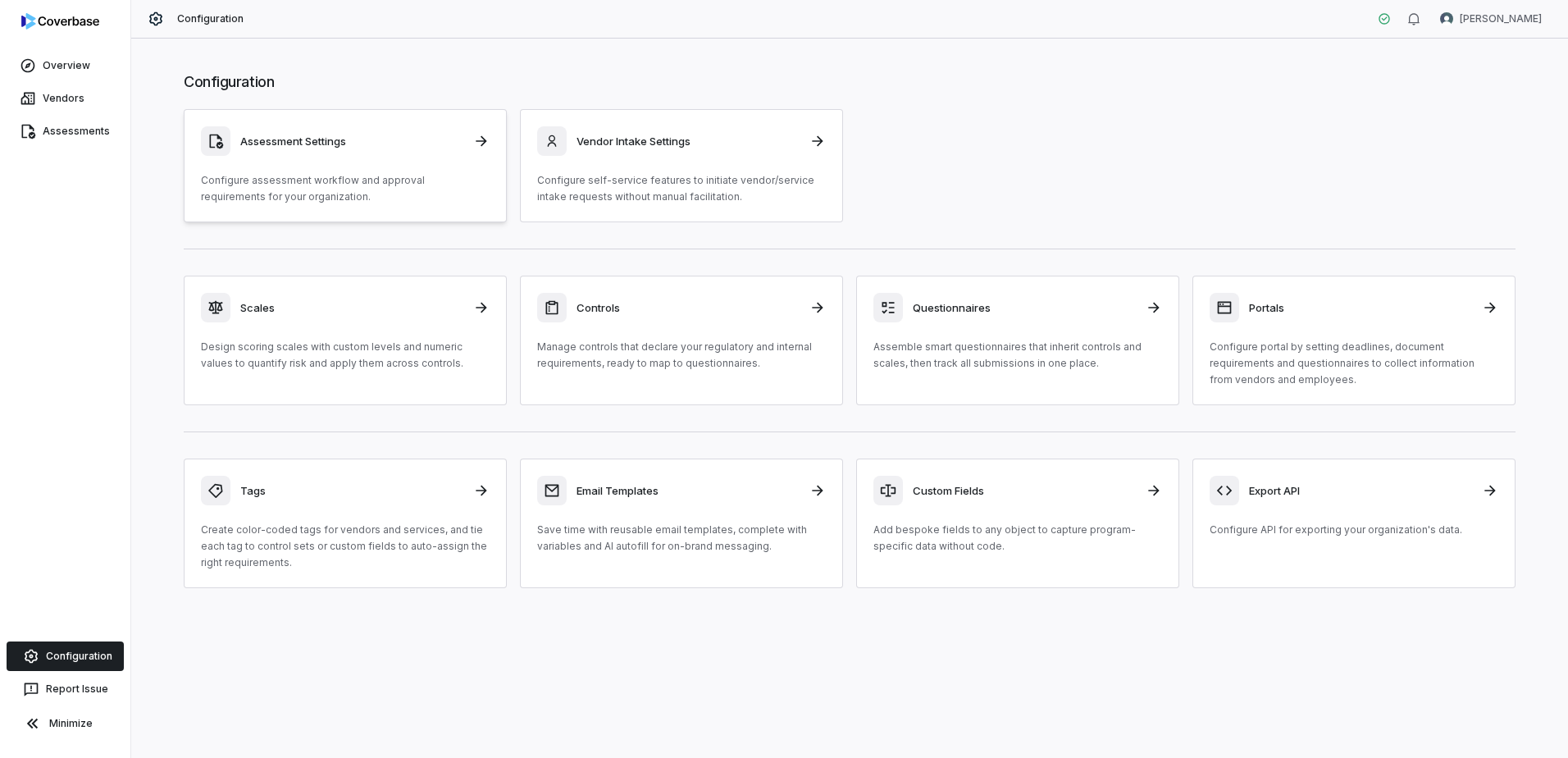
click at [429, 207] on link "Assessment Settings Configure assessment workflow and approval requirements for…" at bounding box center [345, 165] width 324 height 114
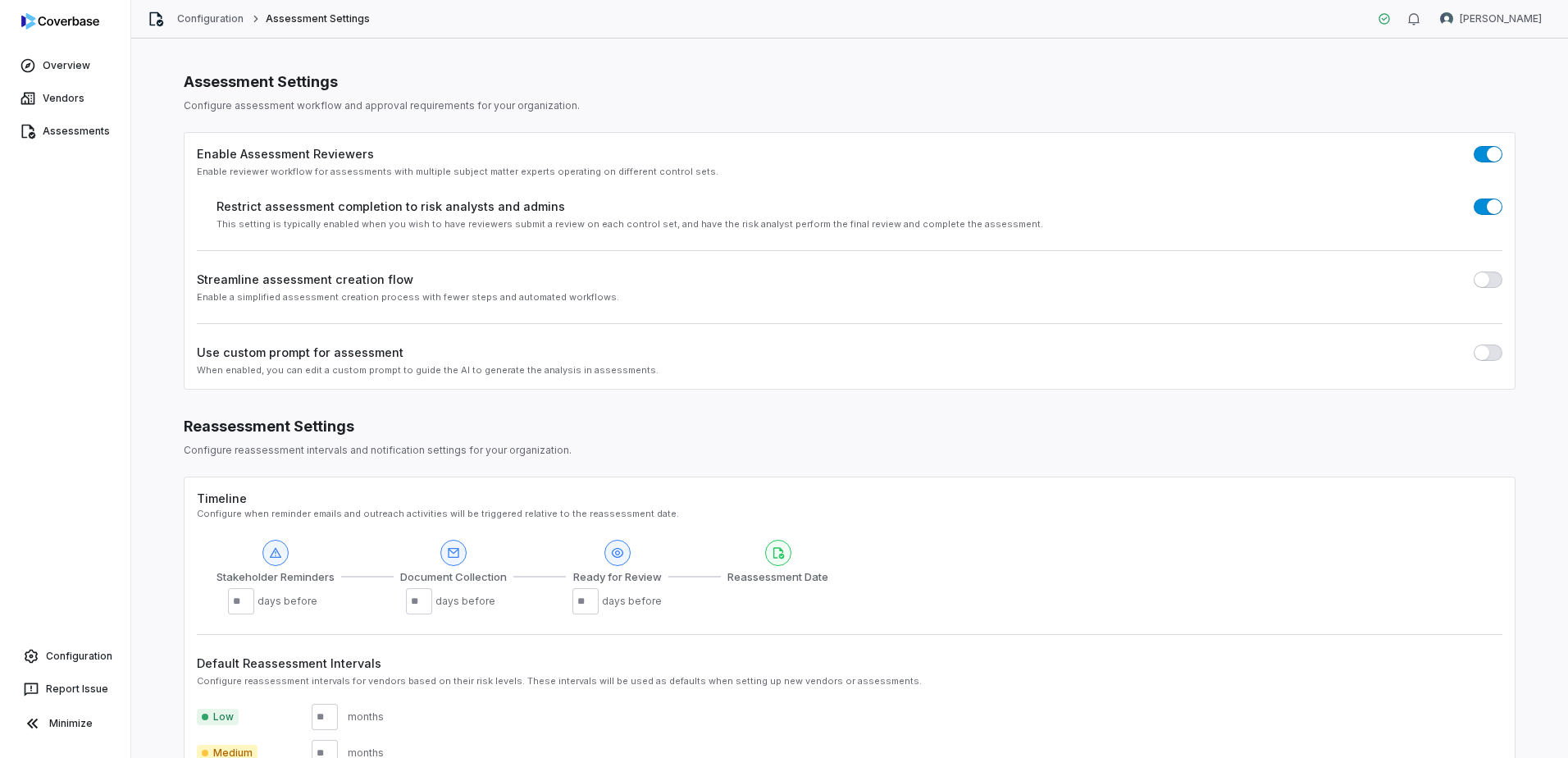
click at [1474, 277] on span "button" at bounding box center [1481, 279] width 14 height 14
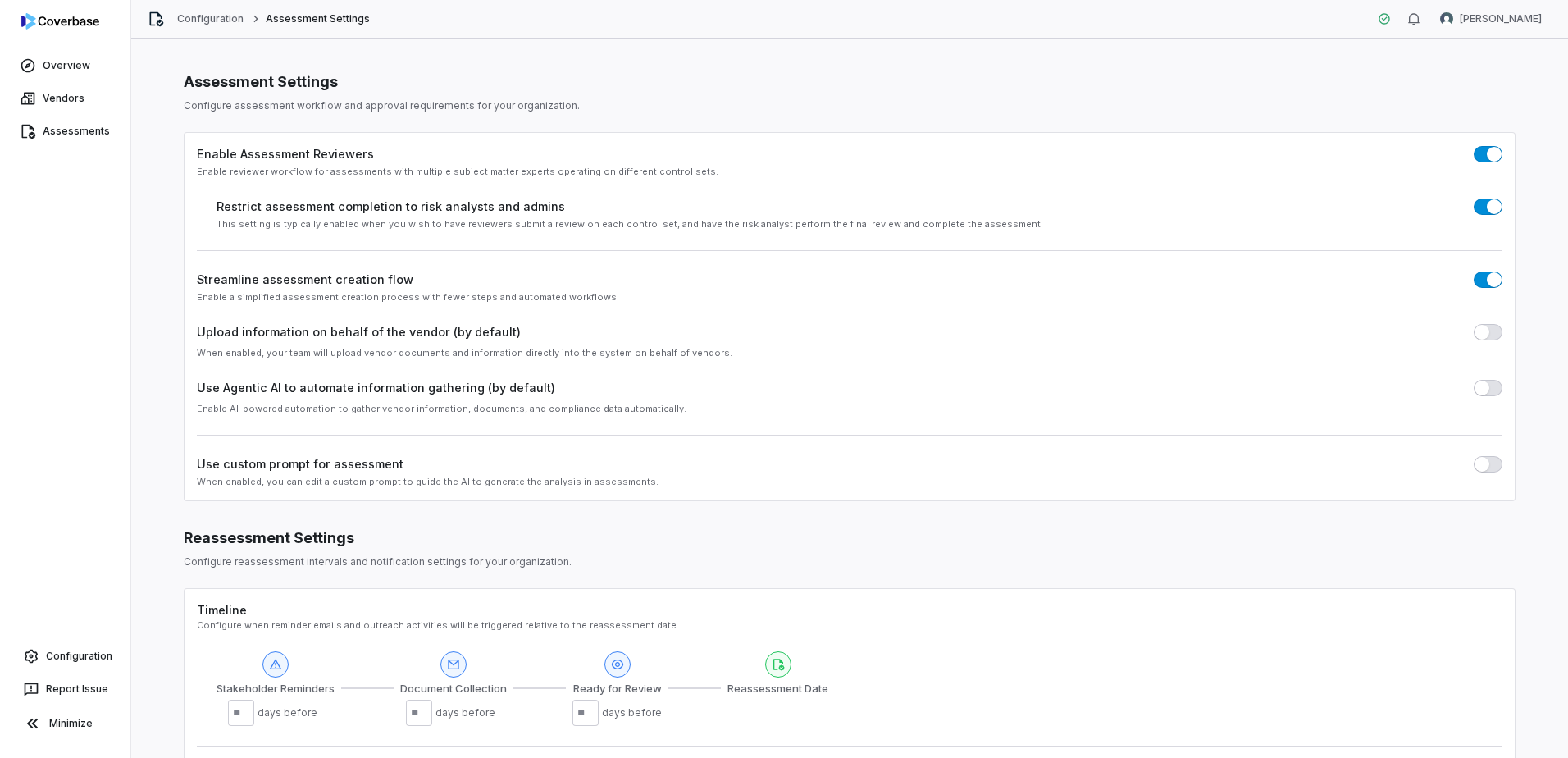
click at [1477, 392] on span "button" at bounding box center [1481, 388] width 14 height 14
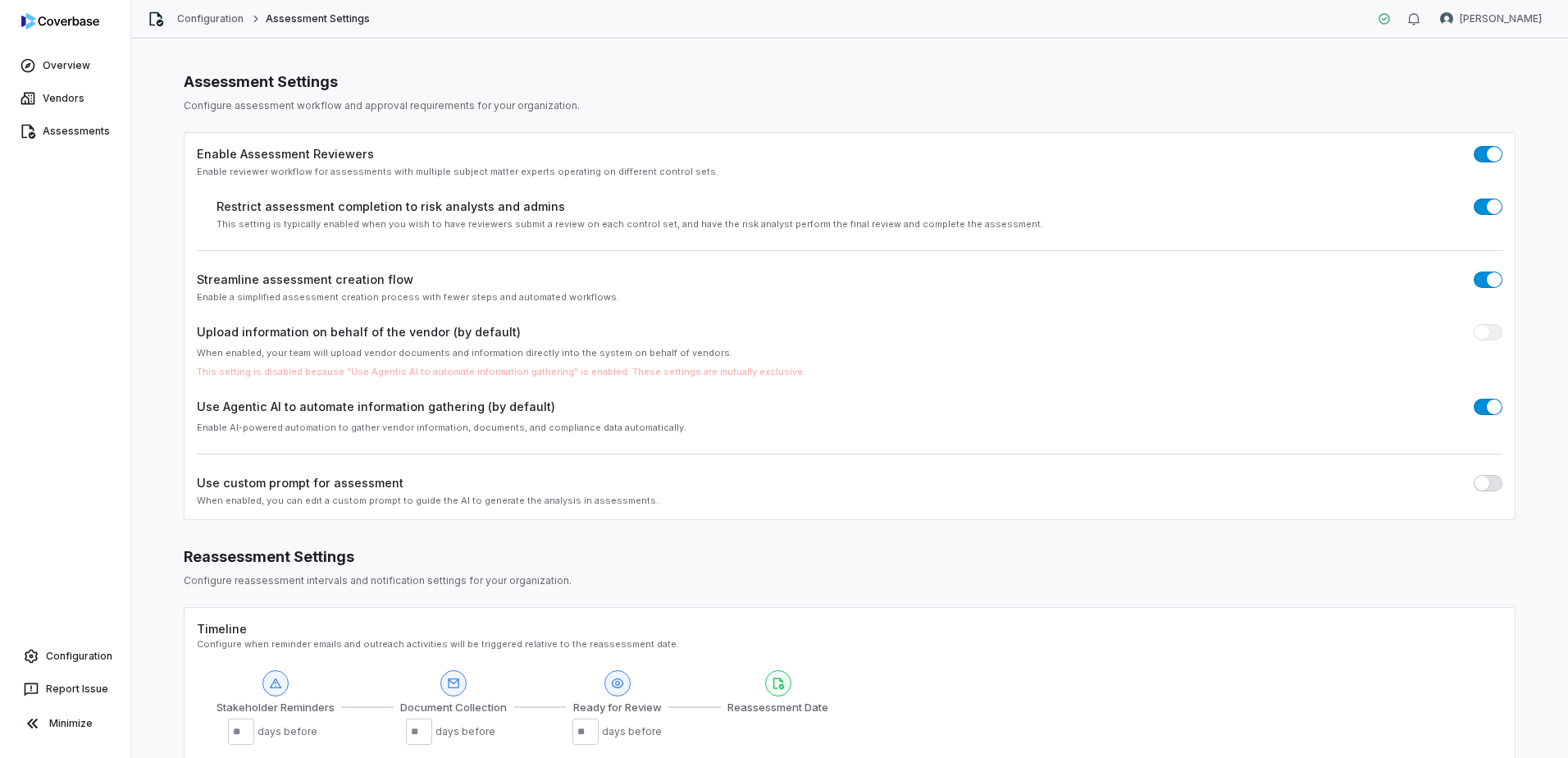
click at [1490, 409] on span "button" at bounding box center [1494, 407] width 14 height 14
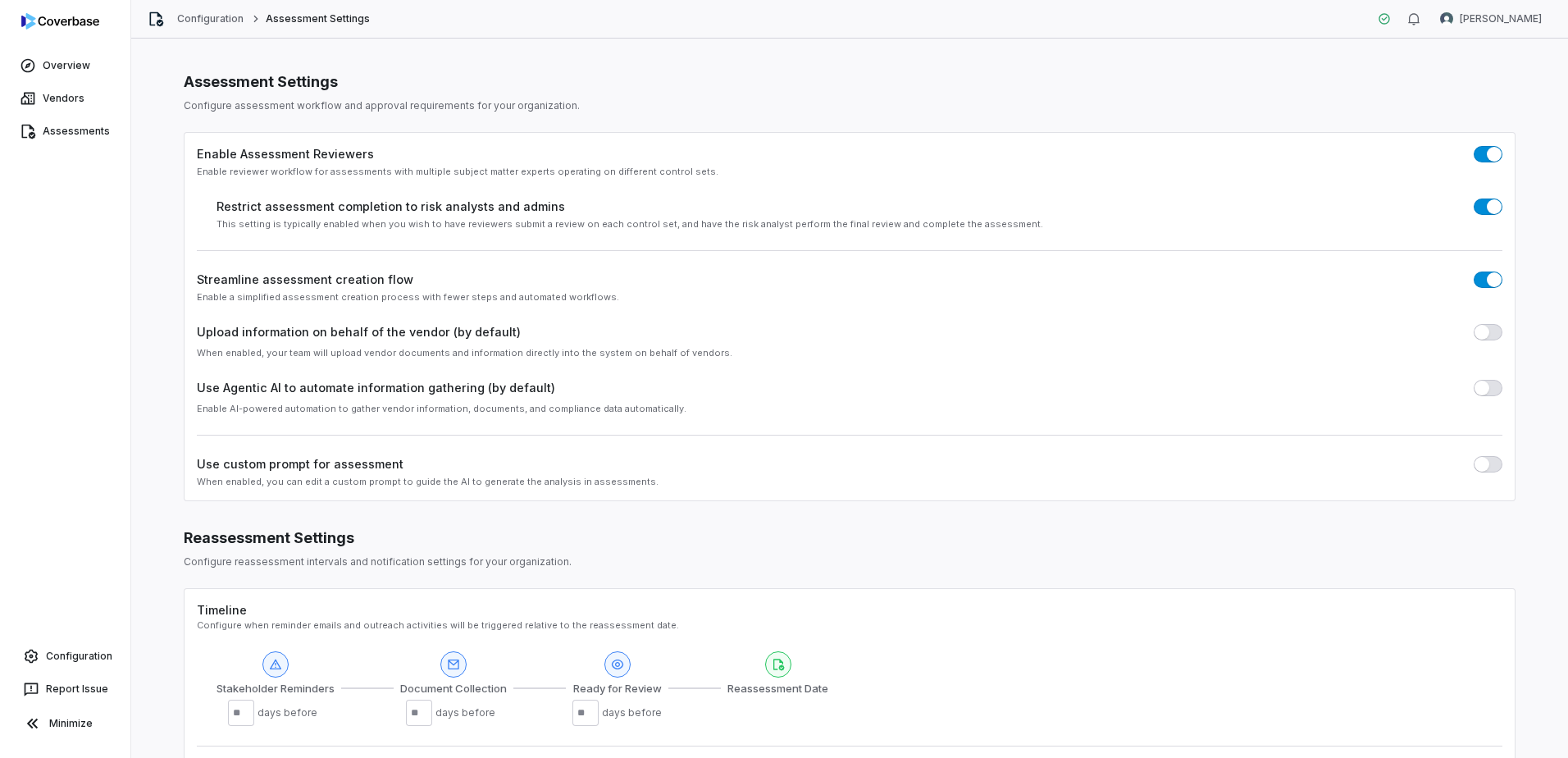
click at [1491, 279] on span "button" at bounding box center [1494, 279] width 14 height 14
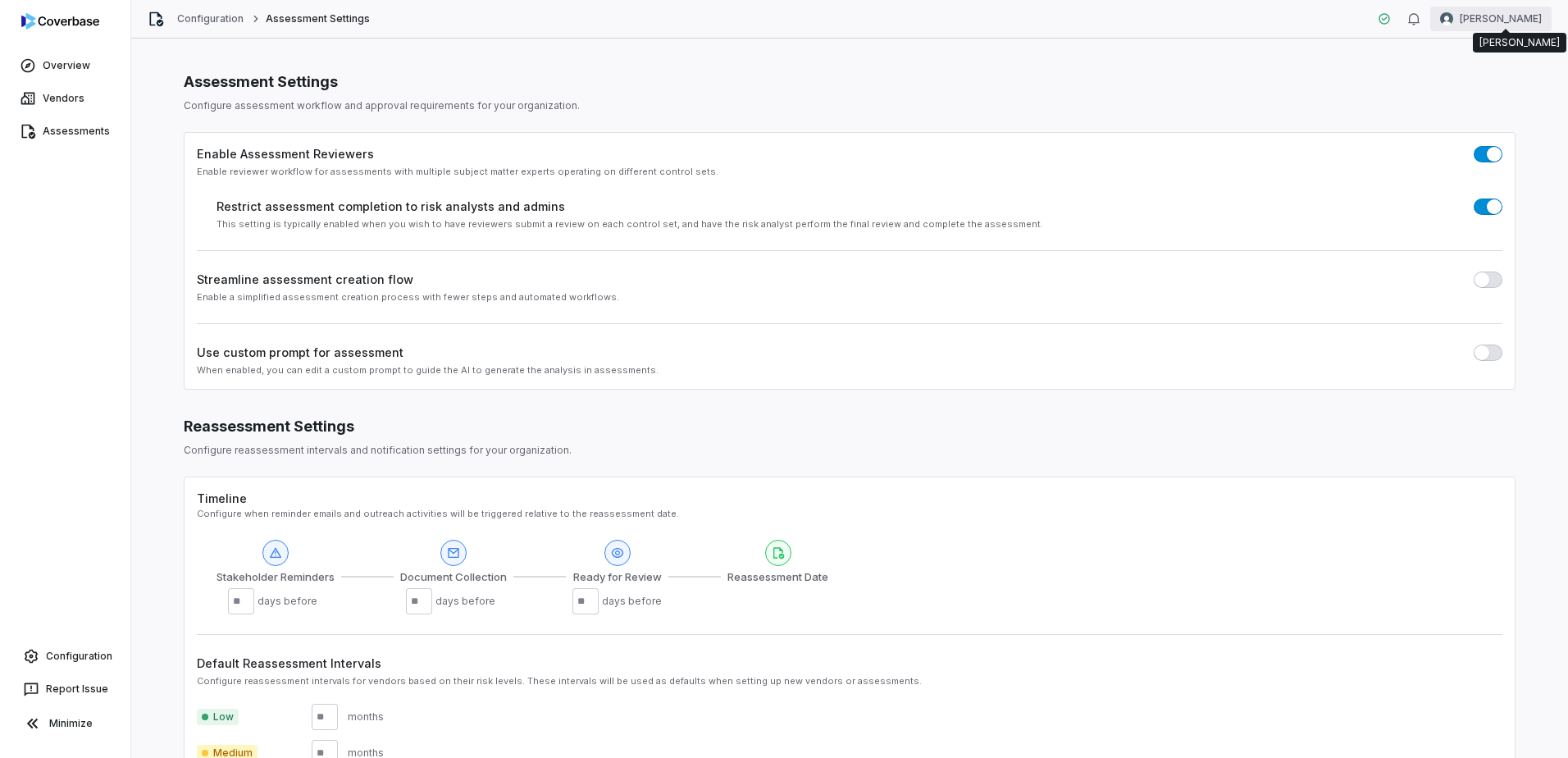
click at [1486, 20] on html "Overview Vendors Assessments Configuration Report Issue Minimize Configuration …" at bounding box center [784, 379] width 1568 height 758
click at [1502, 86] on div "Organization" at bounding box center [1482, 85] width 125 height 27
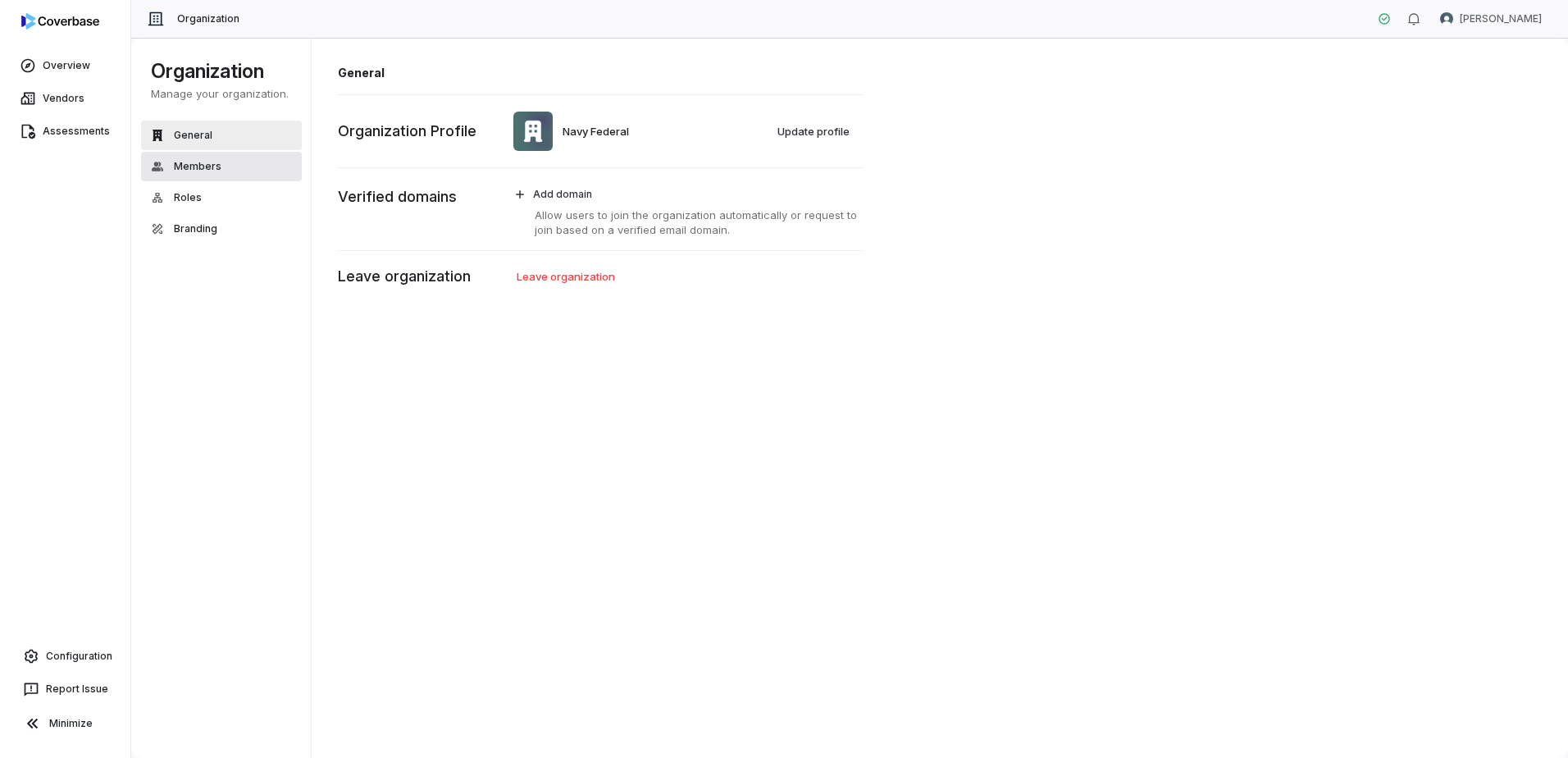
click at [184, 169] on span "Members" at bounding box center [198, 167] width 48 height 13
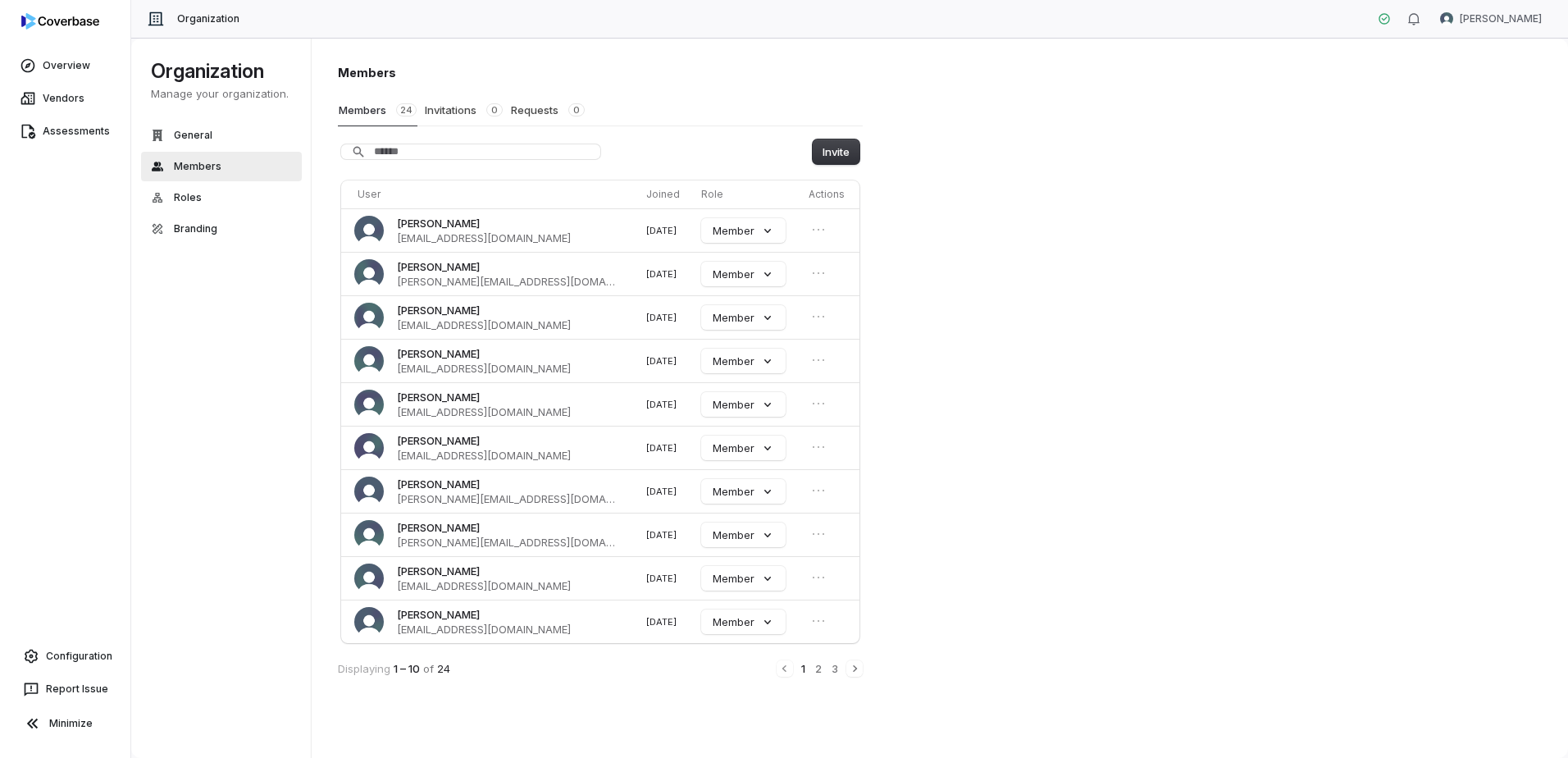
click at [644, 199] on th "Joined" at bounding box center [667, 194] width 55 height 28
click at [817, 673] on button "2" at bounding box center [819, 668] width 10 height 18
click at [836, 672] on button "3" at bounding box center [835, 670] width 10 height 18
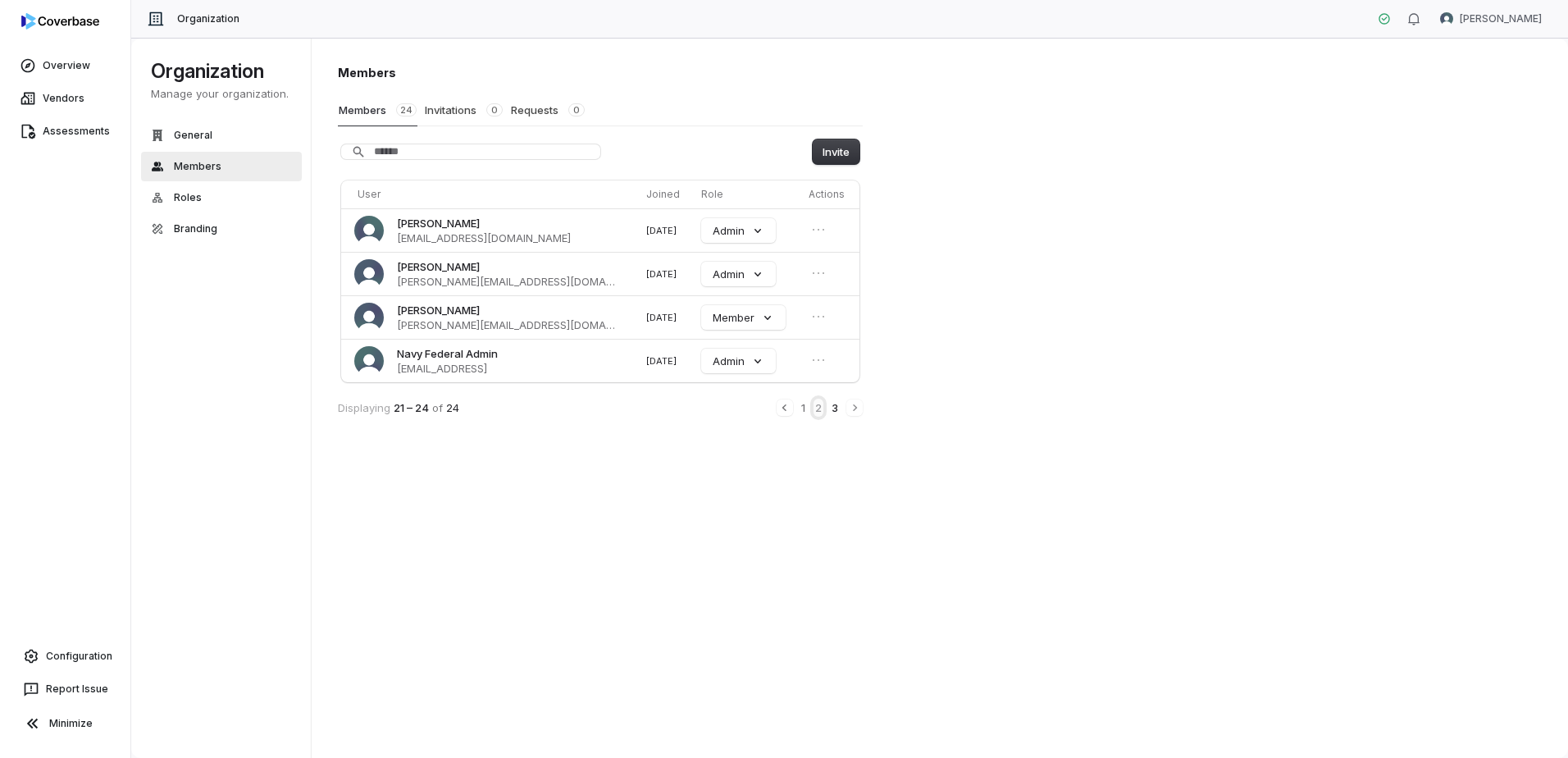
click at [822, 408] on button "2" at bounding box center [819, 408] width 10 height 18
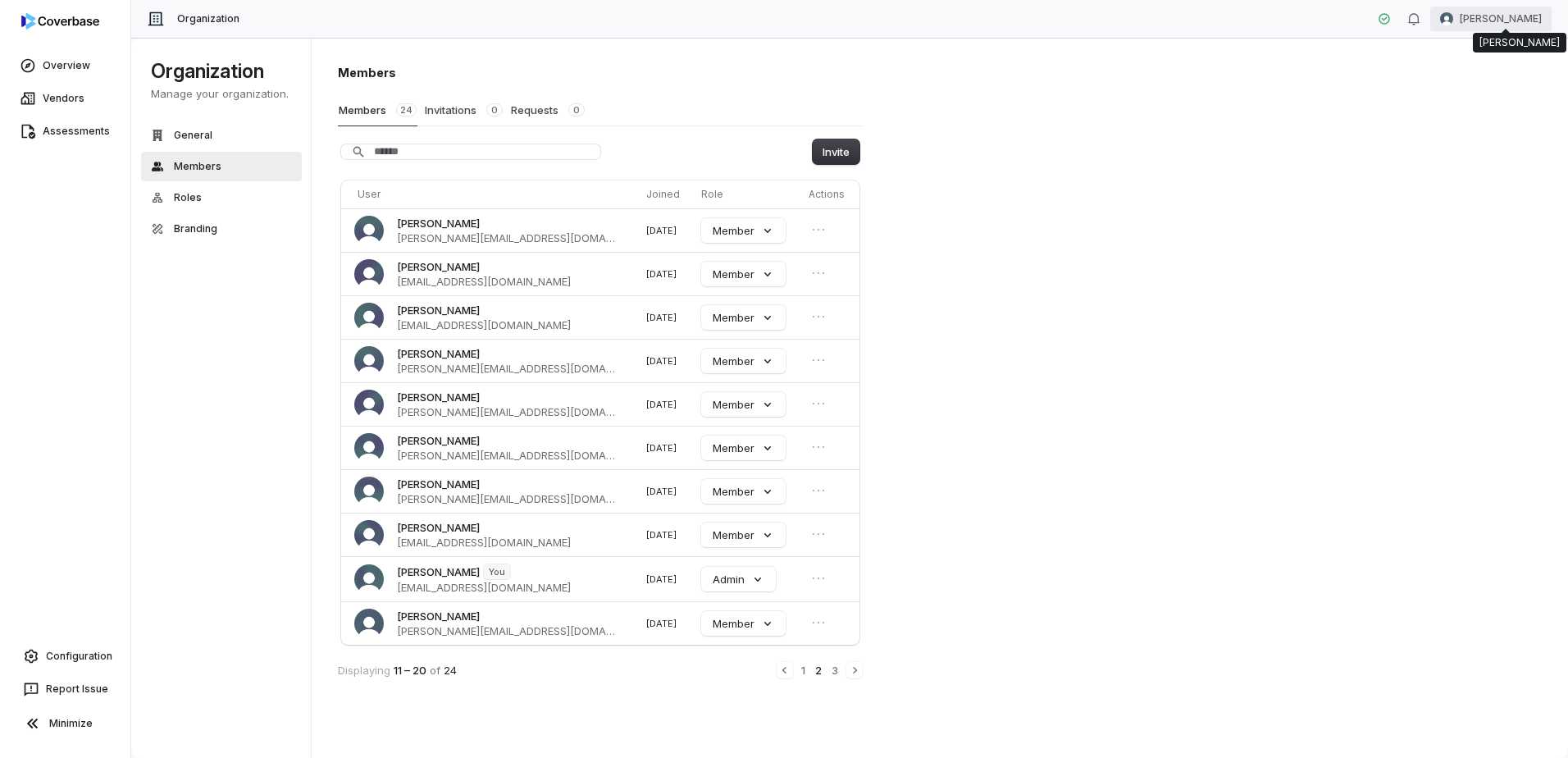
click at [1501, 20] on html "Overview Vendors Assessments Configuration Report Issue Minimize Organization C…" at bounding box center [784, 379] width 1568 height 758
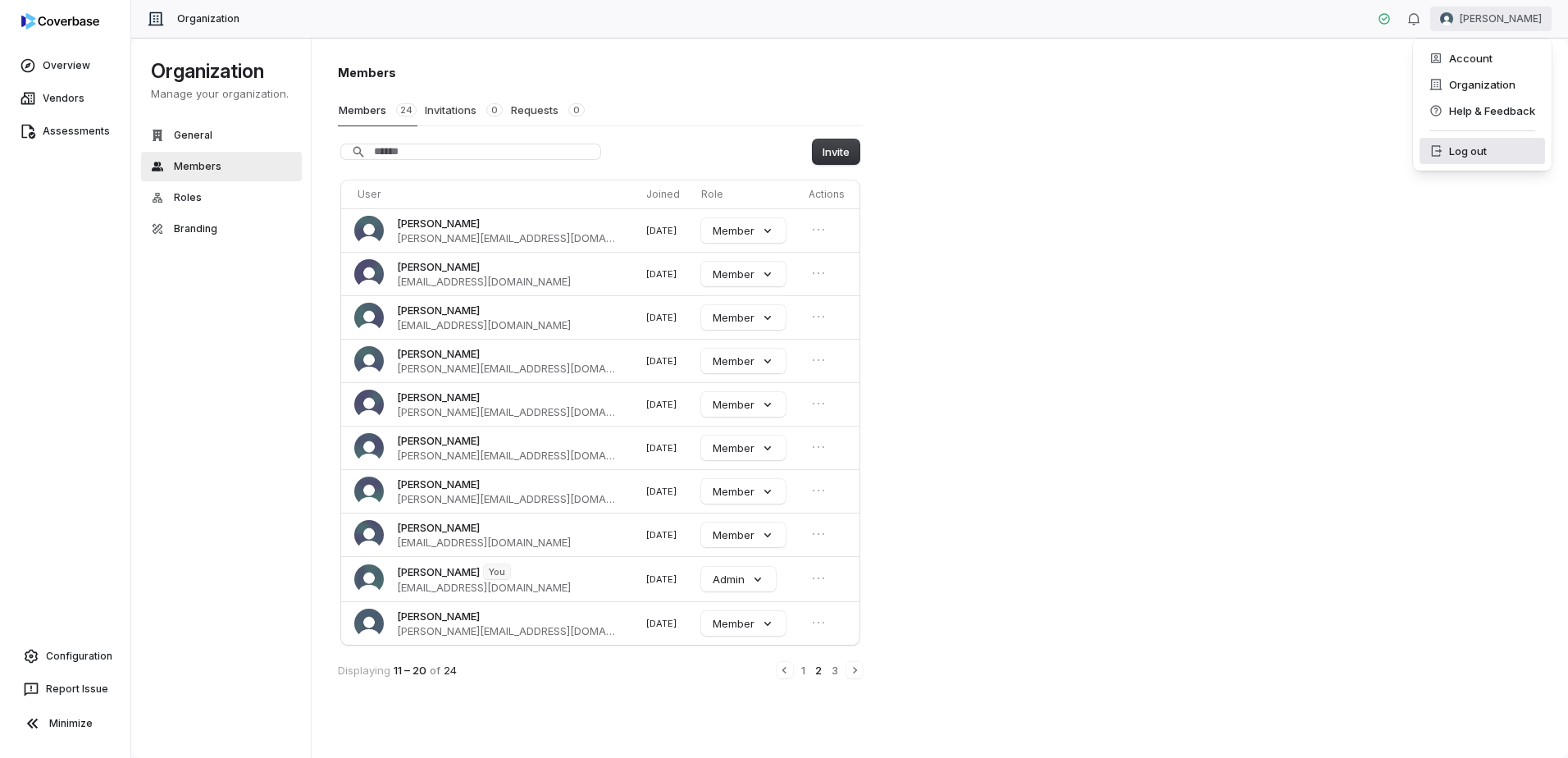
click at [1470, 155] on div "Log out" at bounding box center [1482, 151] width 125 height 27
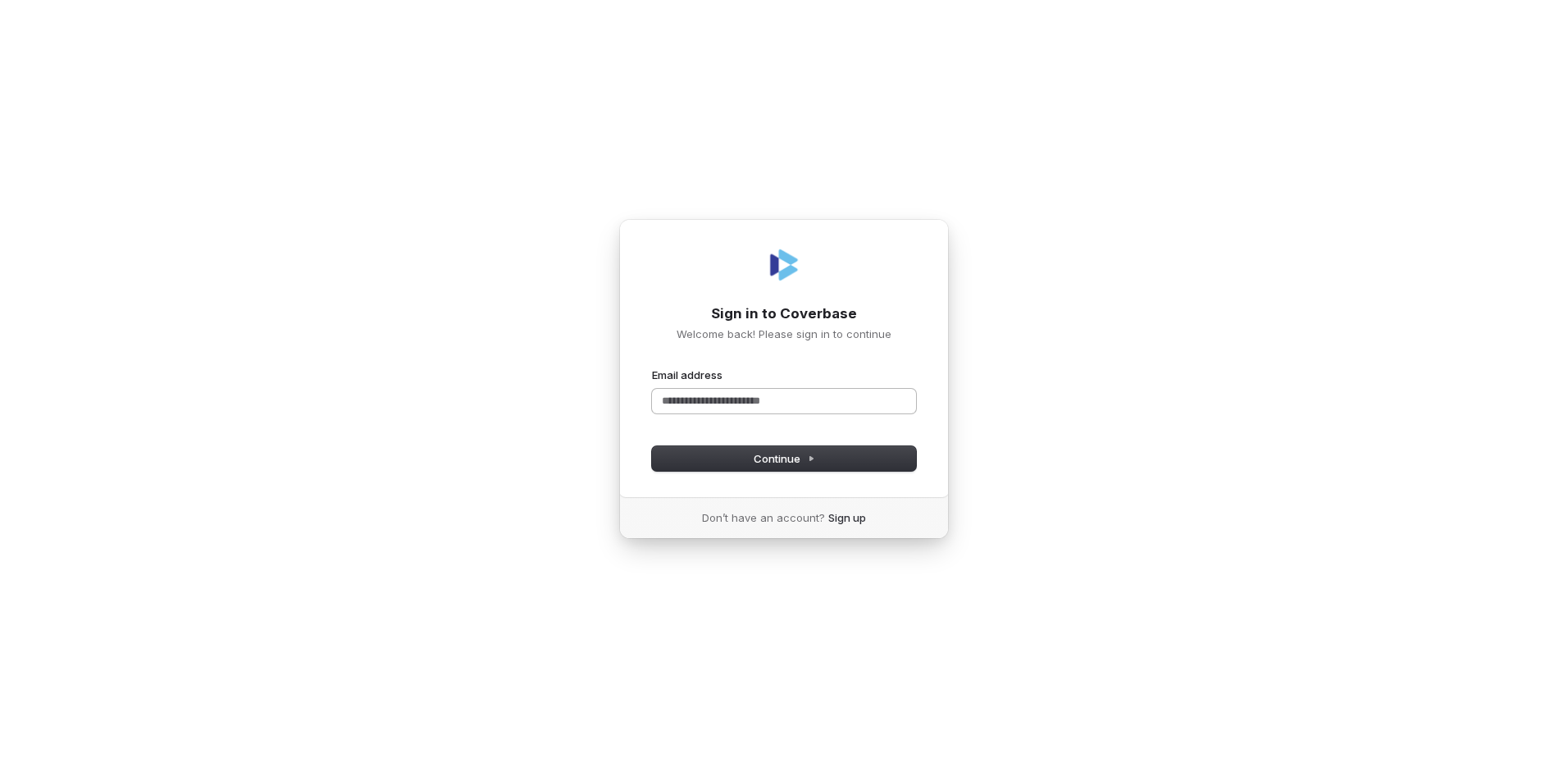
click at [716, 404] on input "Email address" at bounding box center [784, 401] width 264 height 25
click at [793, 467] on button "Continue" at bounding box center [784, 459] width 264 height 25
click at [794, 461] on span "Continue" at bounding box center [784, 458] width 61 height 14
drag, startPoint x: 826, startPoint y: 406, endPoint x: 324, endPoint y: 368, distance: 503.4
click at [324, 368] on div "**********" at bounding box center [784, 379] width 1568 height 758
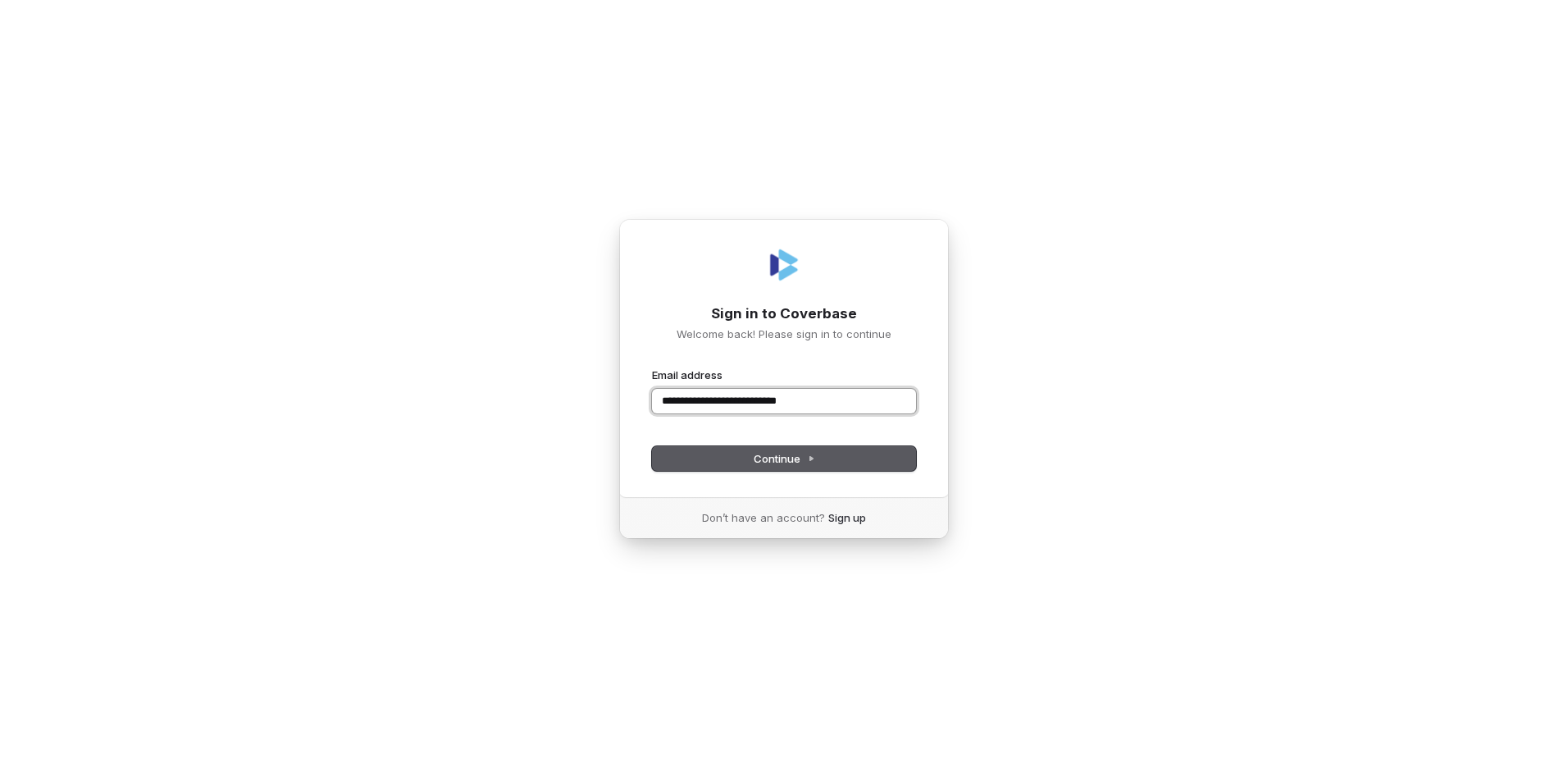
click at [652, 368] on button "submit" at bounding box center [652, 368] width 0 height 0
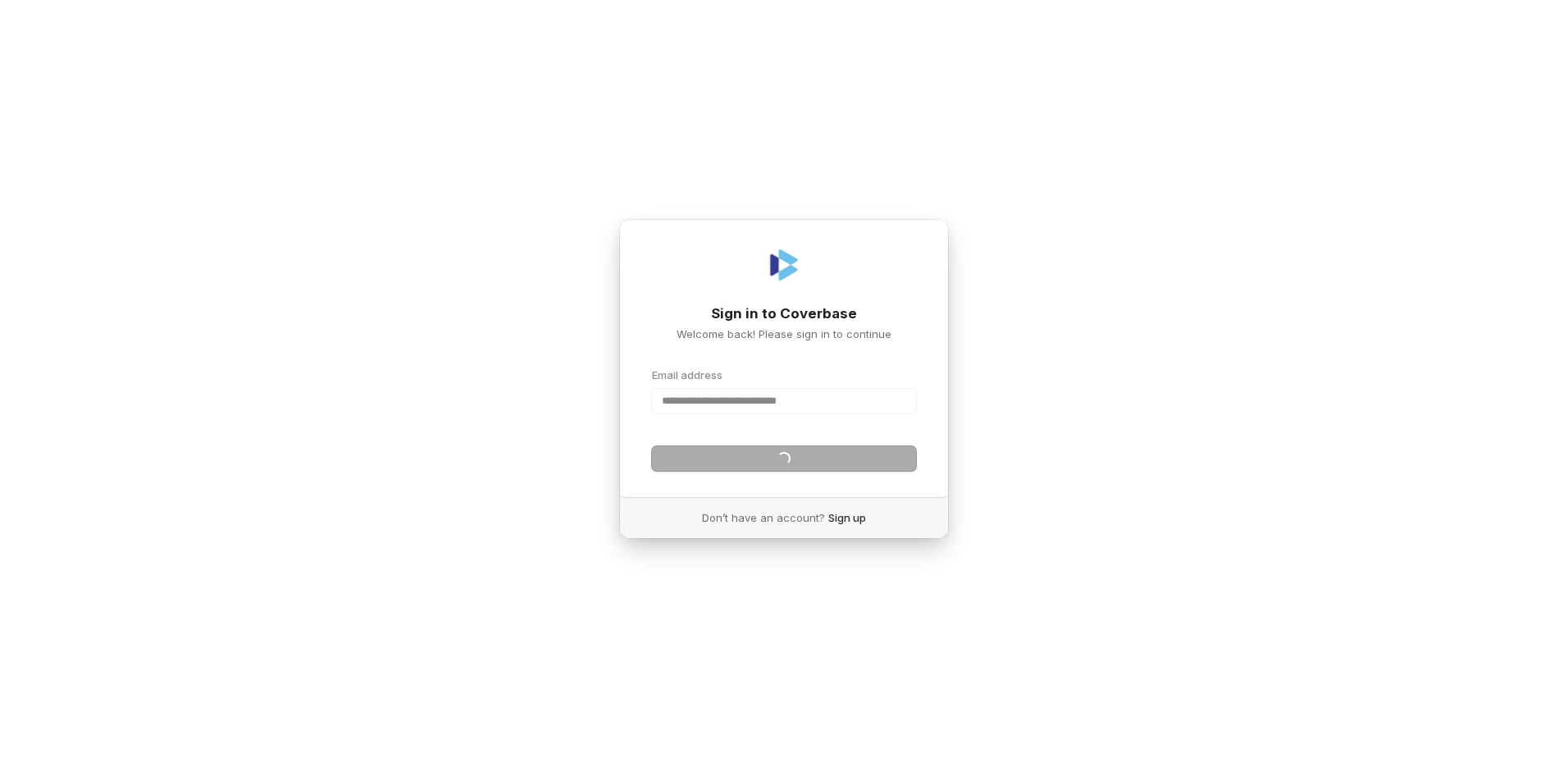
type input "**********"
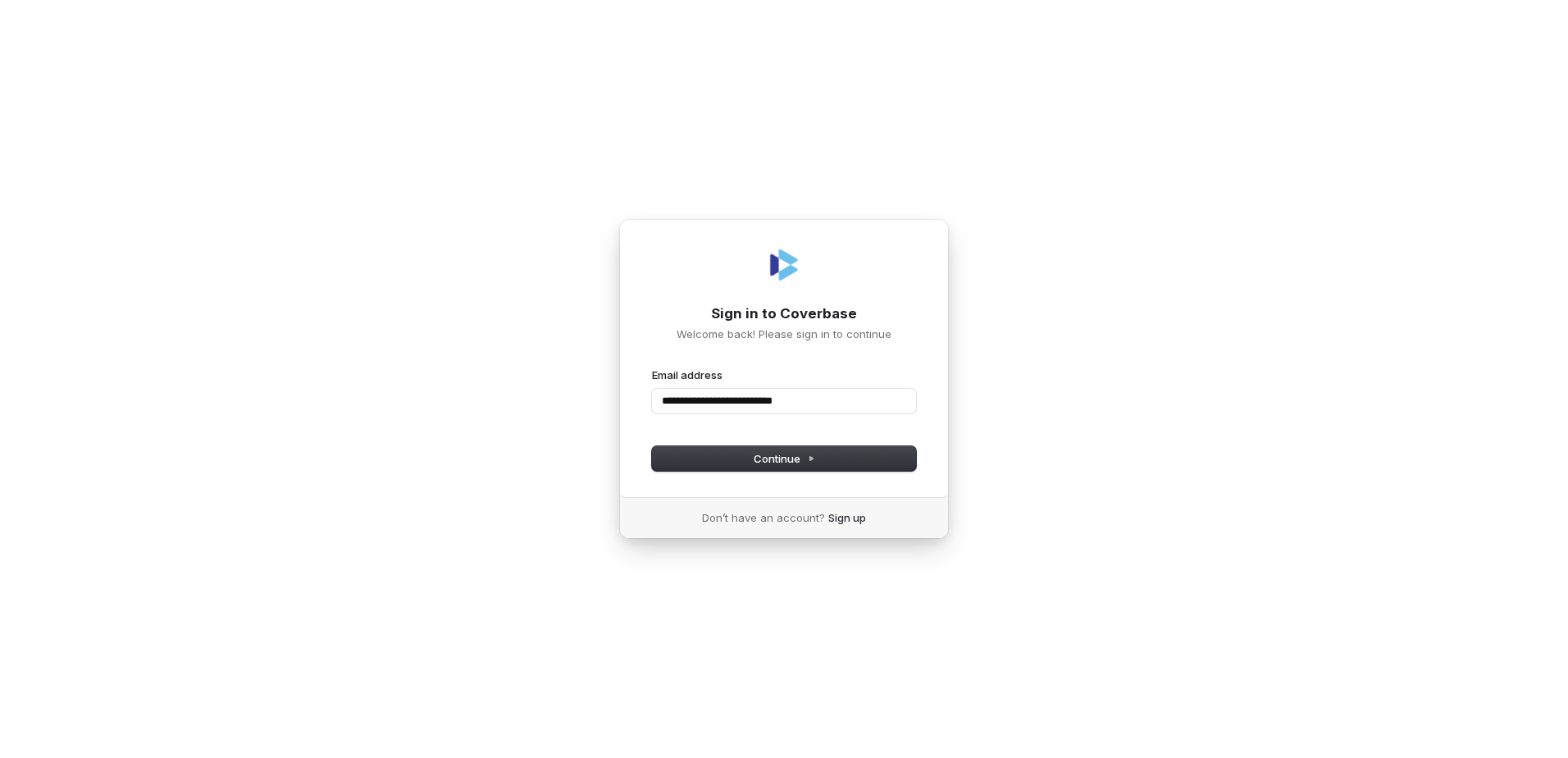
click at [652, 368] on button "submit" at bounding box center [652, 368] width 0 height 0
type input "**********"
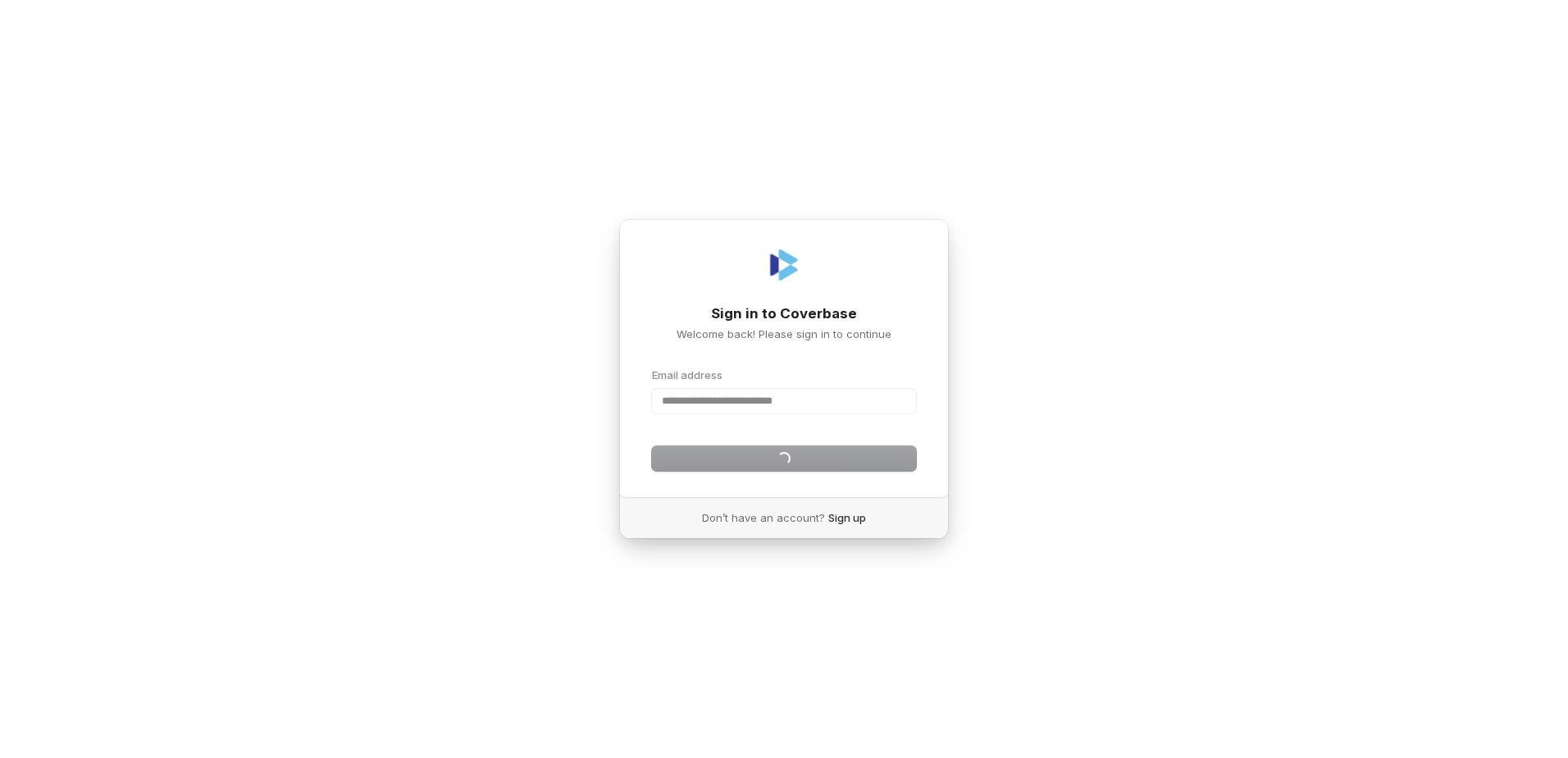
click at [803, 453] on div "Continue" at bounding box center [784, 459] width 264 height 25
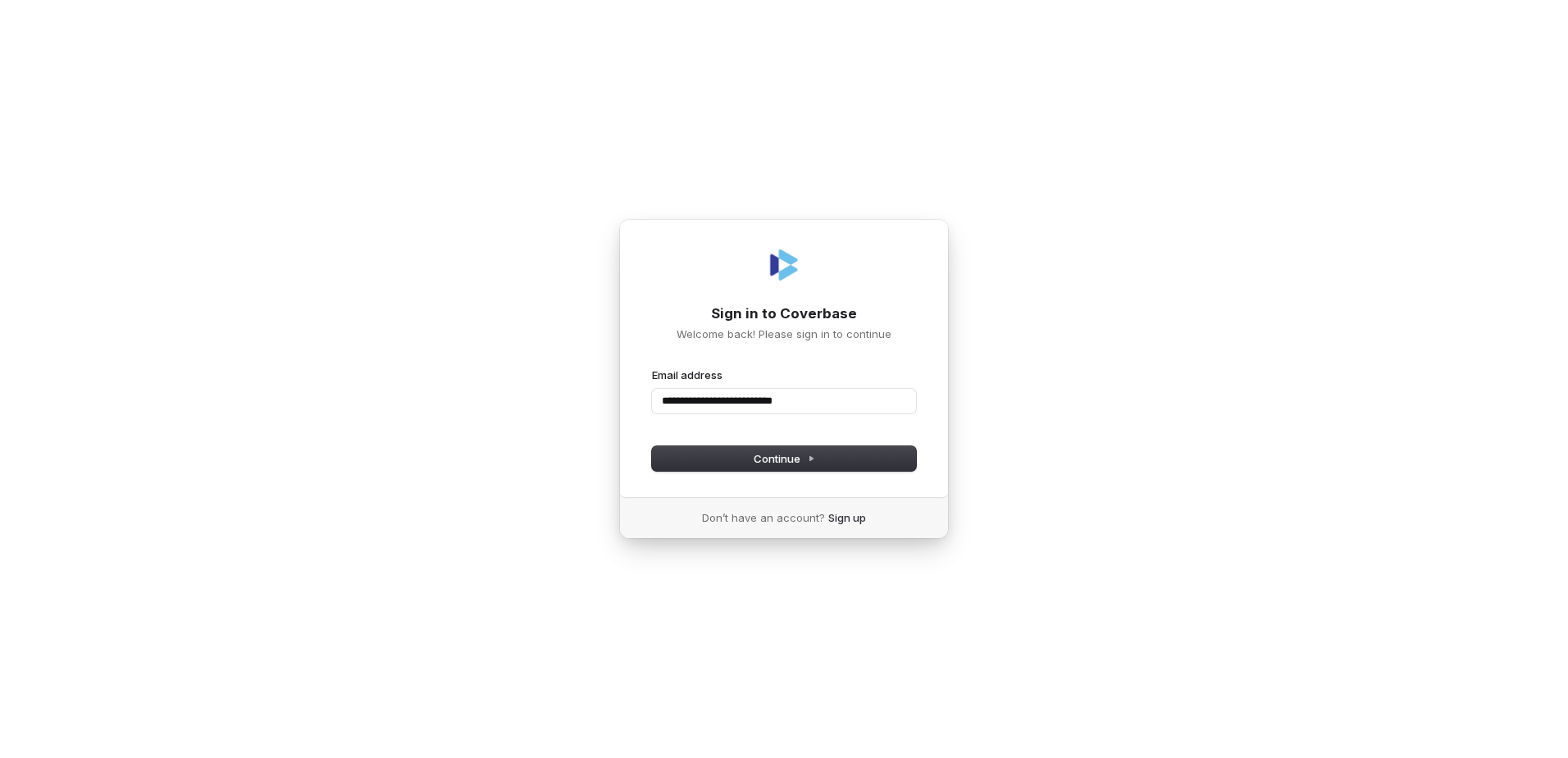
click at [652, 368] on button "submit" at bounding box center [652, 368] width 0 height 0
type input "**********"
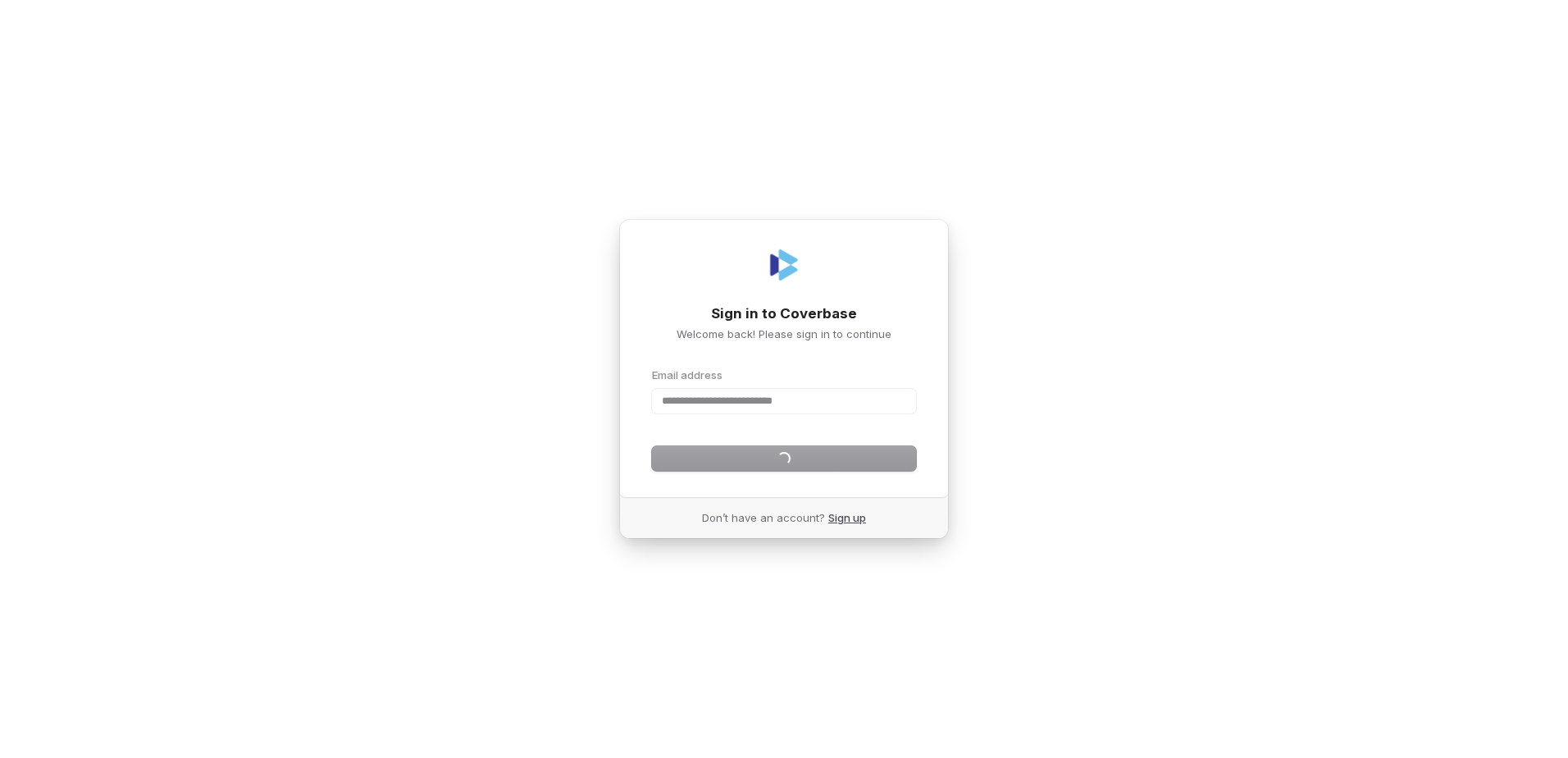
click at [837, 519] on link "Sign up" at bounding box center [847, 517] width 38 height 14
